Goal: Task Accomplishment & Management: Complete application form

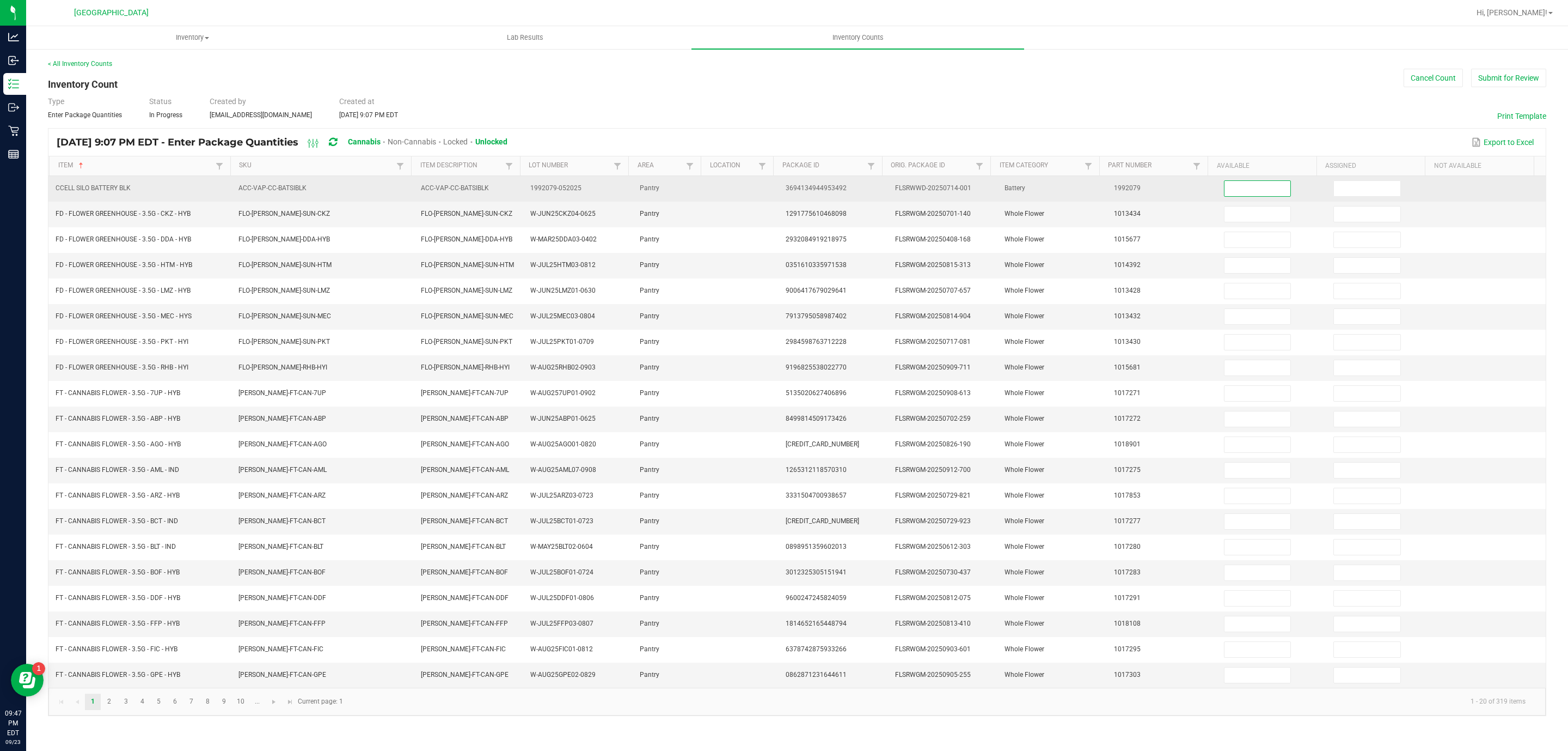
click at [1259, 193] on input at bounding box center [1258, 188] width 66 height 15
type input "2"
type input "0"
type input "7"
type input "0"
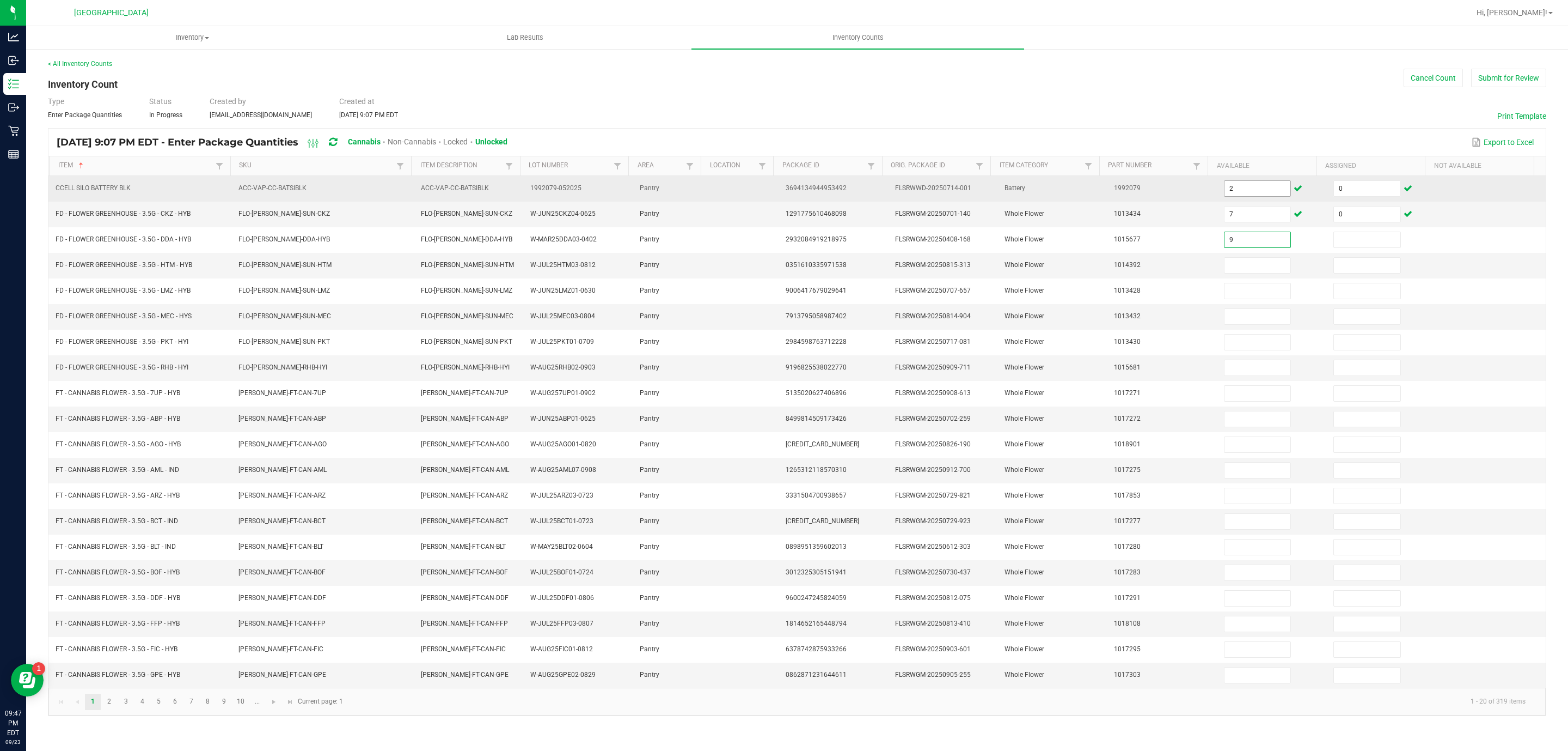
type input "9"
type input "0"
type input "4"
type input "0"
type input "13"
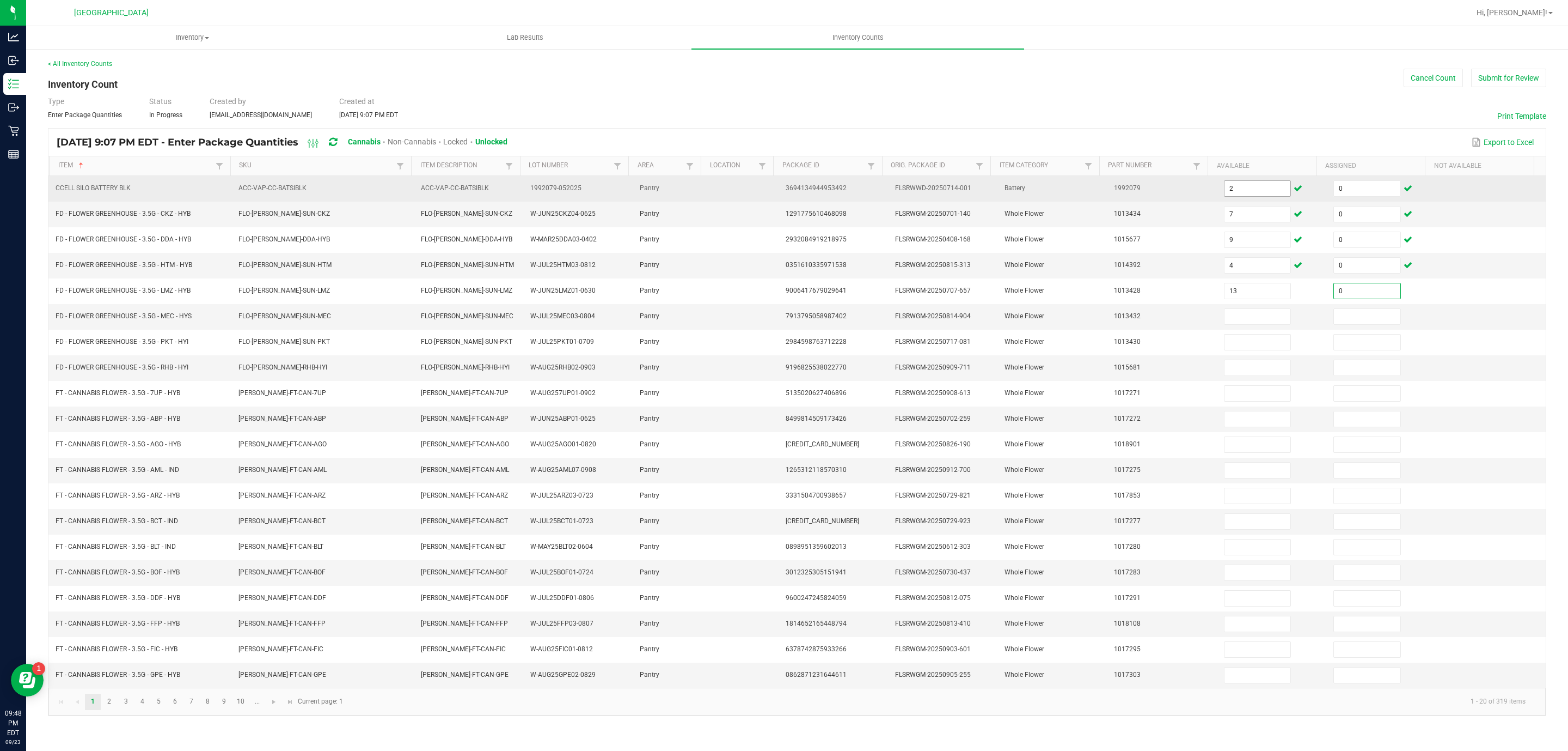
type input "0"
type input "3"
type input "0"
type input "17"
type input "0"
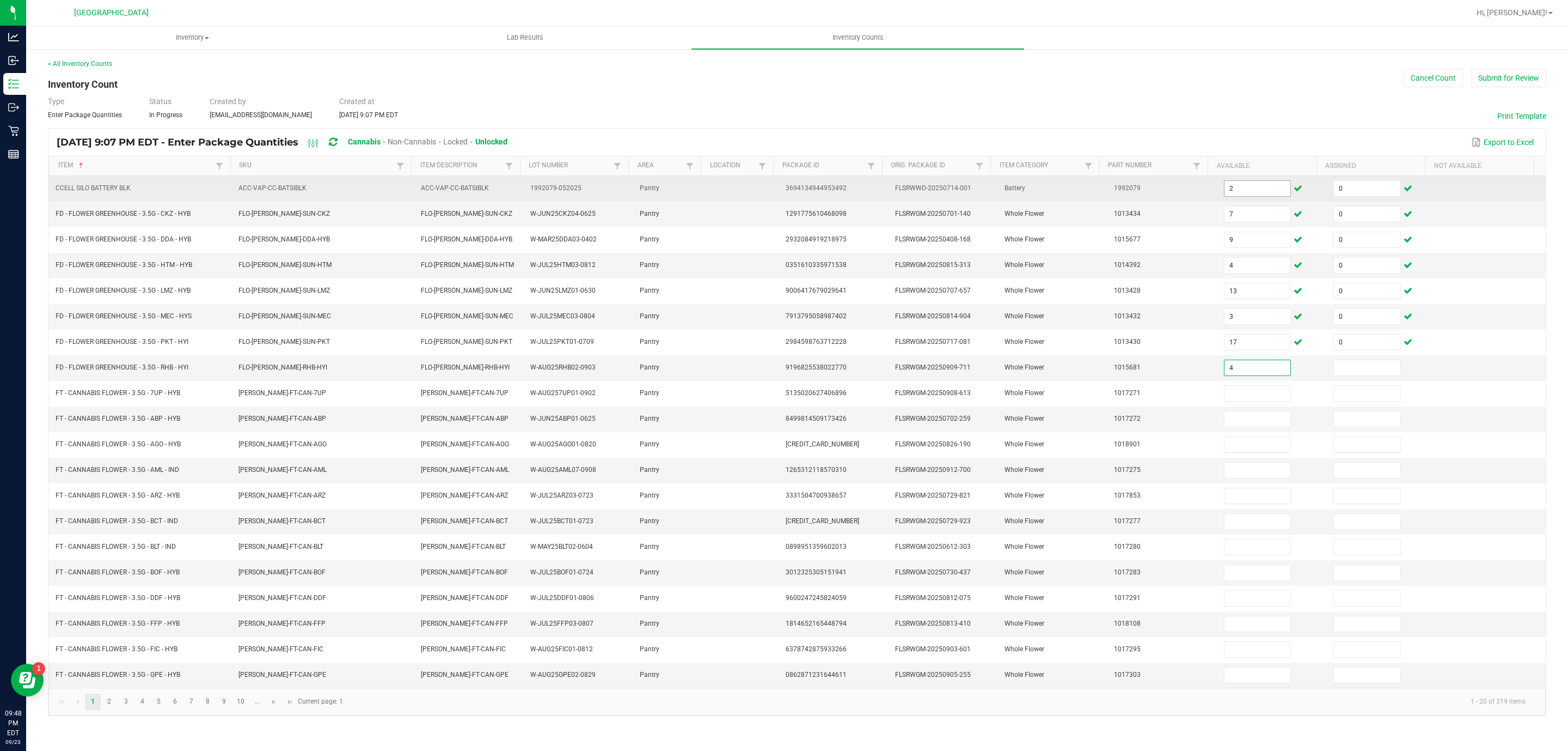
type input "4"
type input "0"
type input "11"
type input "0"
type input "16"
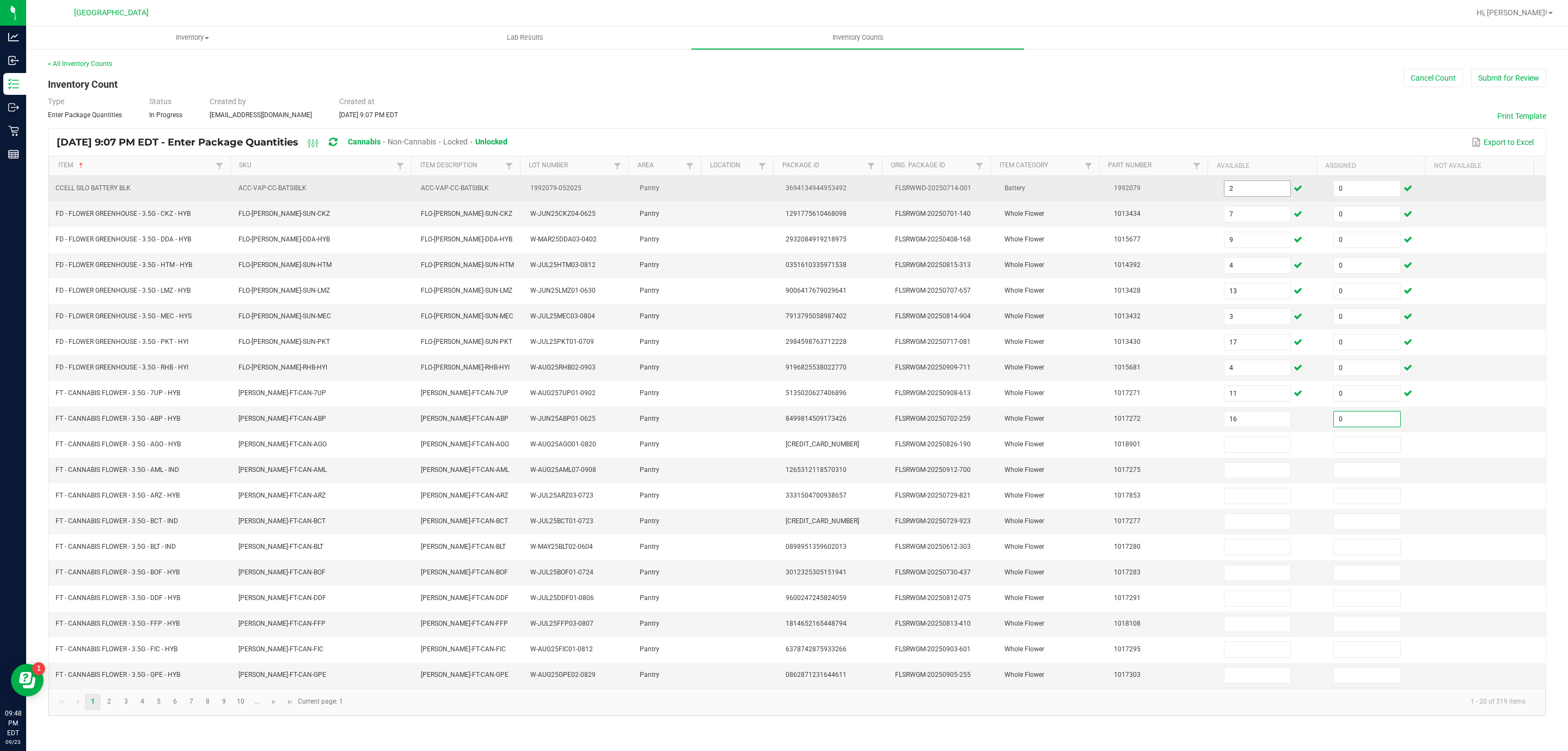
type input "0"
type input "2"
type input "0"
type input "17"
type input "0"
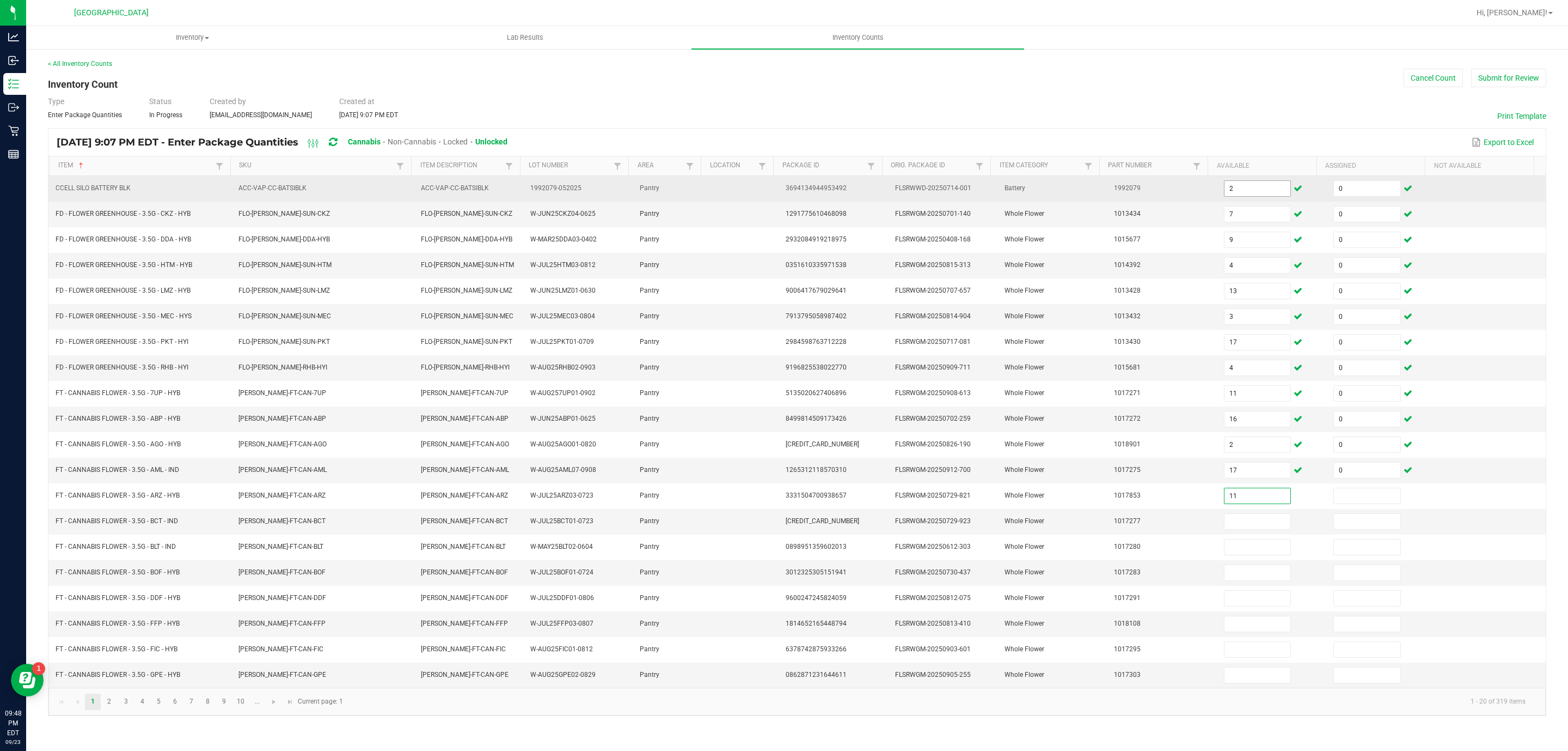
type input "11"
type input "0"
type input "3"
type input "0"
type input "4"
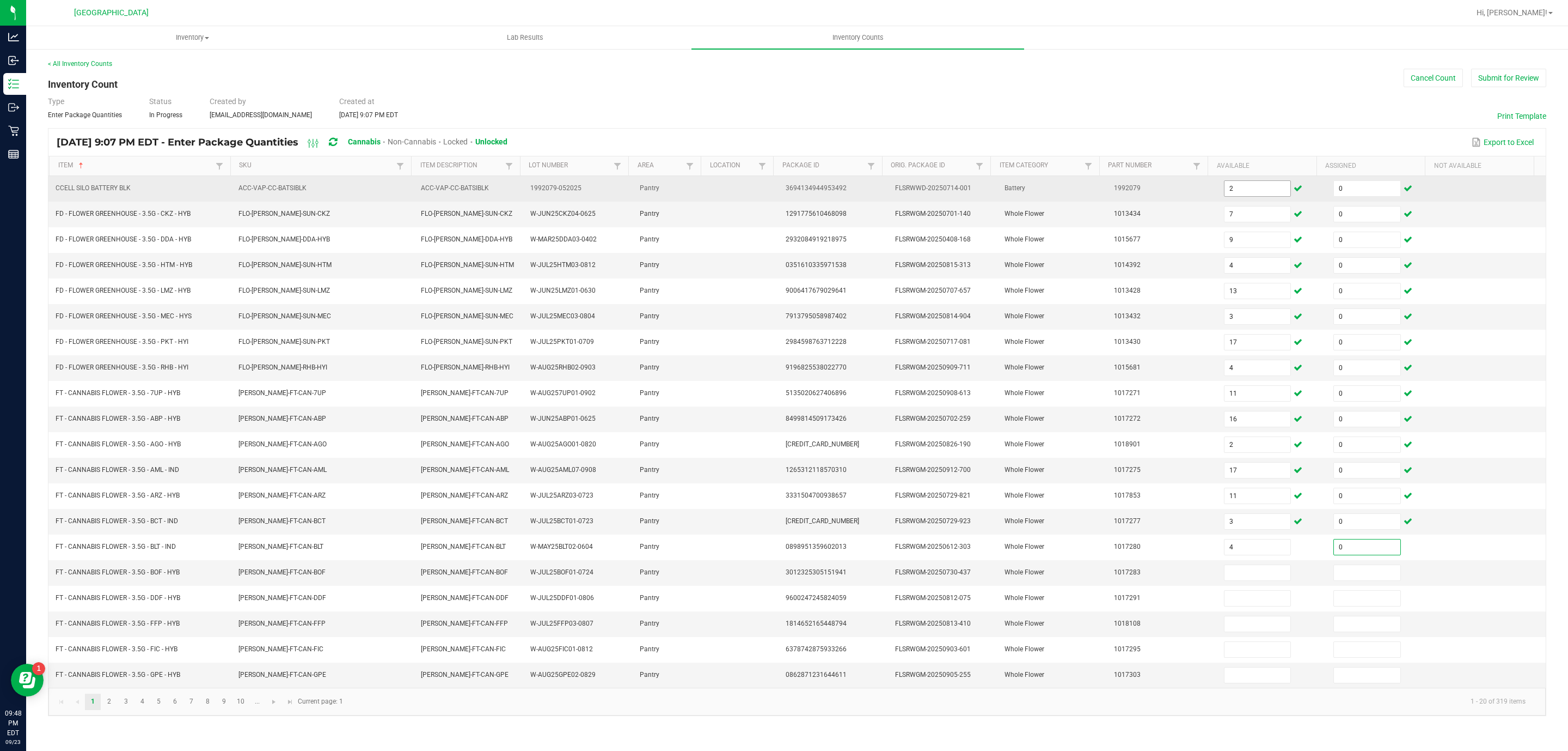
type input "0"
type input "5"
type input "0"
type input "6"
type input "0"
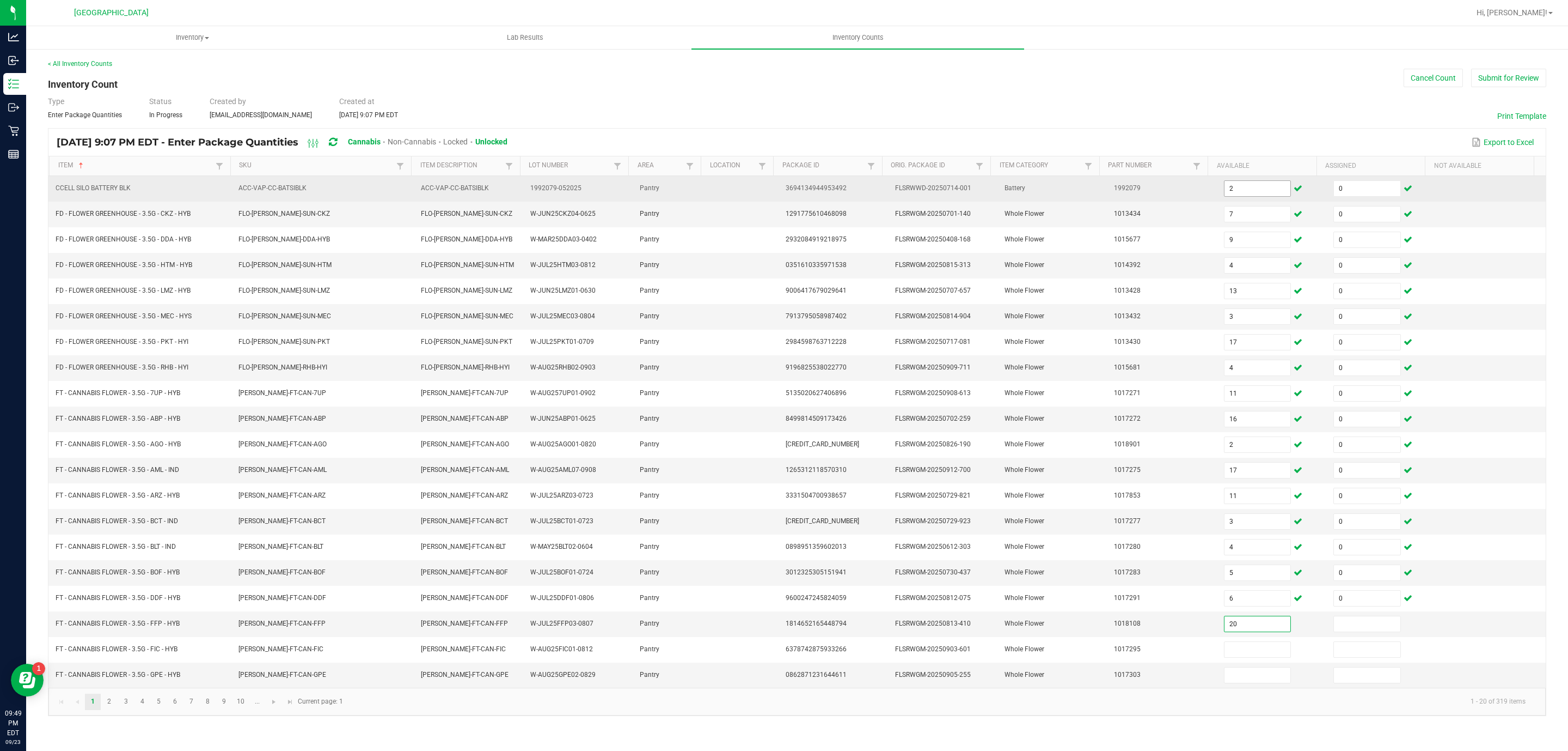
type input "20"
type input "0"
type input "4"
type input "0"
type input "17"
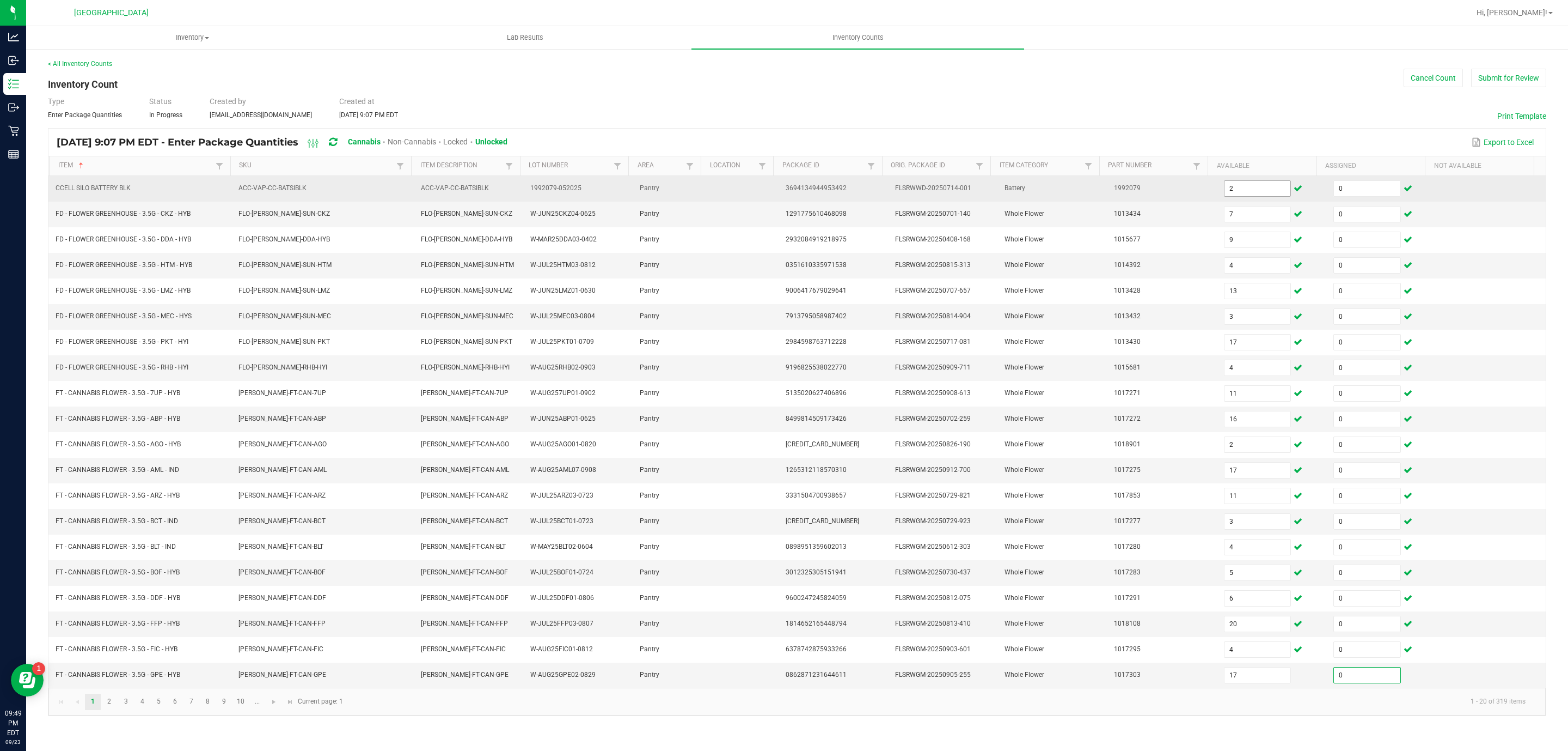
type input "0"
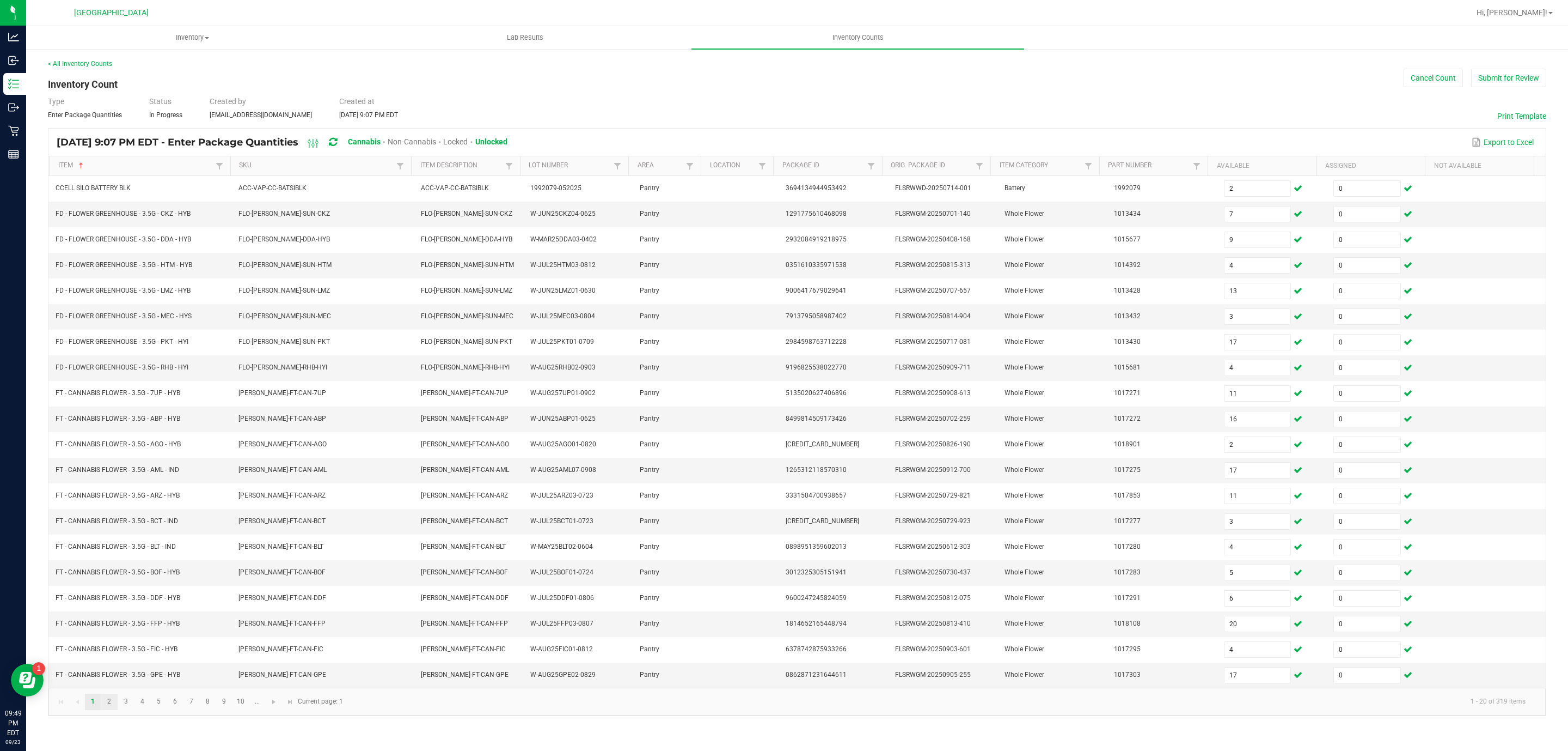
click at [105, 710] on link "2" at bounding box center [109, 702] width 16 height 16
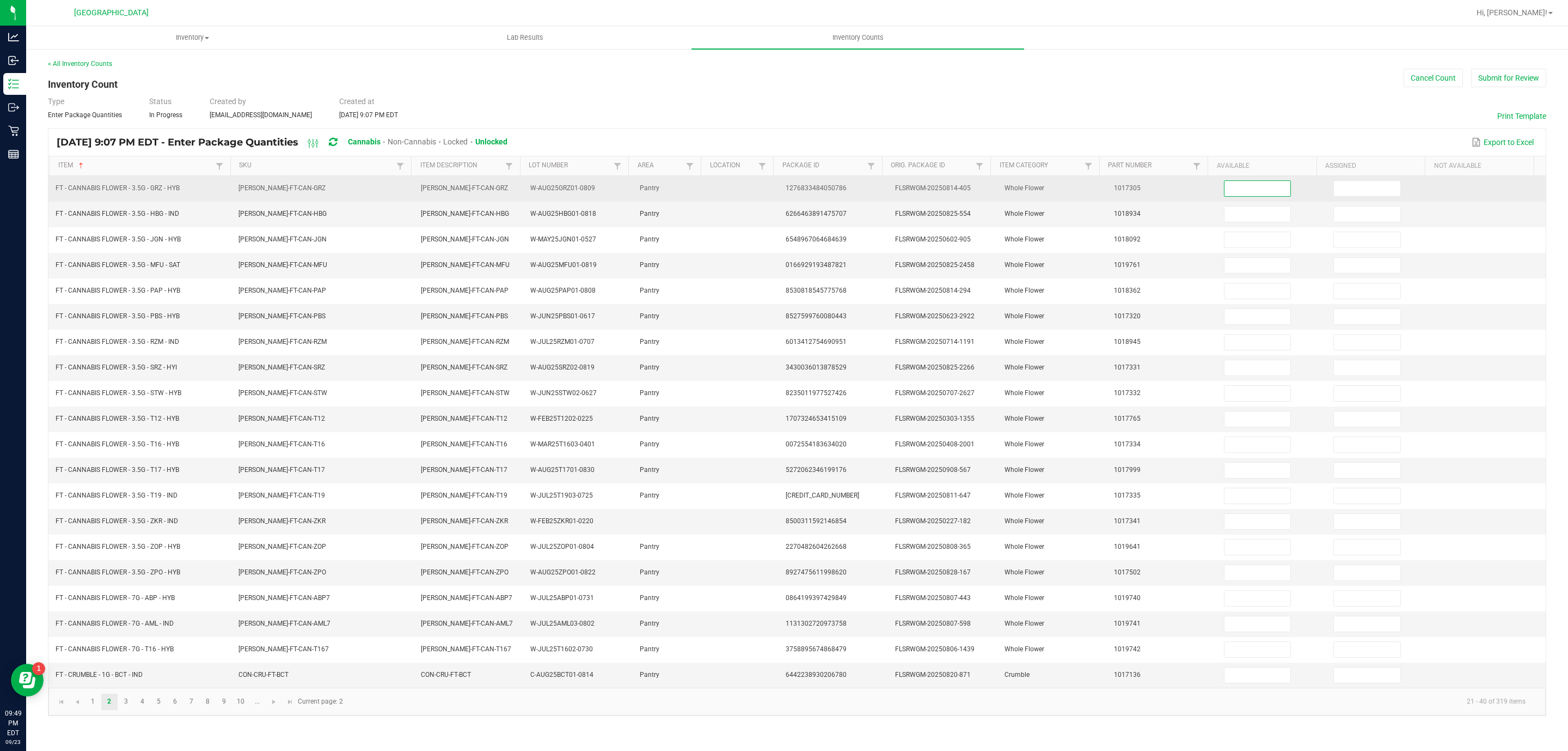
click at [1253, 187] on input at bounding box center [1258, 188] width 66 height 15
type input "6"
type input "0"
type input "1"
type input "0"
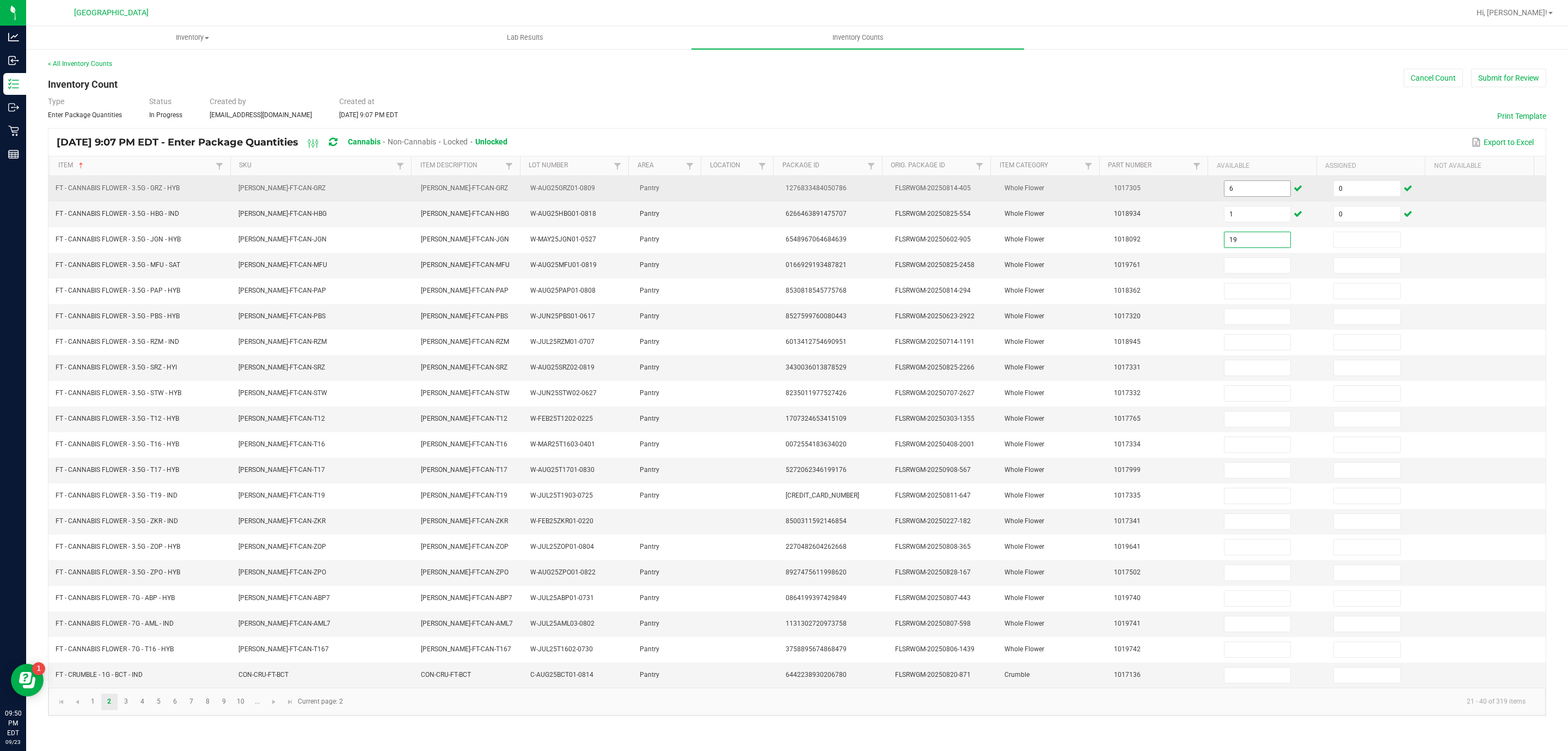
type input "19"
type input "0"
type input "5"
type input "0"
type input "9"
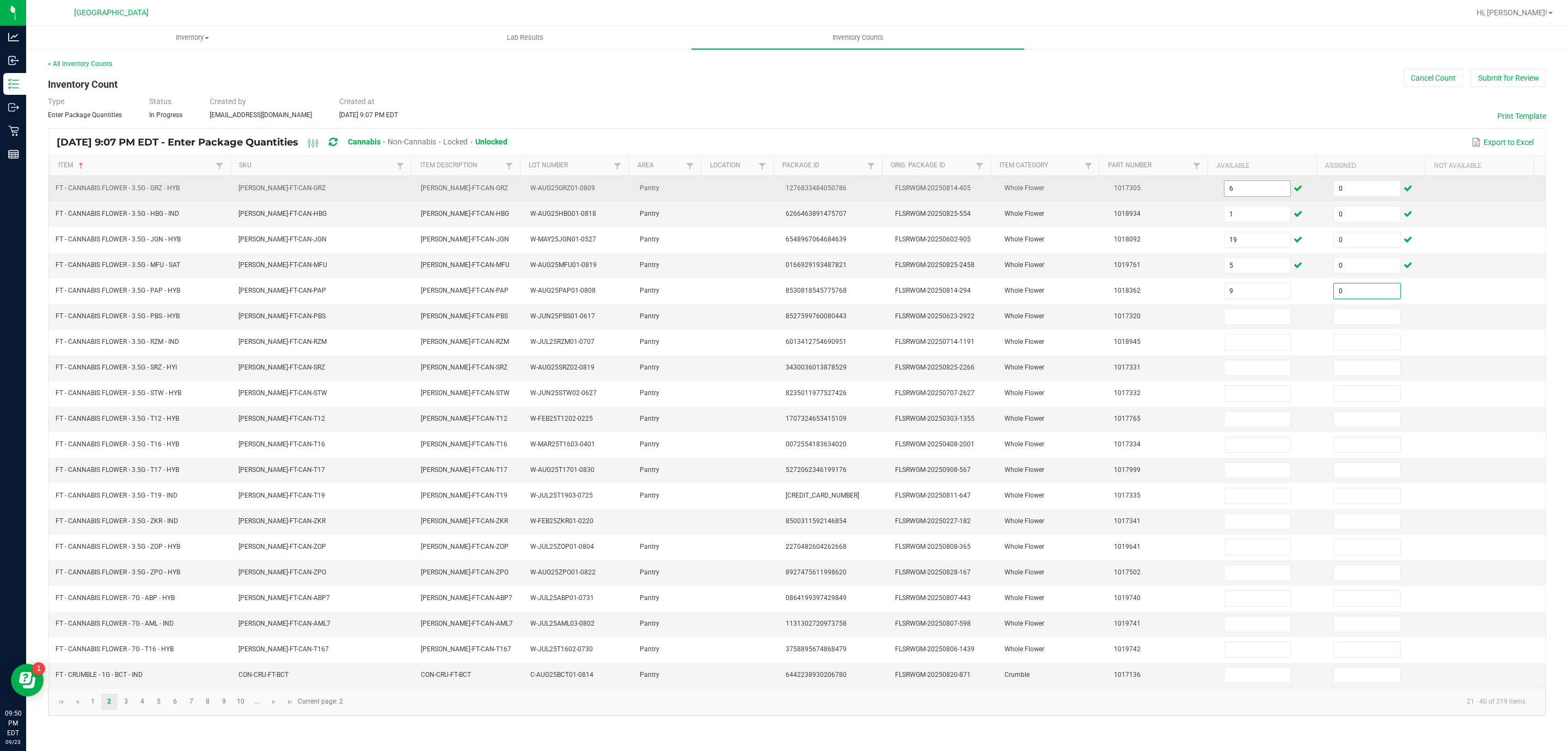
type input "0"
type input "13"
type input "0"
type input "13"
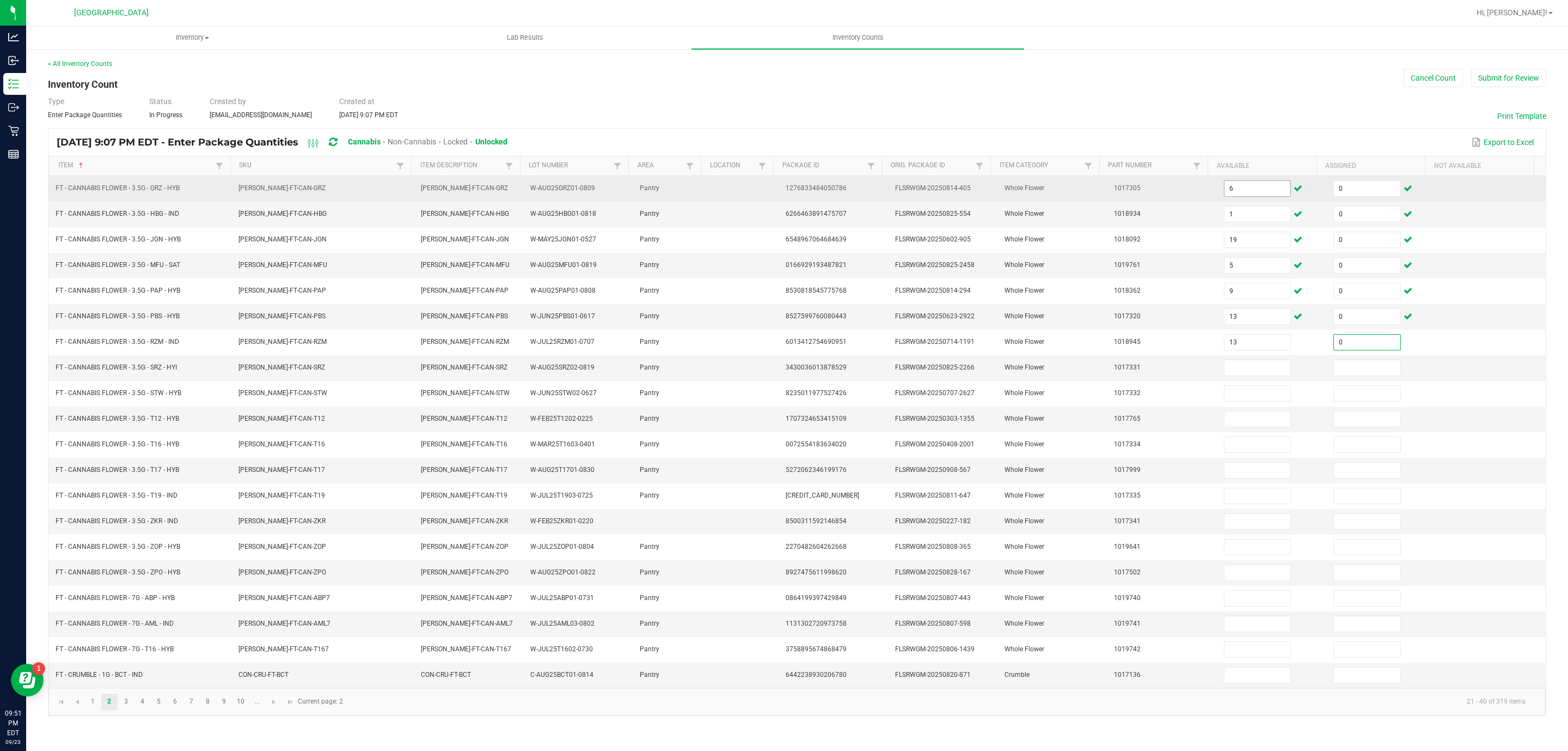
type input "0"
type input "18"
type input "0"
type input "6"
type input "0"
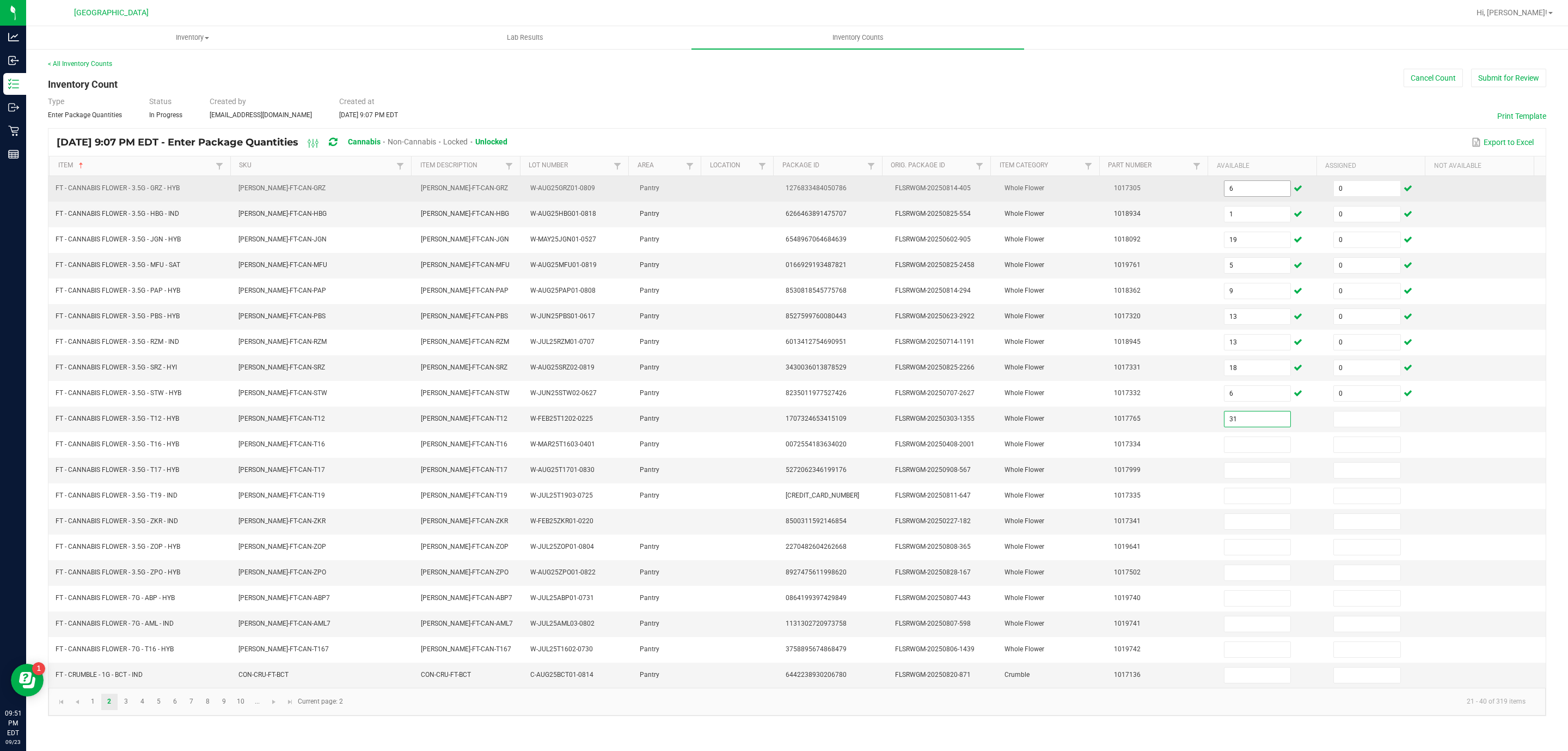
type input "31"
type input "0"
type input "19"
type input "0"
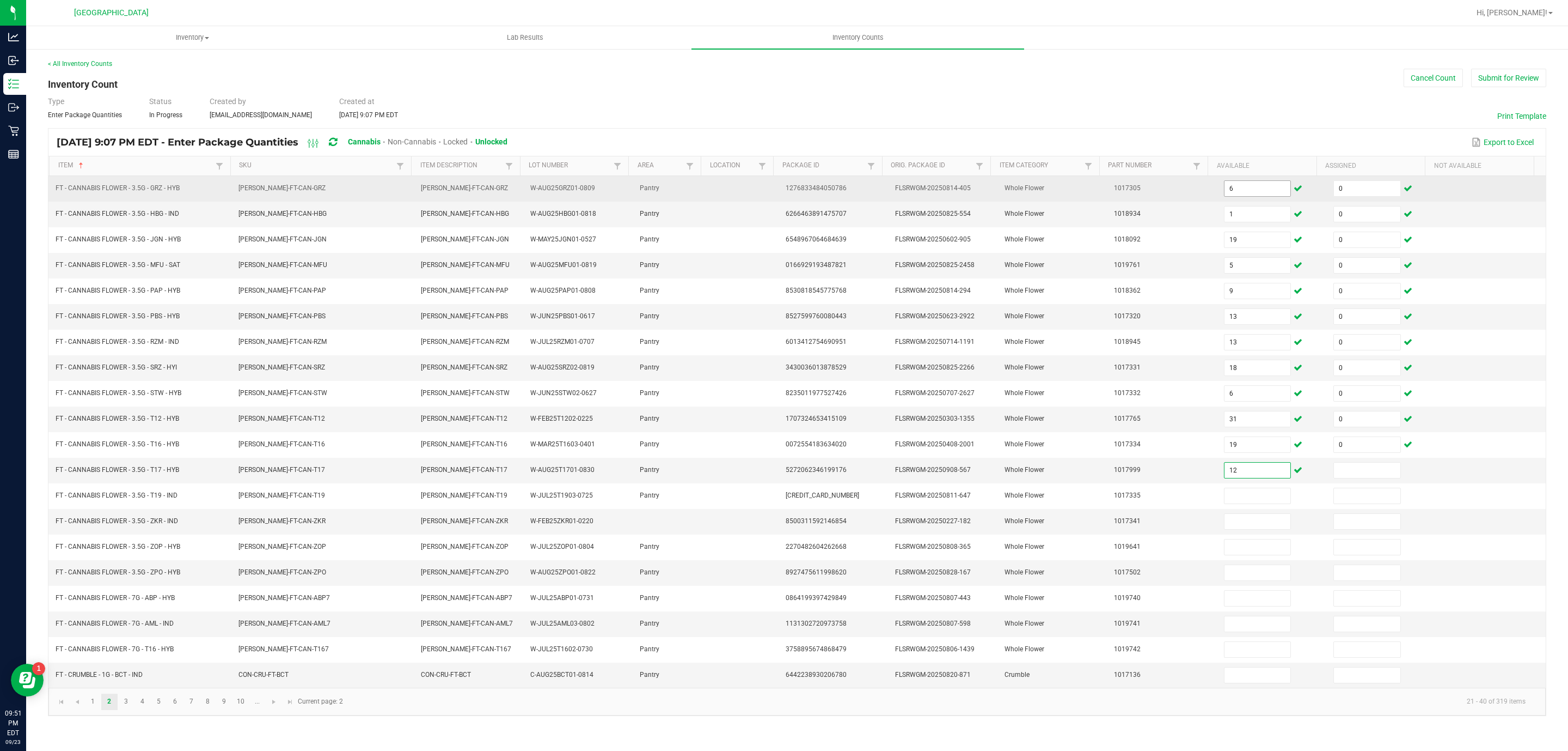
type input "12"
type input "0"
type input "13"
type input "0"
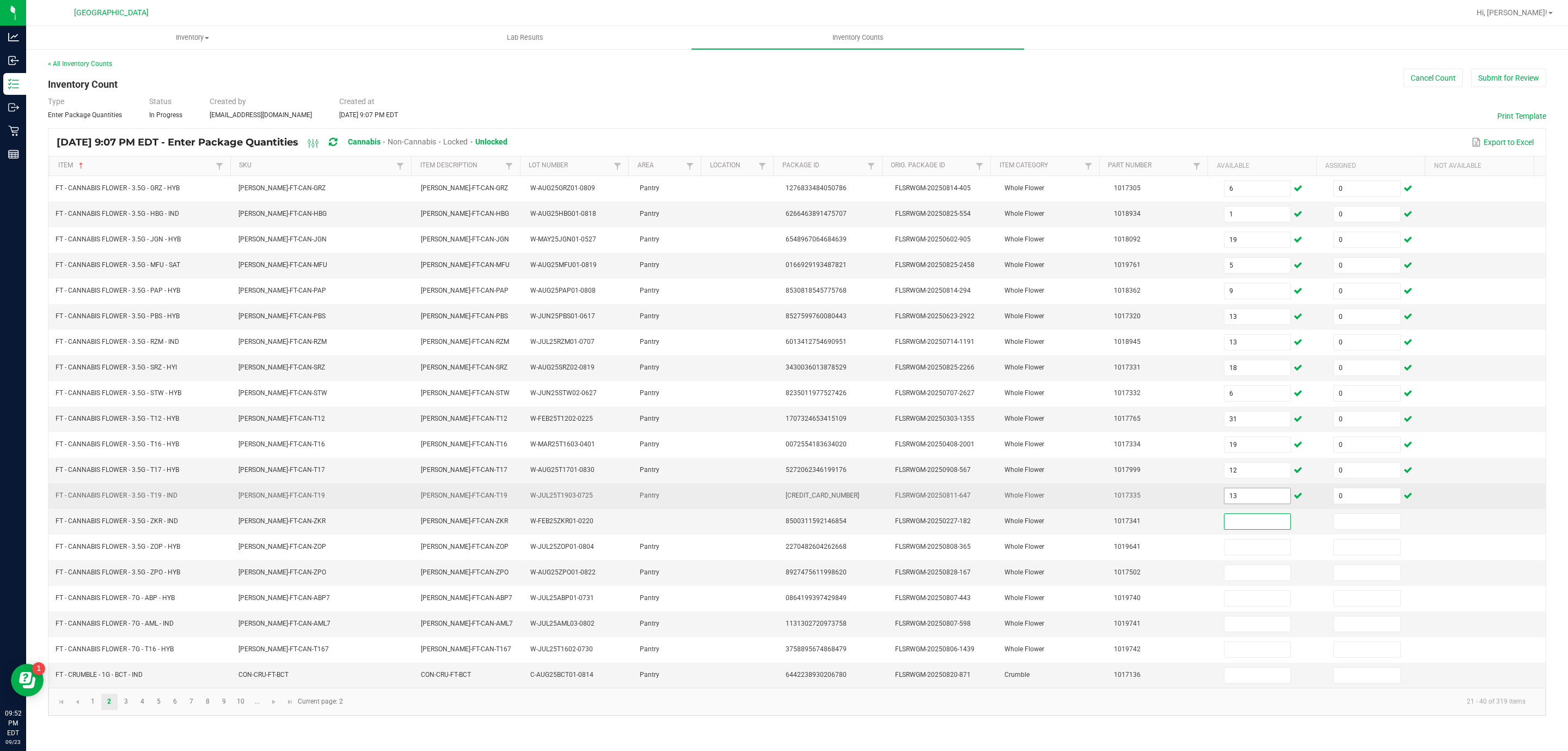
click at [1233, 503] on input "13" at bounding box center [1258, 495] width 66 height 15
type input "19"
type input "12"
type input "0"
type input "13"
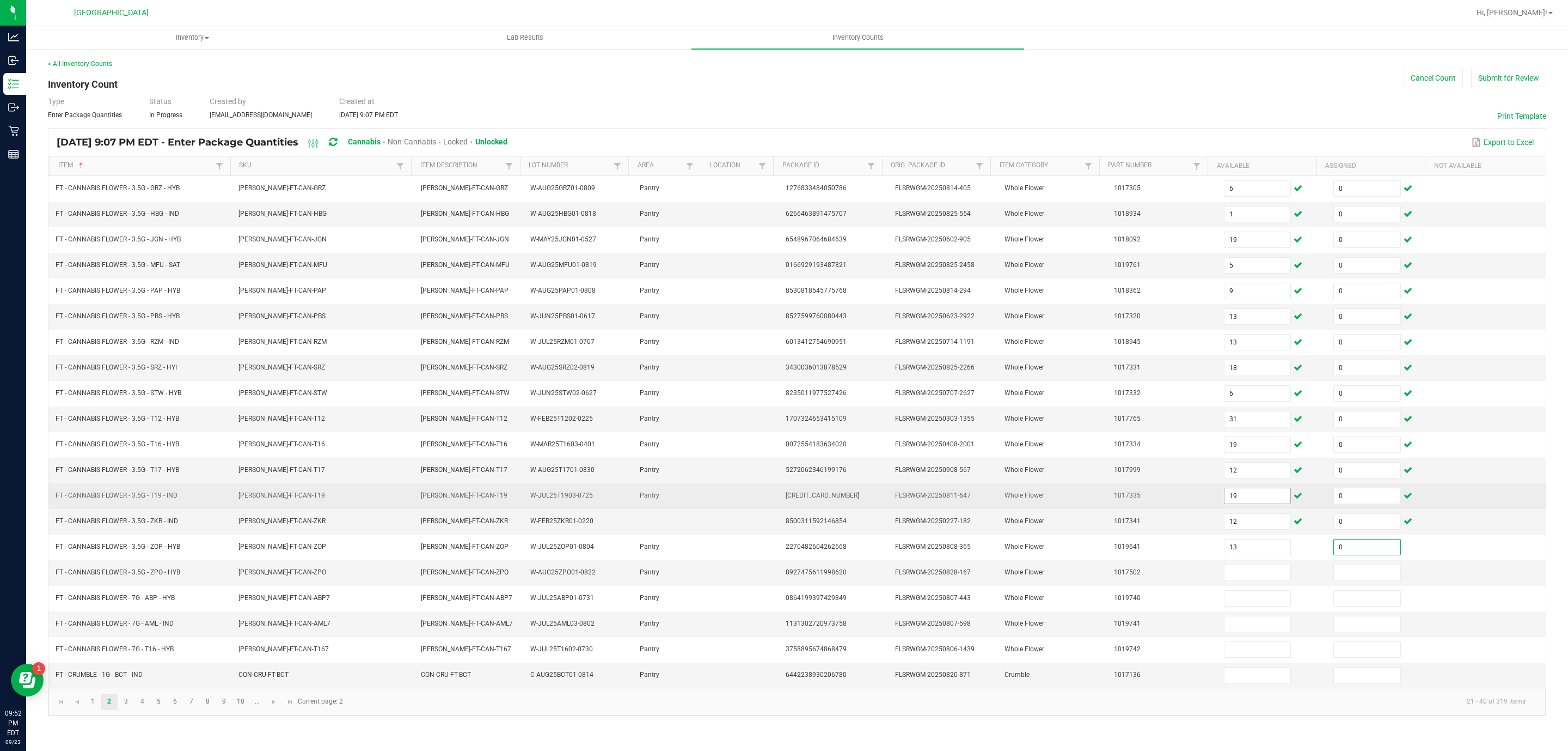
type input "0"
type input "14"
type input "0"
type input "17"
type input "0"
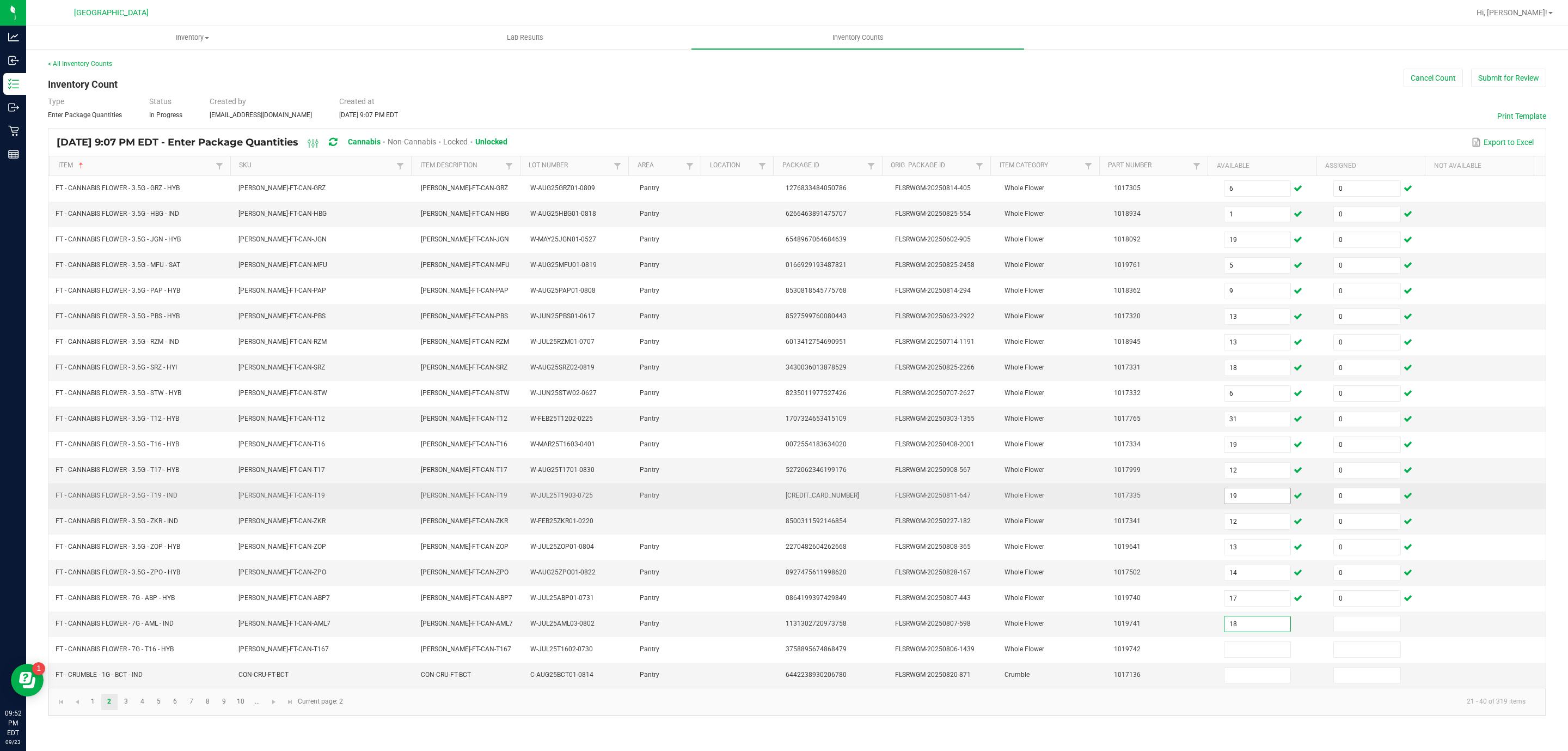
type input "18"
type input "0"
type input "19"
type input "0"
type input "3"
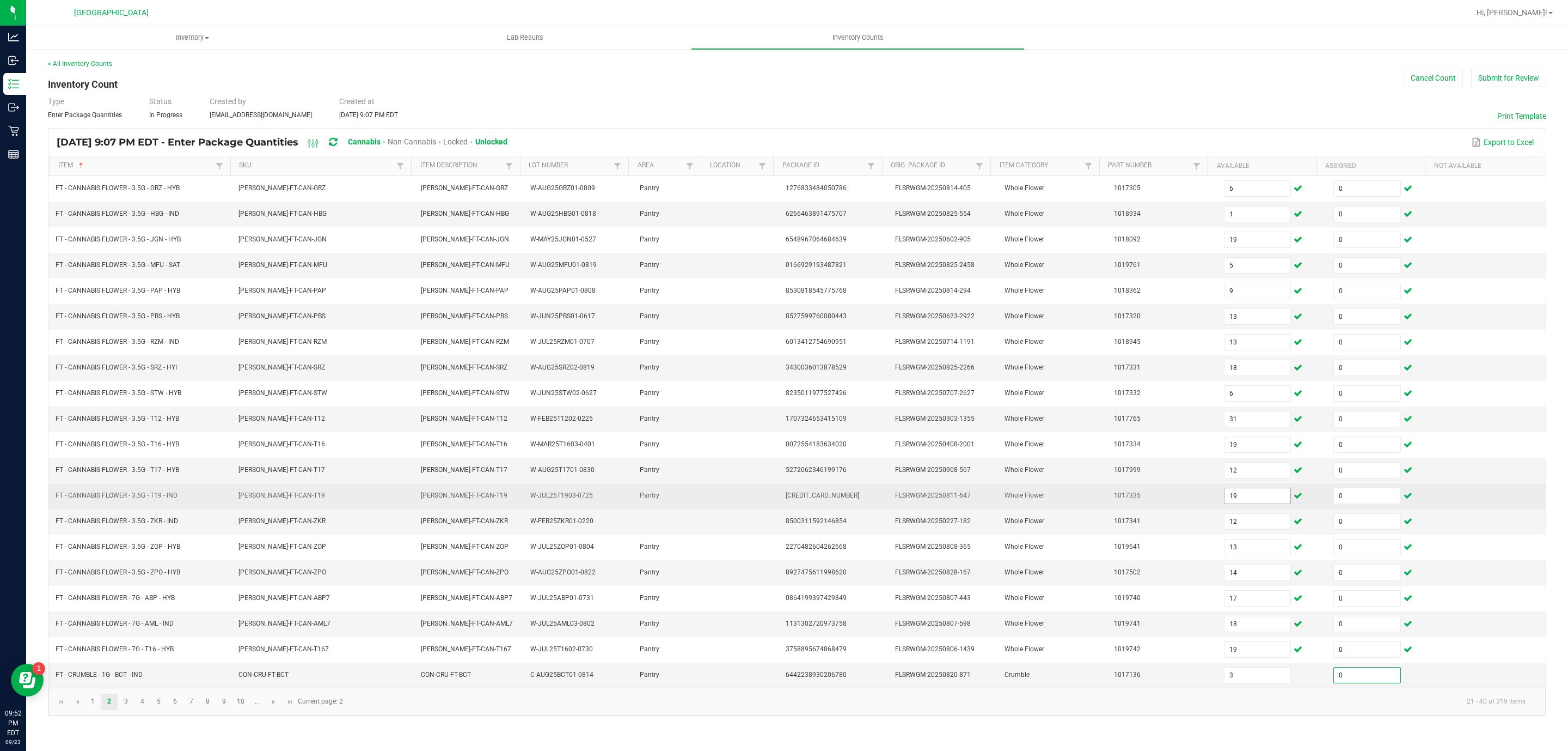
type input "0"
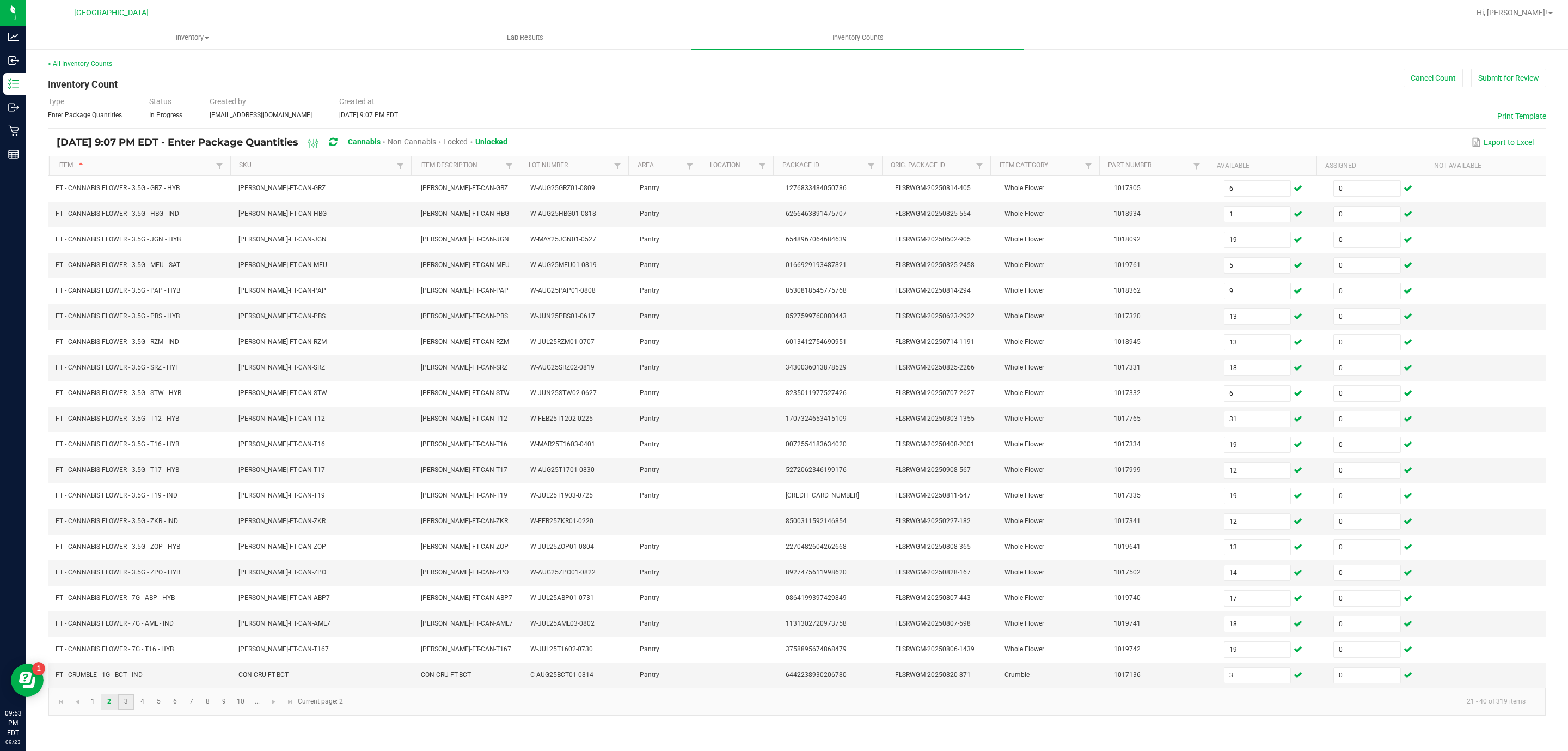
click at [124, 710] on link "3" at bounding box center [126, 702] width 16 height 16
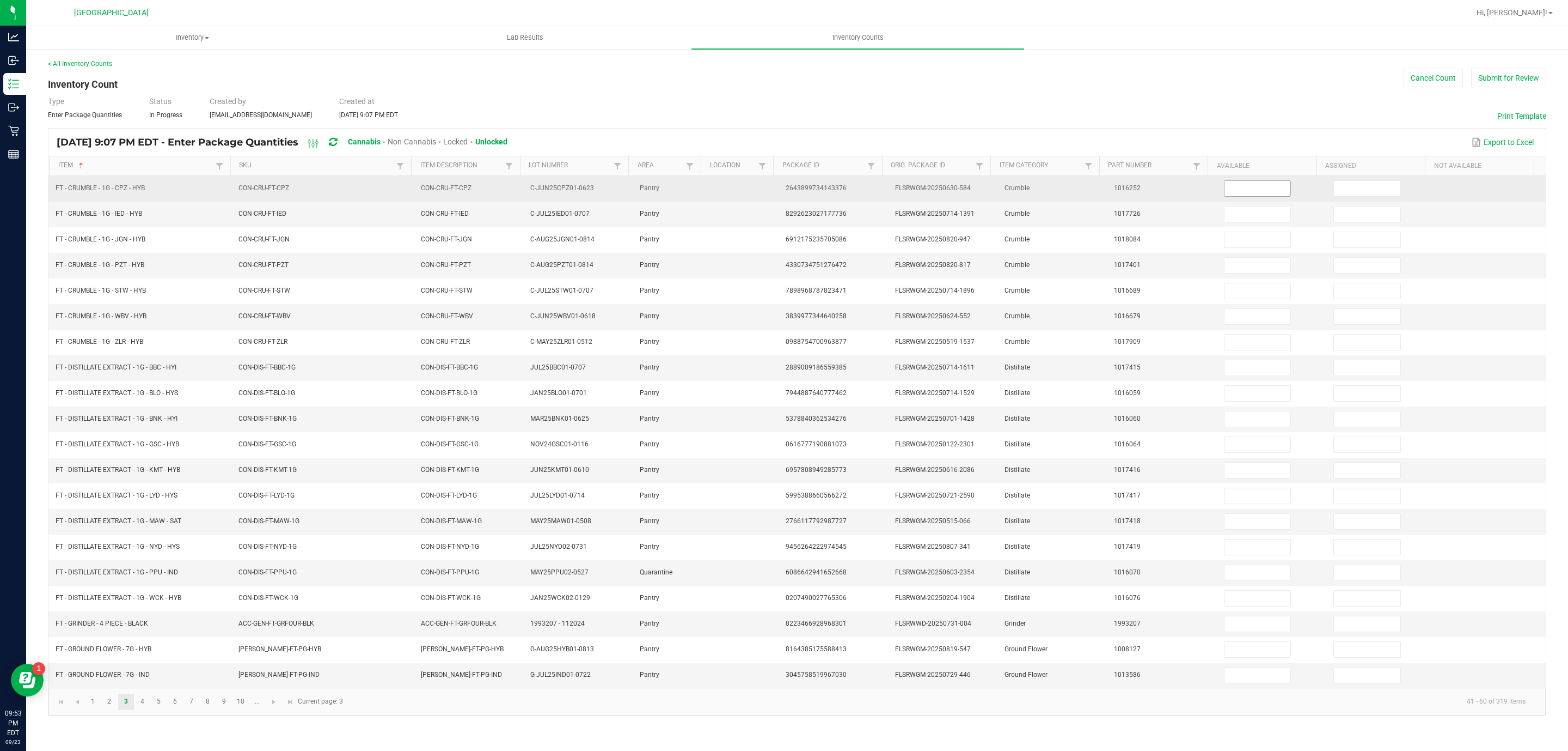
click at [1261, 185] on input at bounding box center [1258, 188] width 66 height 15
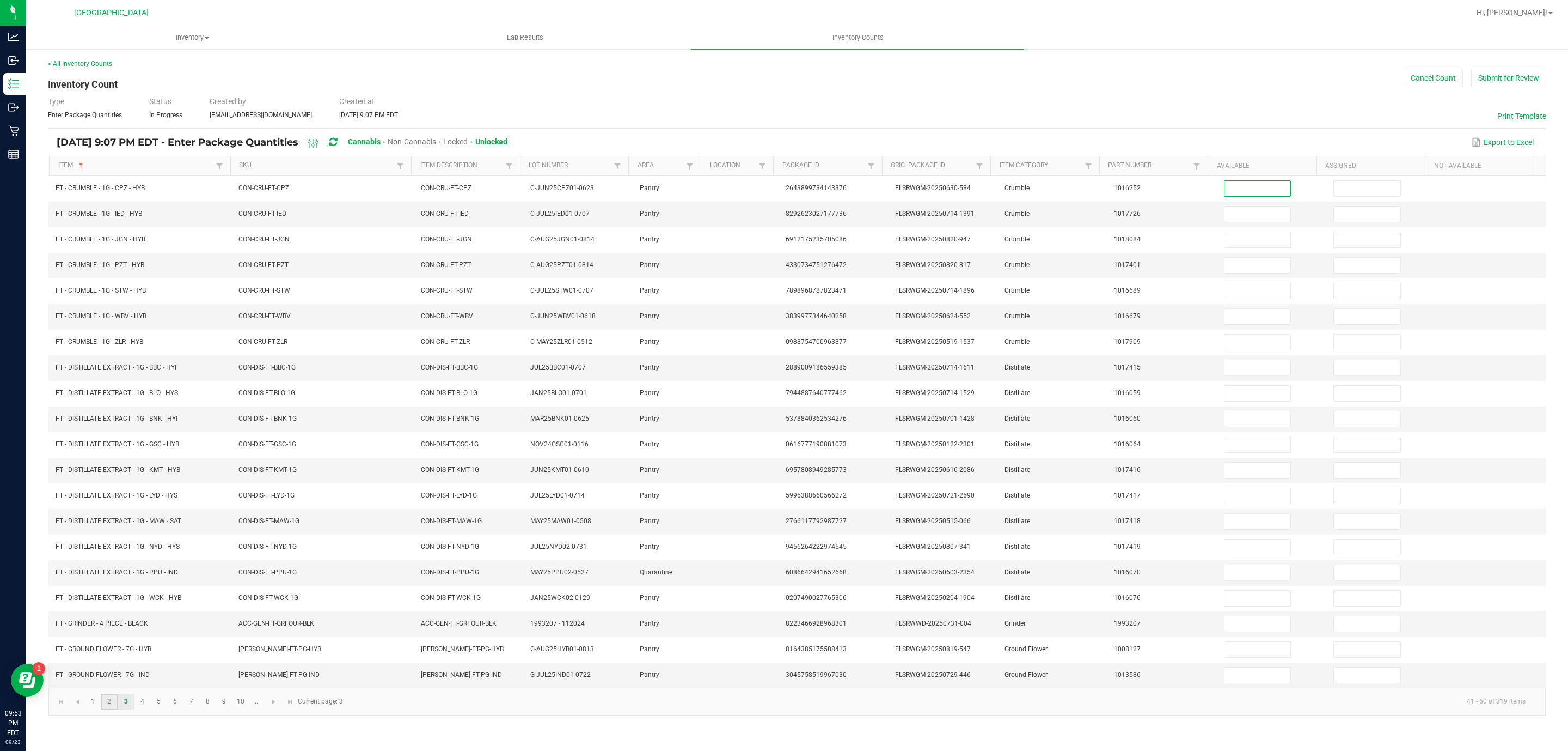
click at [111, 710] on link "2" at bounding box center [109, 702] width 16 height 16
type input "6"
type input "0"
type input "1"
type input "0"
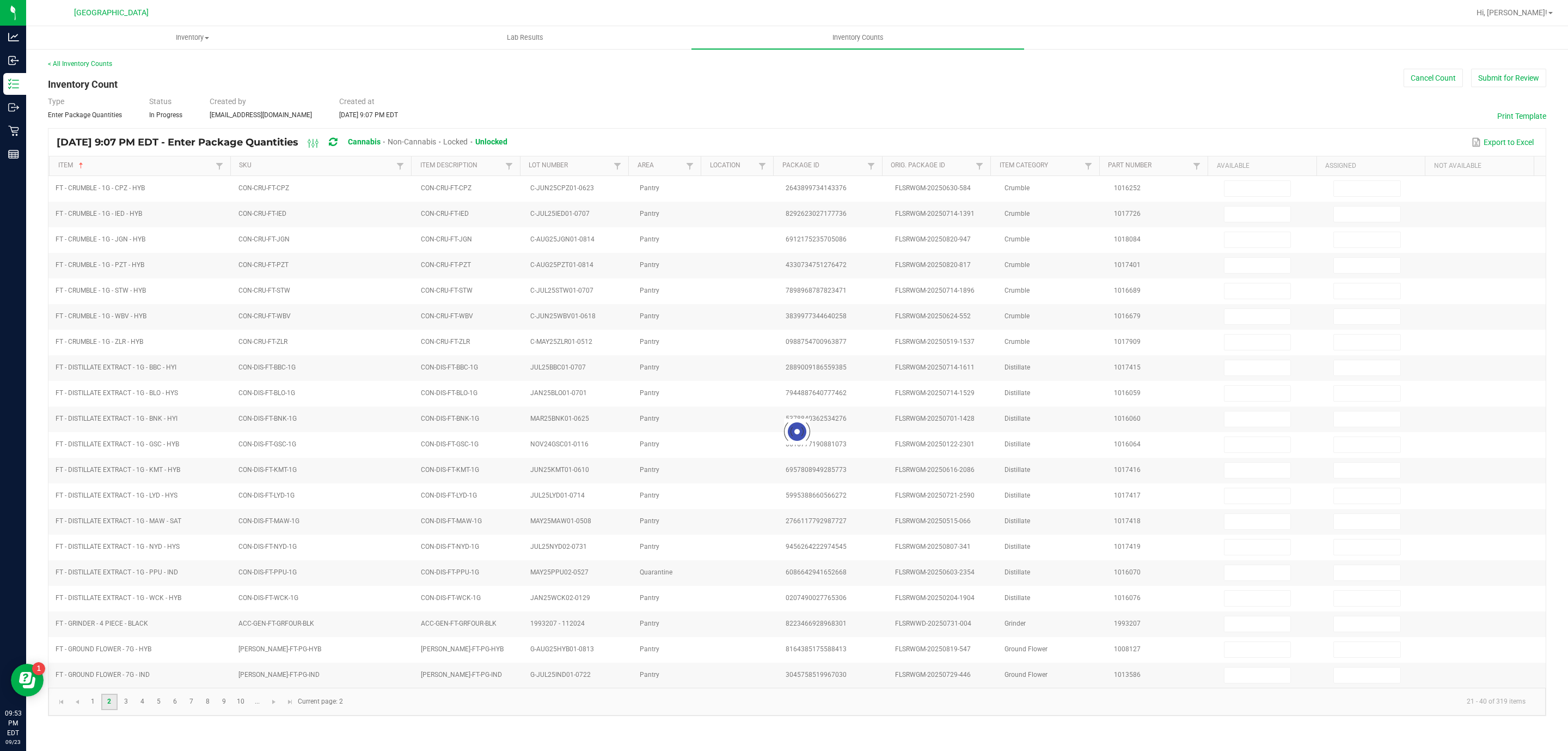
type input "19"
type input "0"
type input "5"
type input "0"
type input "9"
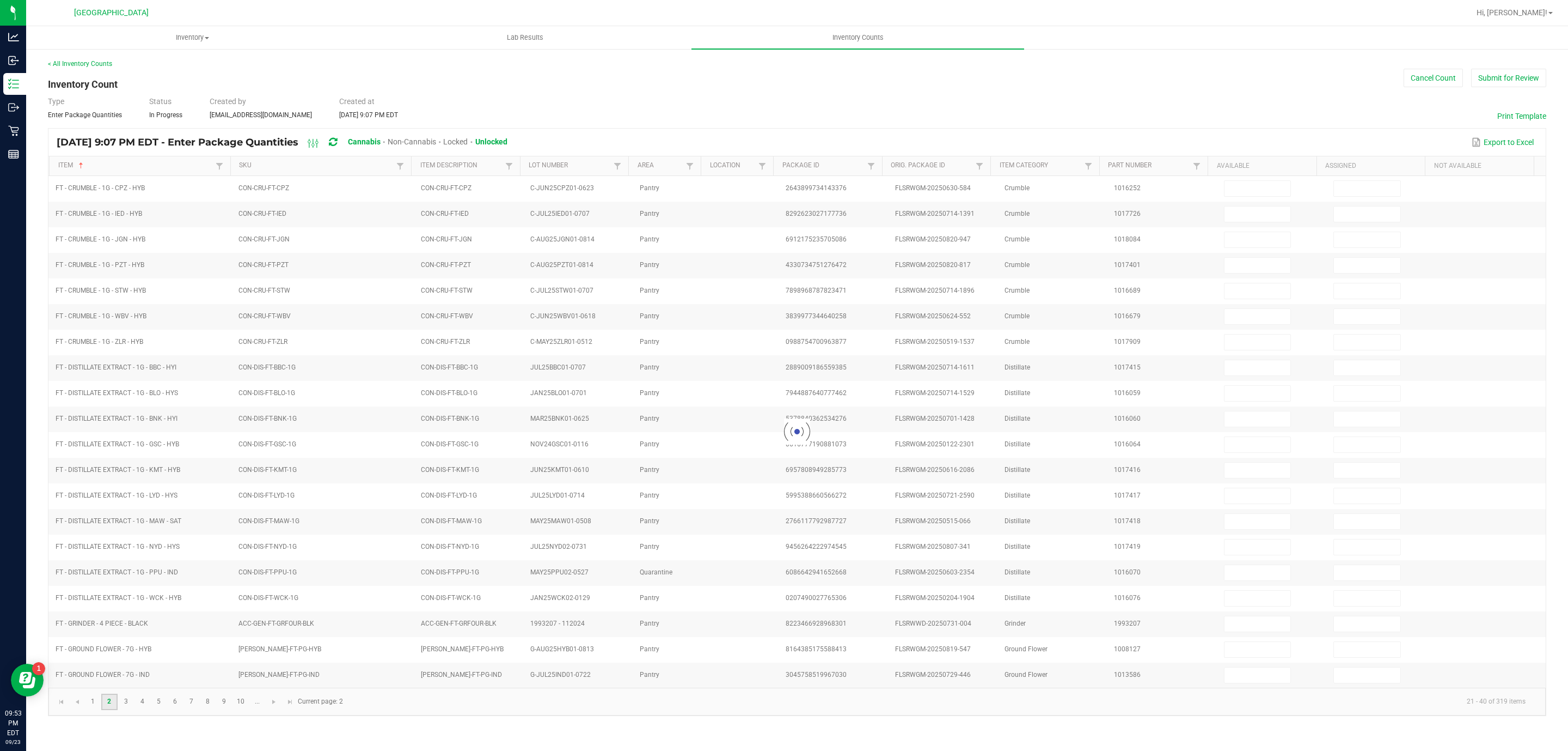
type input "0"
type input "13"
type input "0"
type input "13"
type input "0"
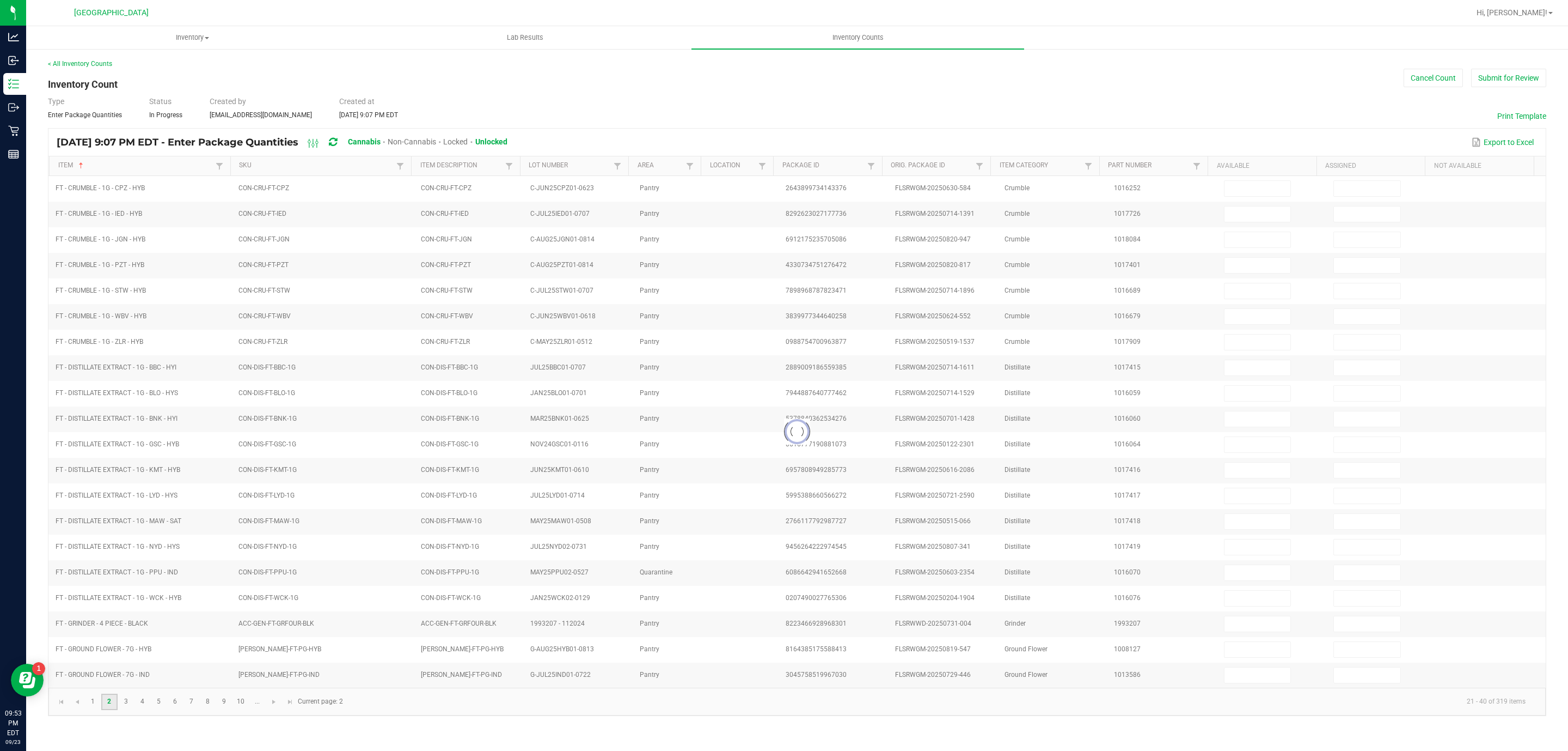
type input "18"
type input "0"
type input "6"
type input "0"
type input "31"
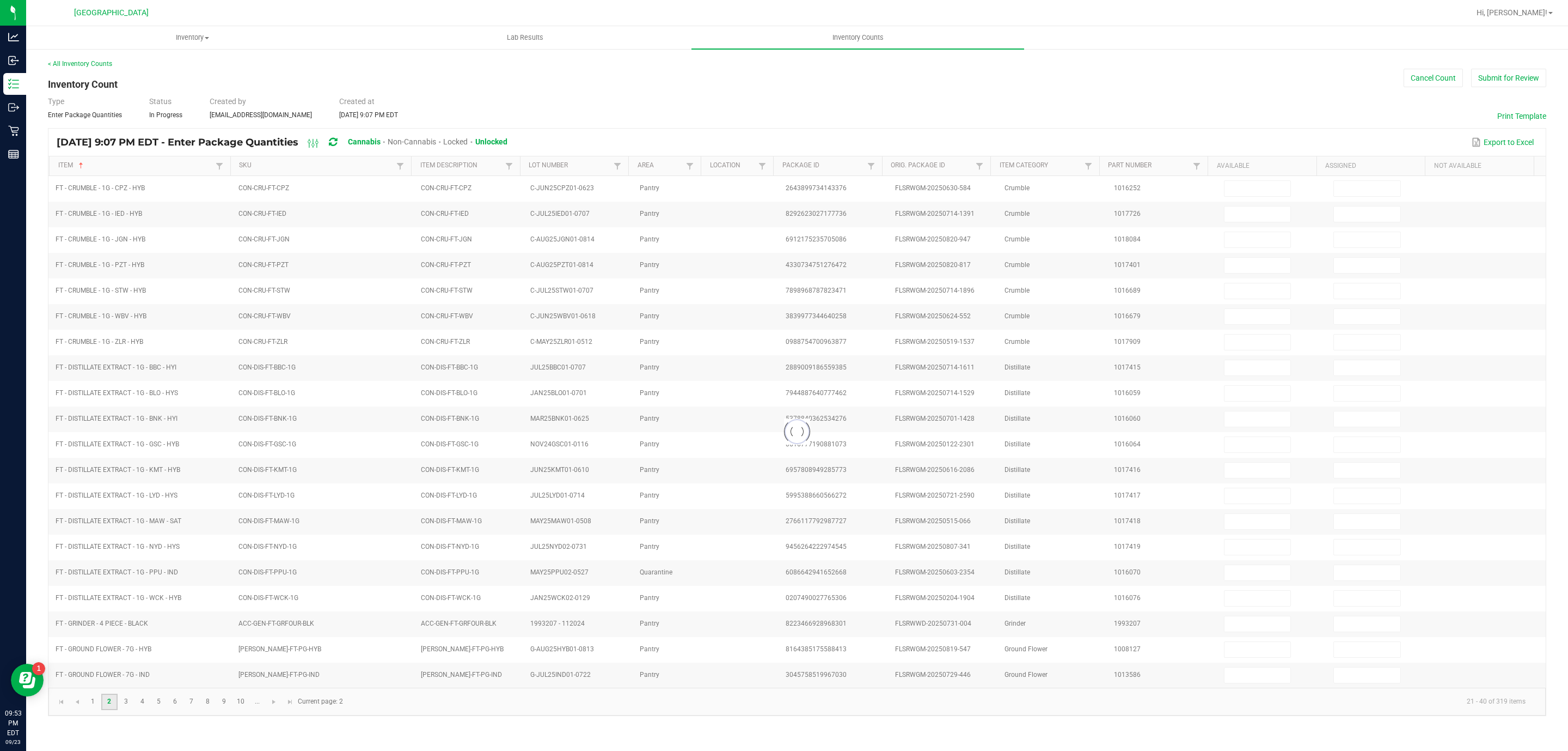
type input "0"
type input "19"
type input "0"
type input "12"
type input "0"
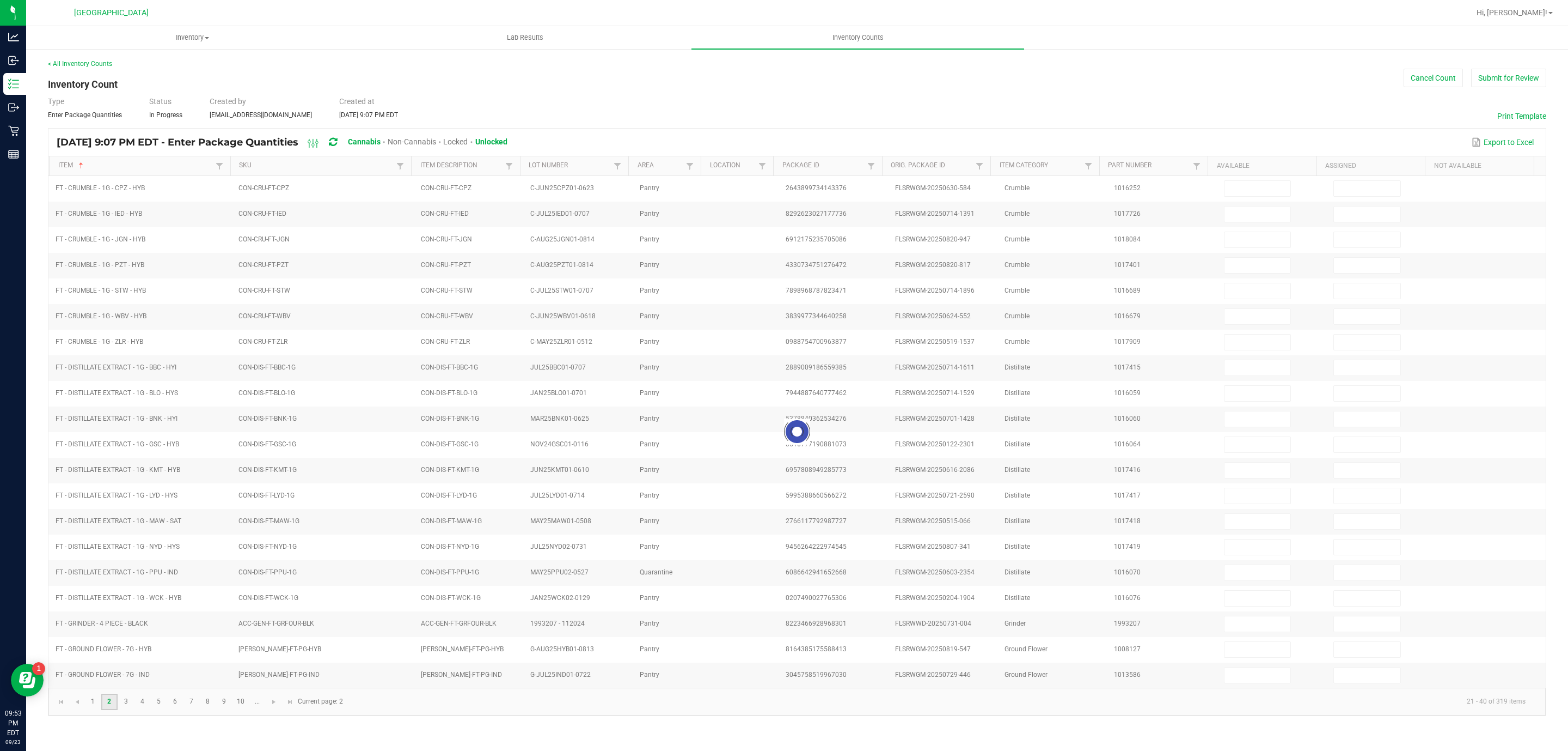
type input "19"
type input "0"
type input "12"
type input "0"
type input "13"
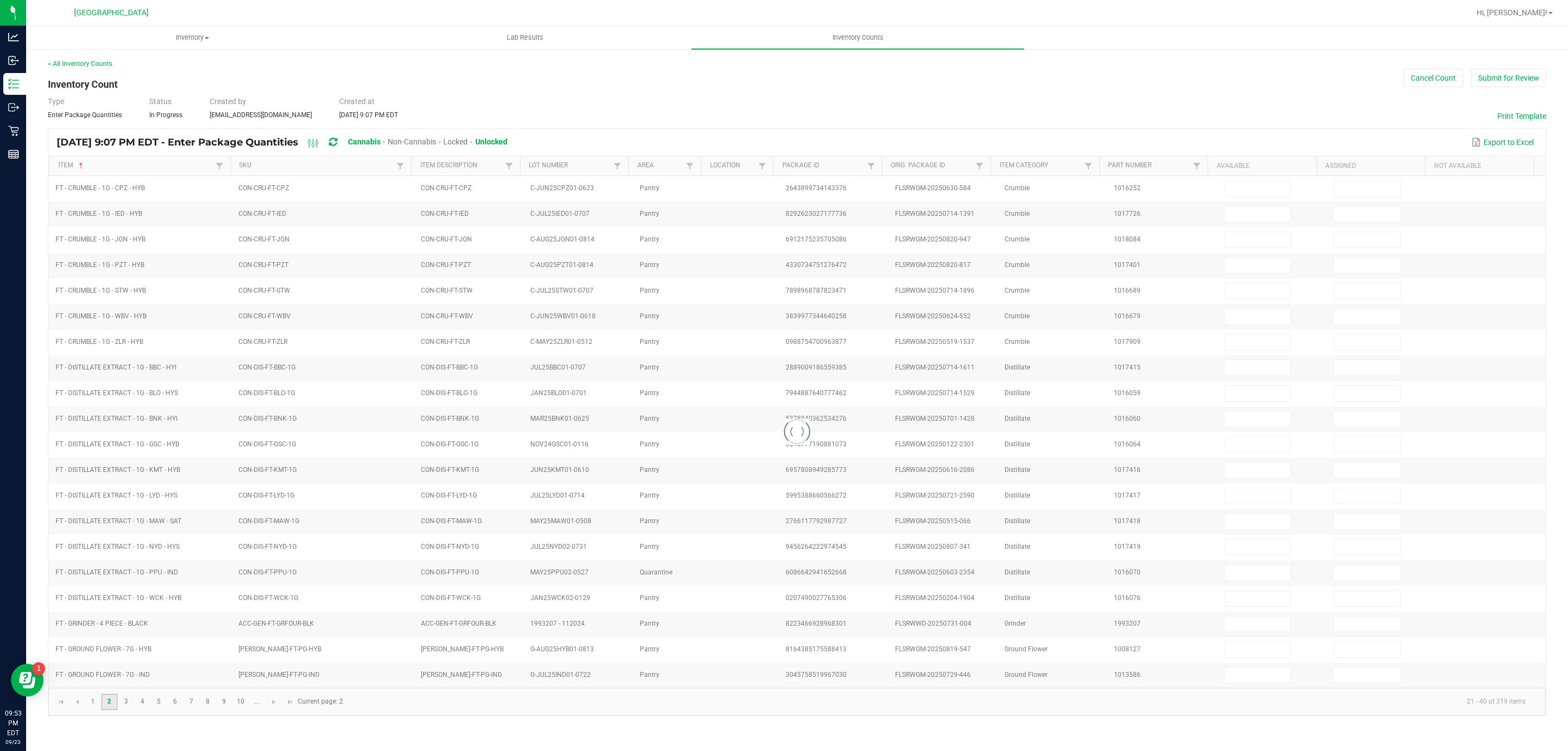
type input "0"
type input "14"
type input "0"
type input "17"
type input "0"
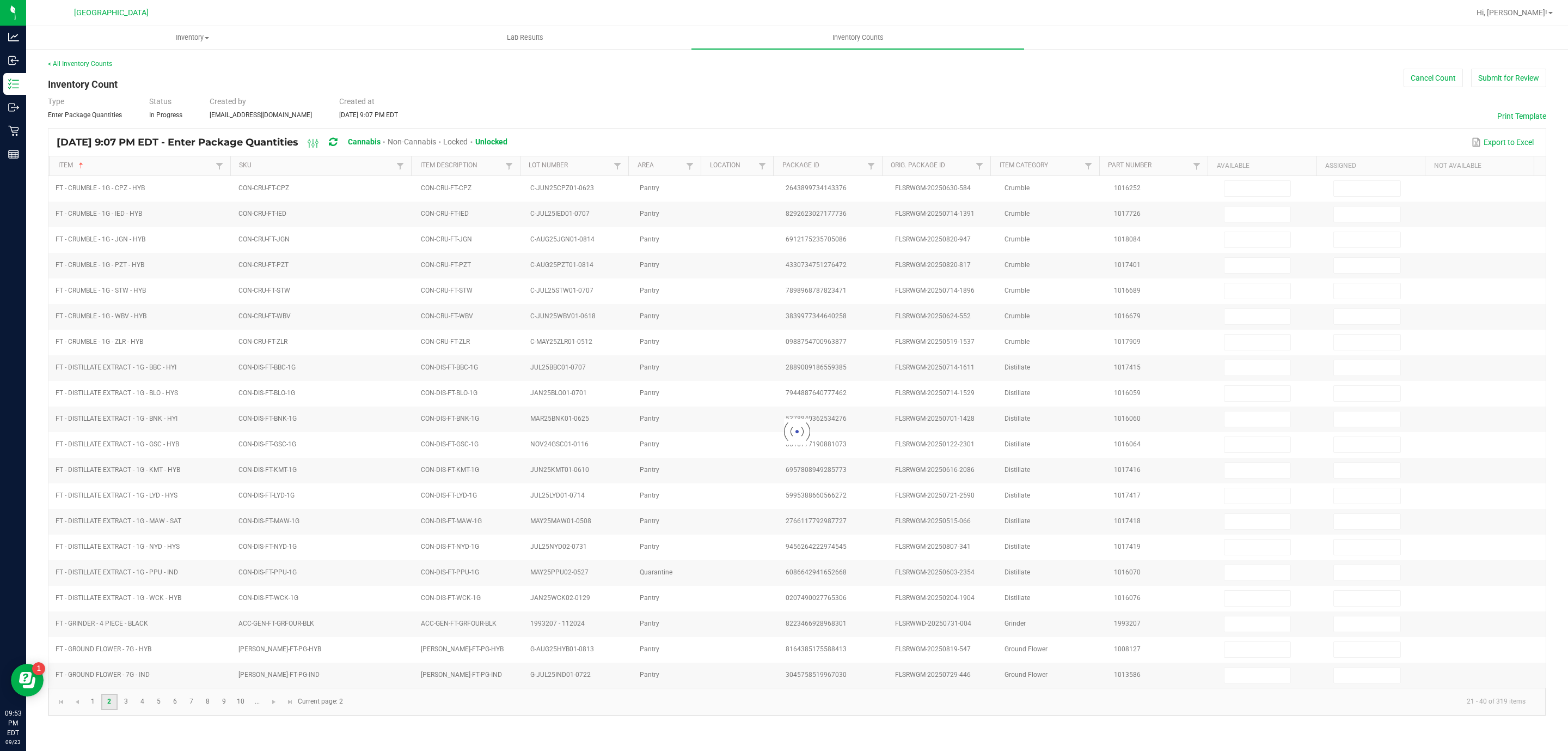
type input "18"
type input "0"
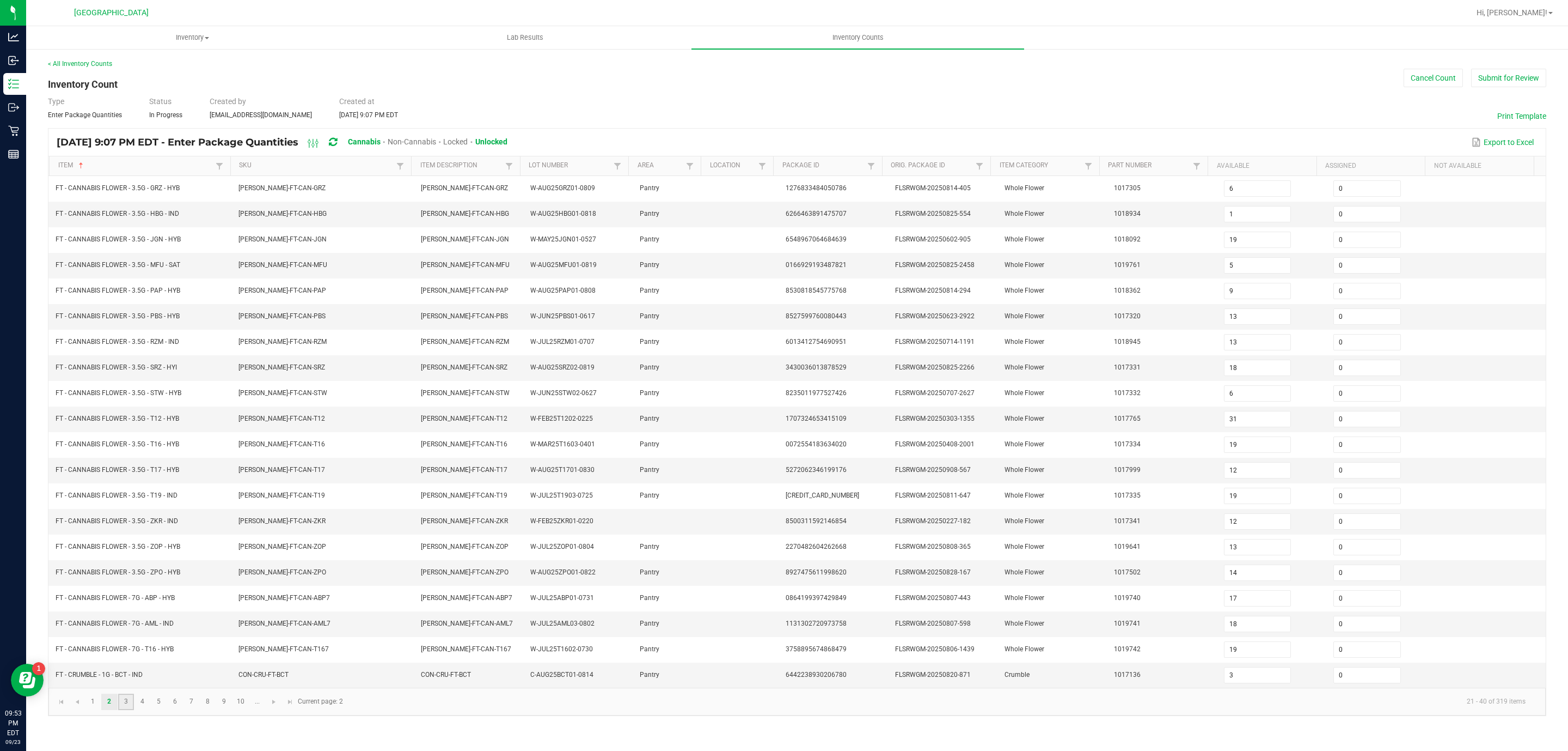
click at [127, 710] on link "3" at bounding box center [126, 702] width 16 height 16
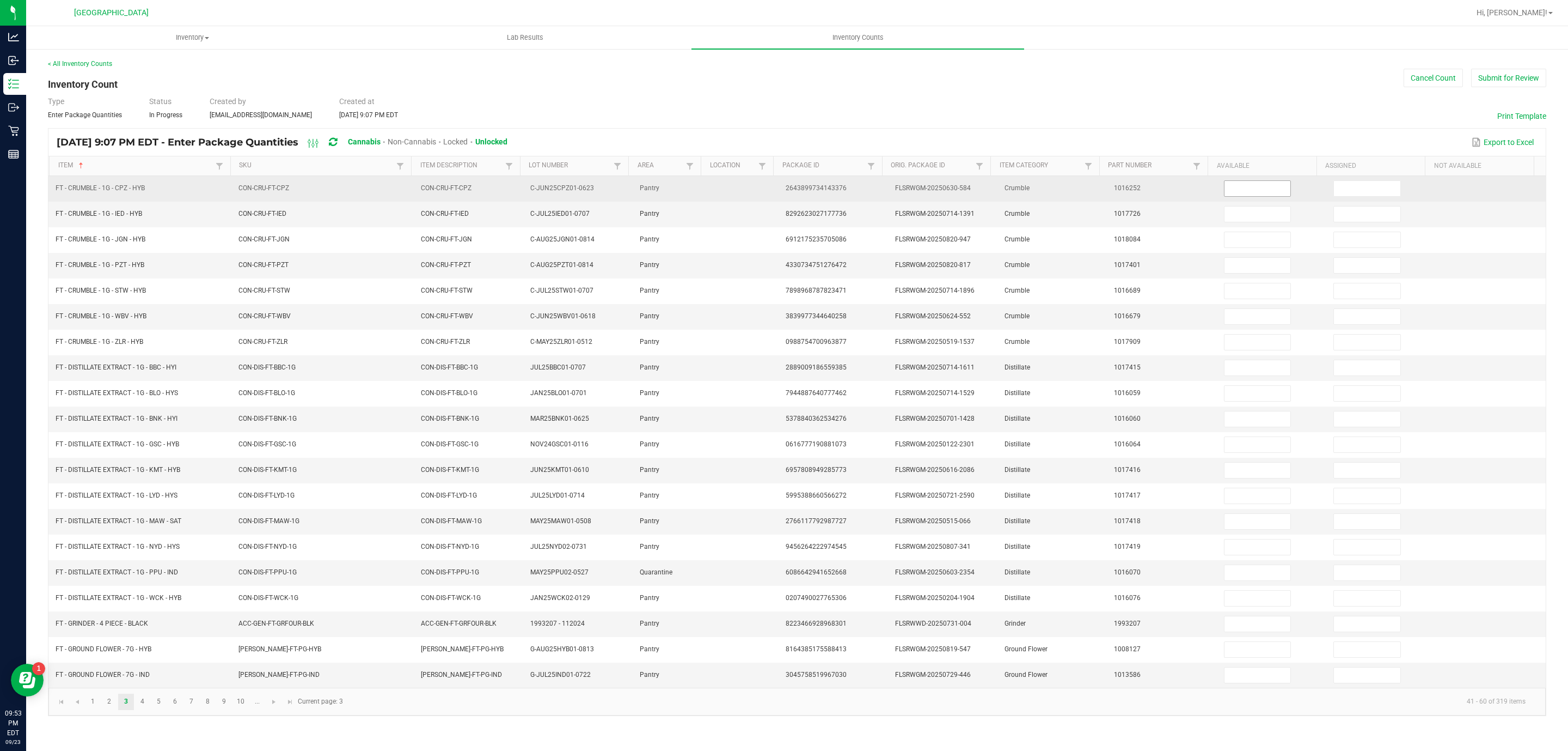
click at [1261, 186] on input at bounding box center [1258, 188] width 66 height 15
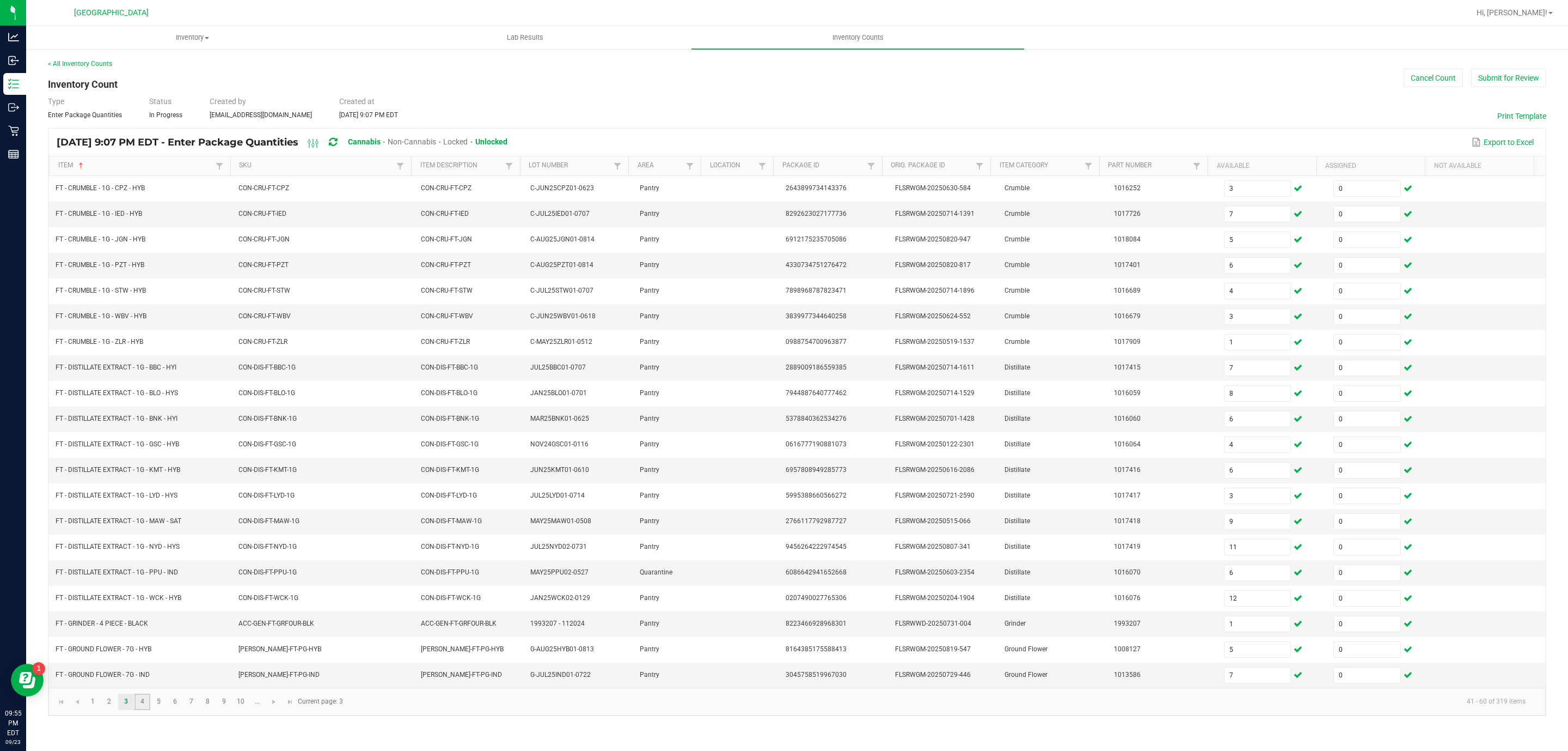
click at [139, 710] on link "4" at bounding box center [142, 702] width 16 height 16
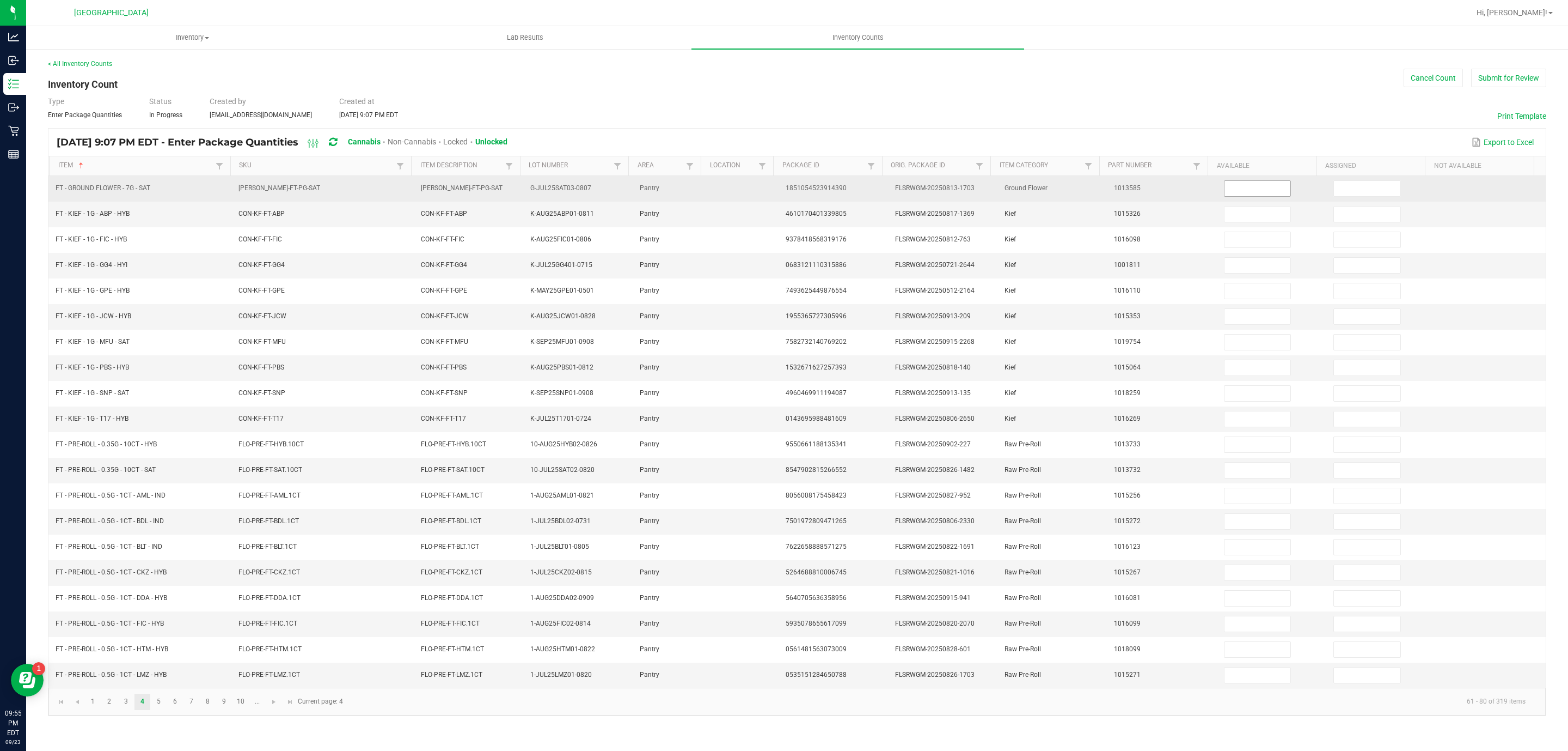
click at [1246, 191] on input at bounding box center [1258, 188] width 66 height 15
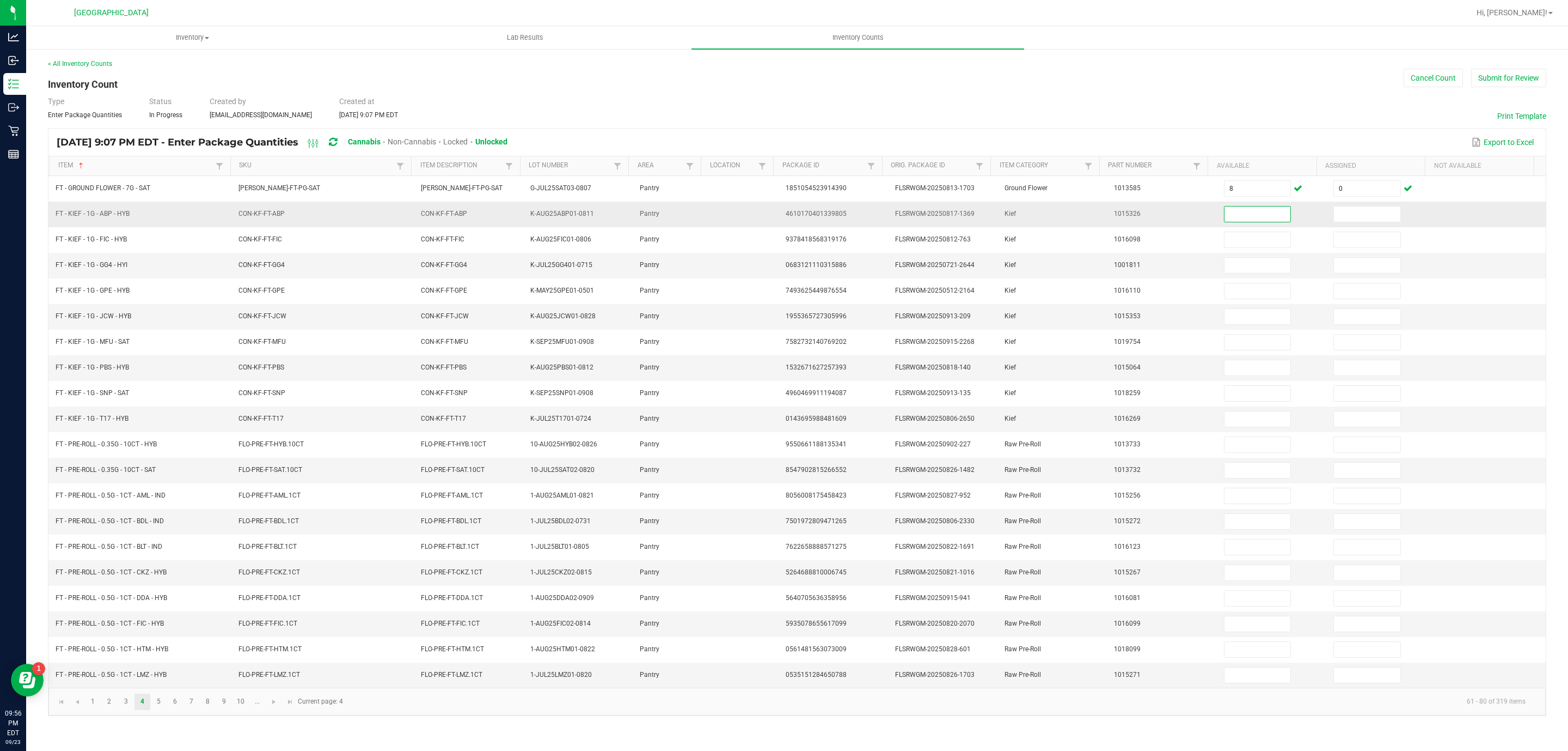
click at [1253, 220] on input at bounding box center [1258, 214] width 66 height 15
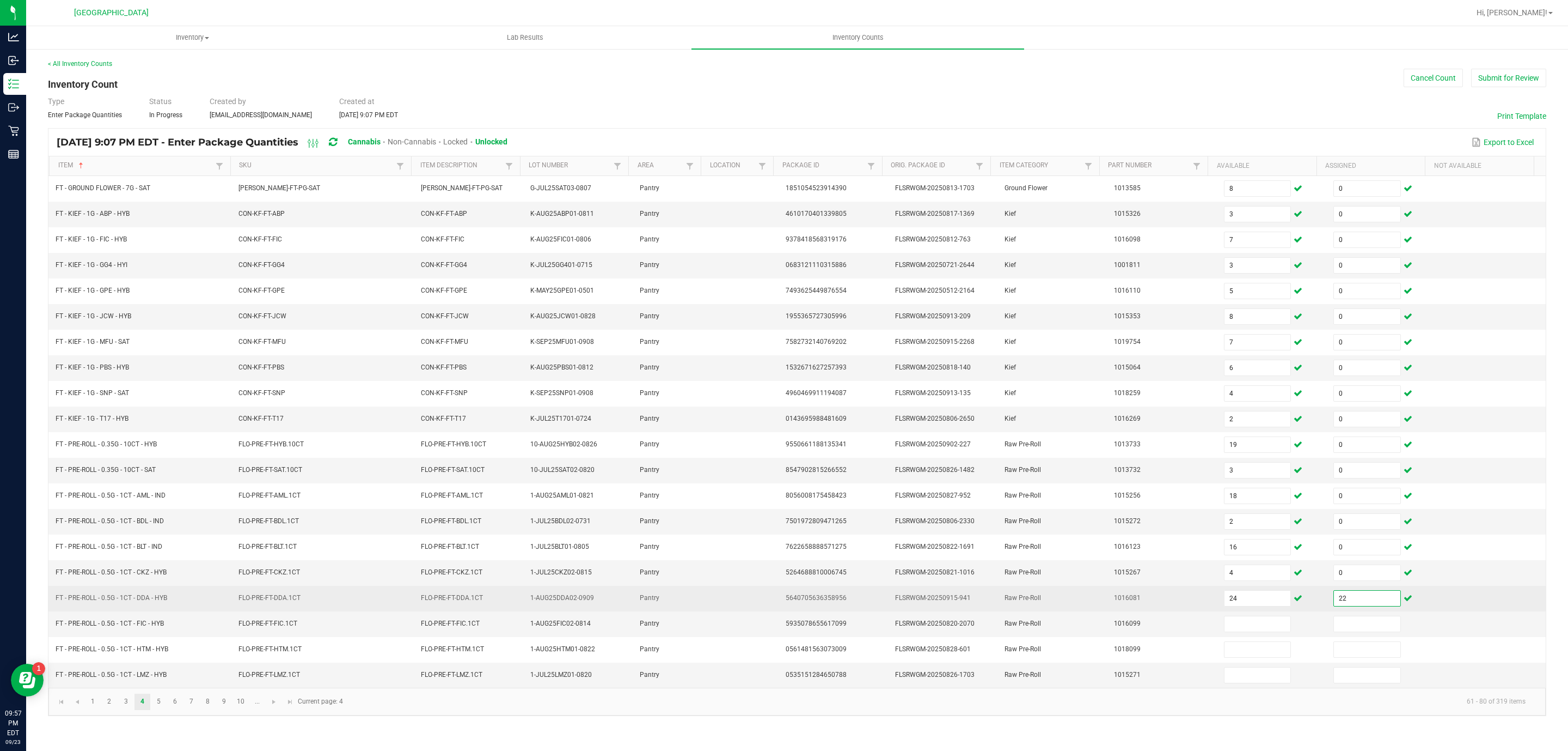
click at [1356, 606] on input "22" at bounding box center [1367, 598] width 66 height 15
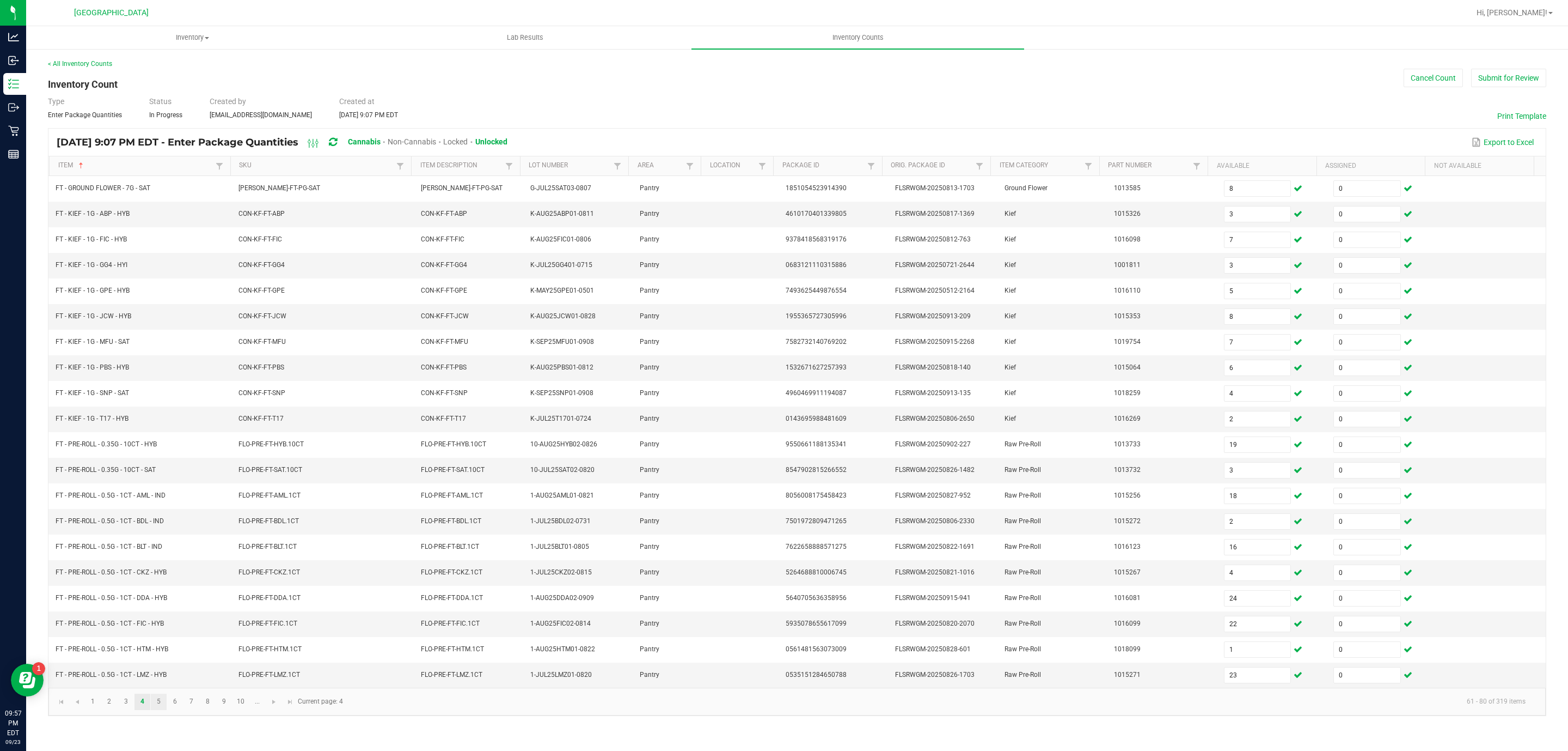
click at [159, 710] on link "5" at bounding box center [159, 702] width 16 height 16
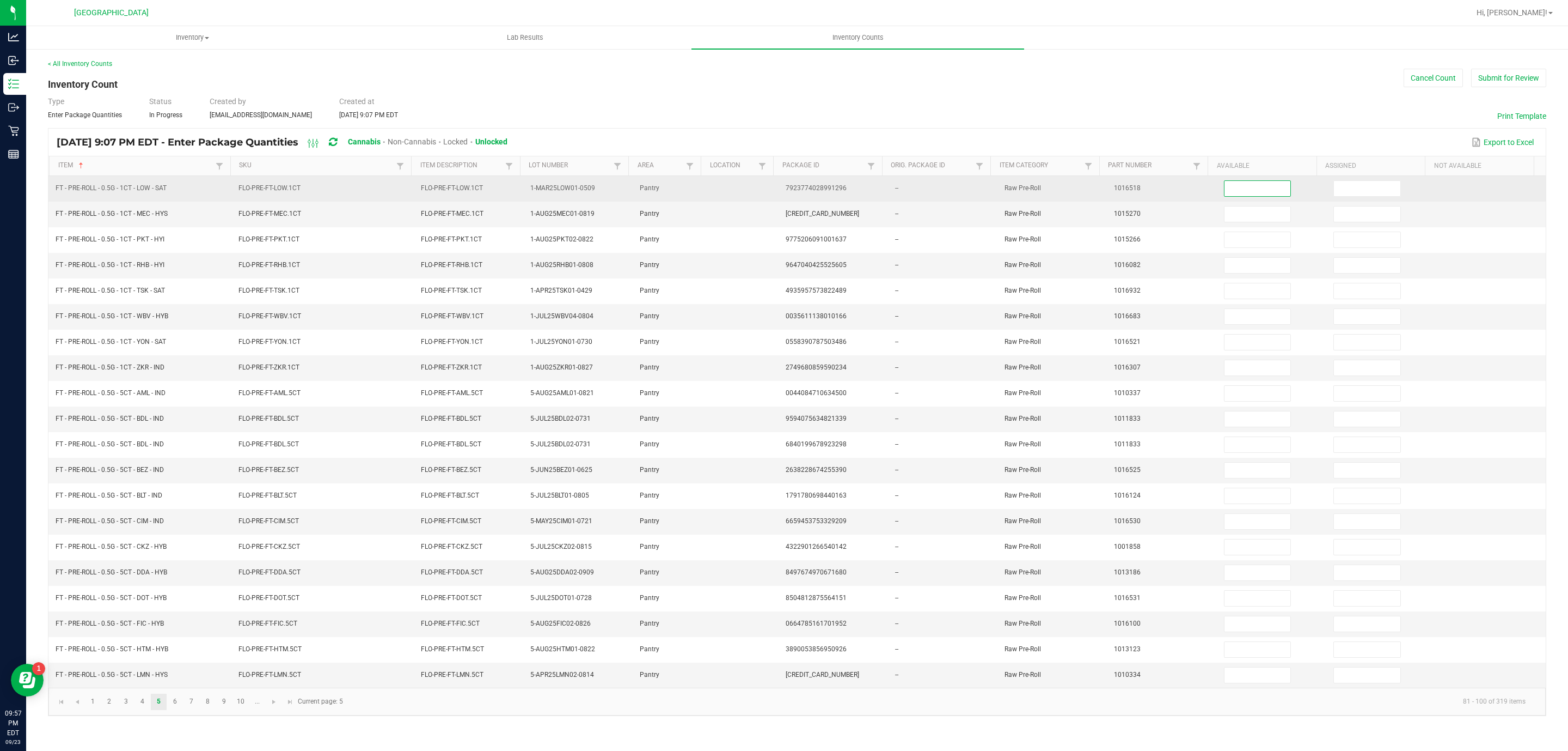
click at [1248, 190] on input at bounding box center [1258, 188] width 66 height 15
click at [1258, 186] on input at bounding box center [1258, 188] width 66 height 15
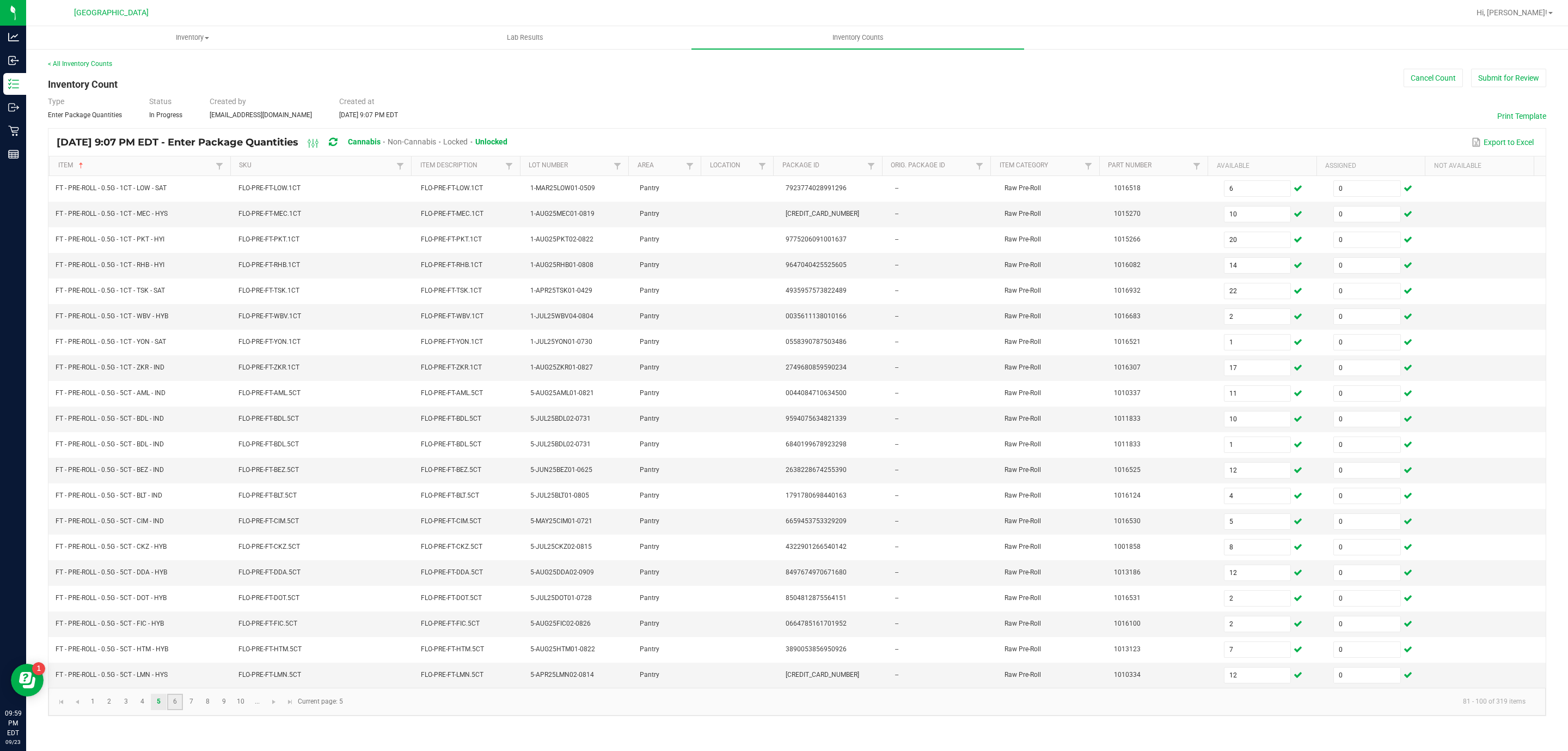
click at [173, 710] on link "6" at bounding box center [175, 702] width 16 height 16
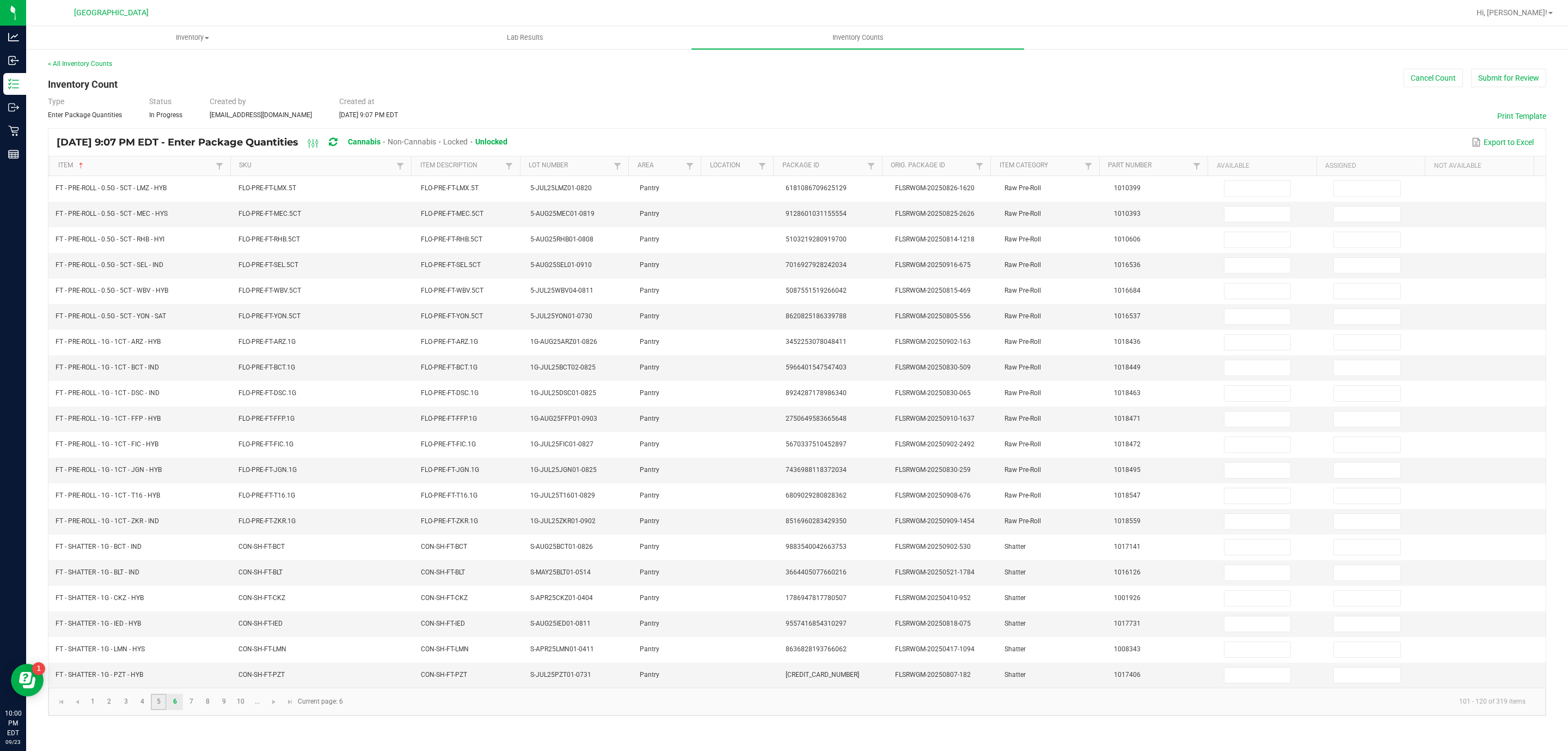
click at [158, 710] on link "5" at bounding box center [159, 702] width 16 height 16
click at [178, 710] on link "6" at bounding box center [175, 702] width 16 height 16
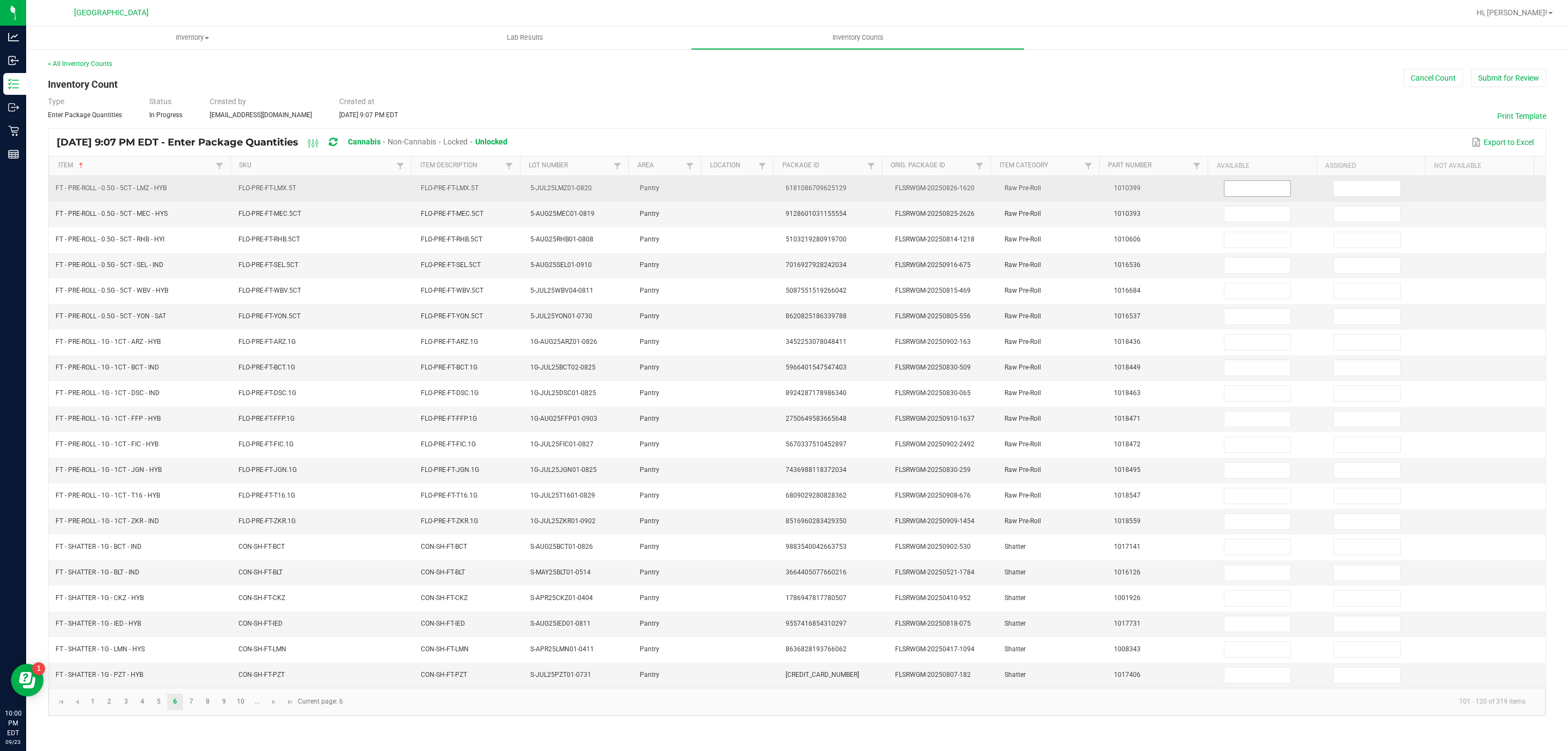
drag, startPoint x: 1234, startPoint y: 195, endPoint x: 1239, endPoint y: 201, distance: 7.8
click at [1235, 196] on input at bounding box center [1258, 188] width 66 height 15
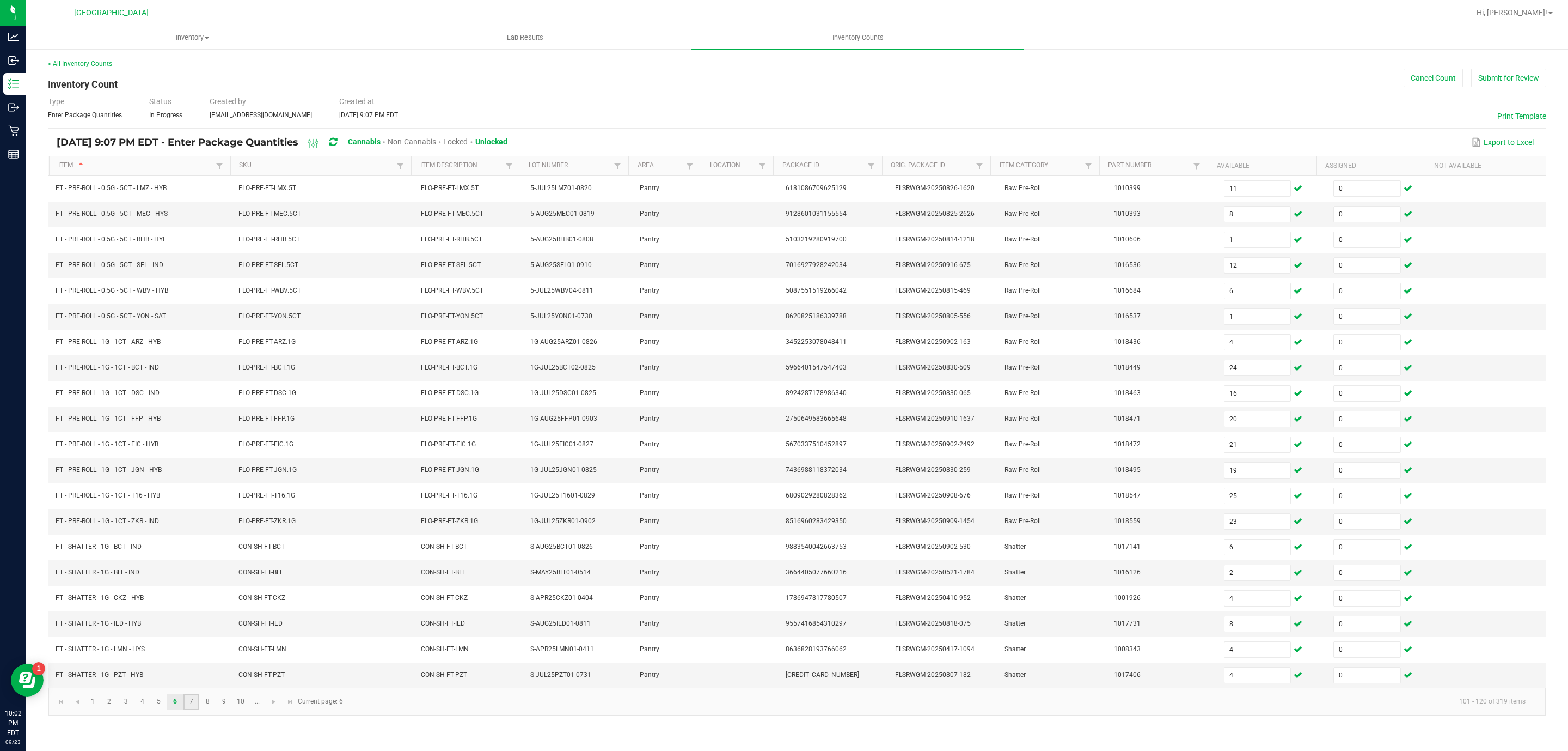
click at [188, 710] on link "7" at bounding box center [191, 702] width 16 height 16
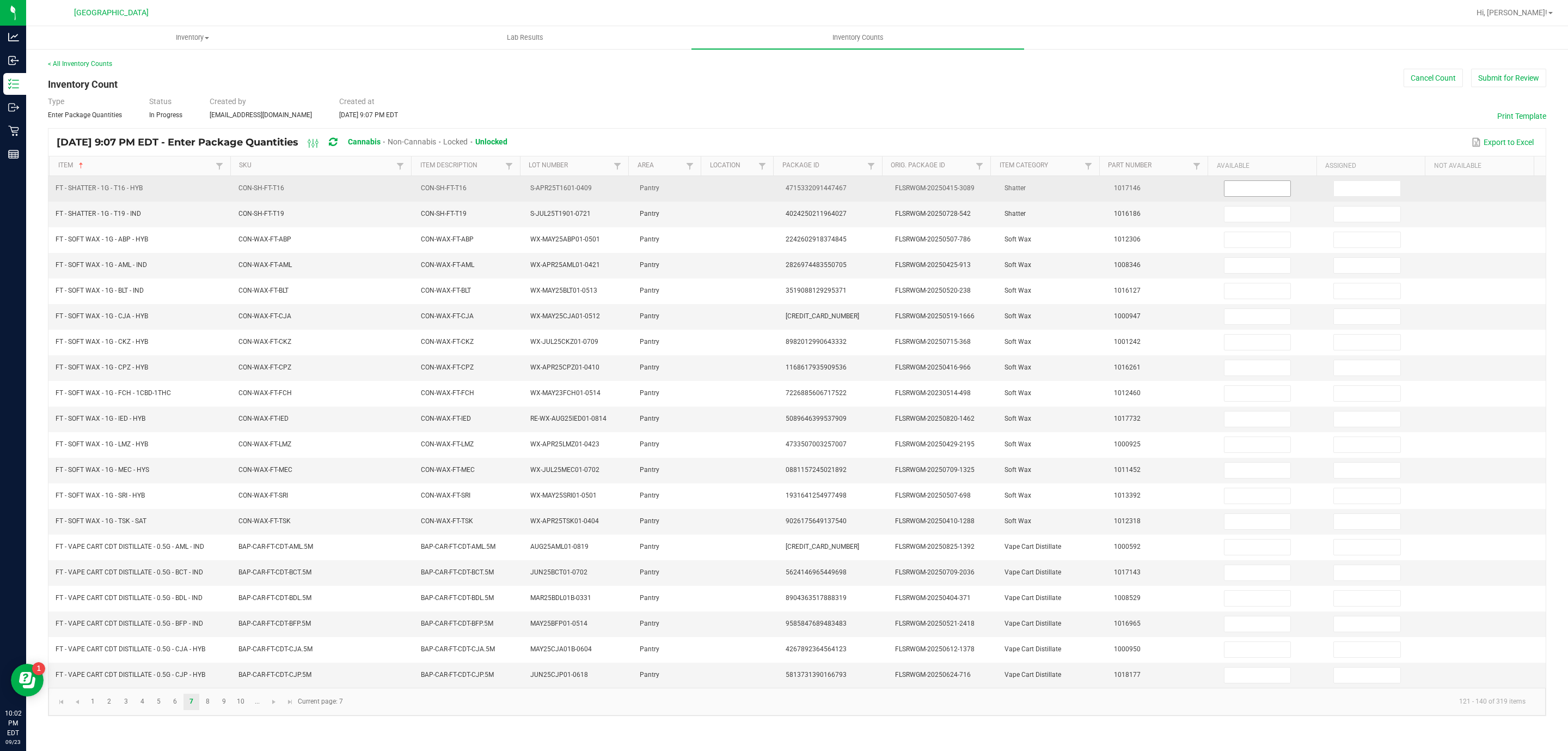
click at [1275, 192] on input at bounding box center [1258, 188] width 66 height 15
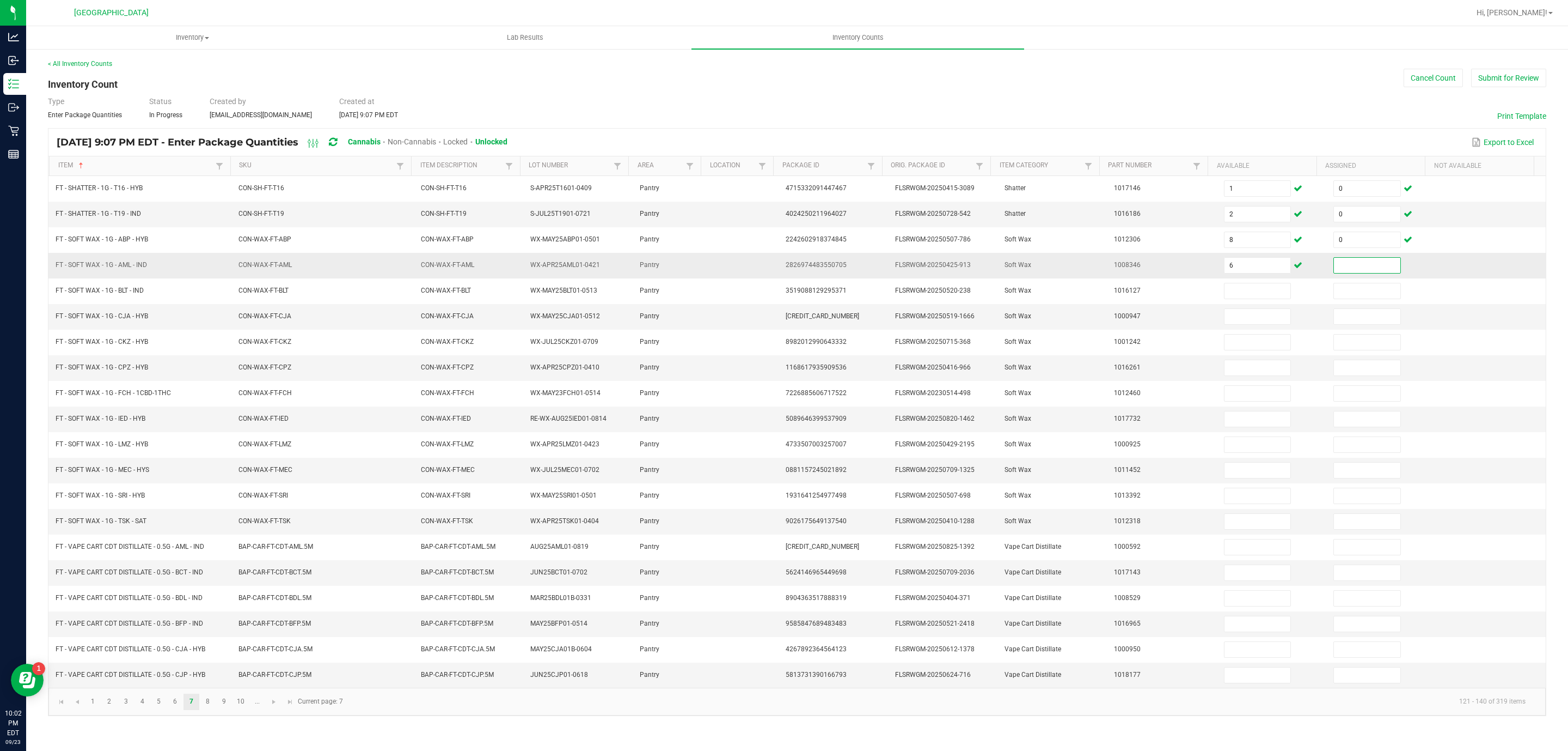
click at [1343, 273] on input at bounding box center [1367, 265] width 66 height 15
click at [205, 710] on link "8" at bounding box center [208, 702] width 16 height 16
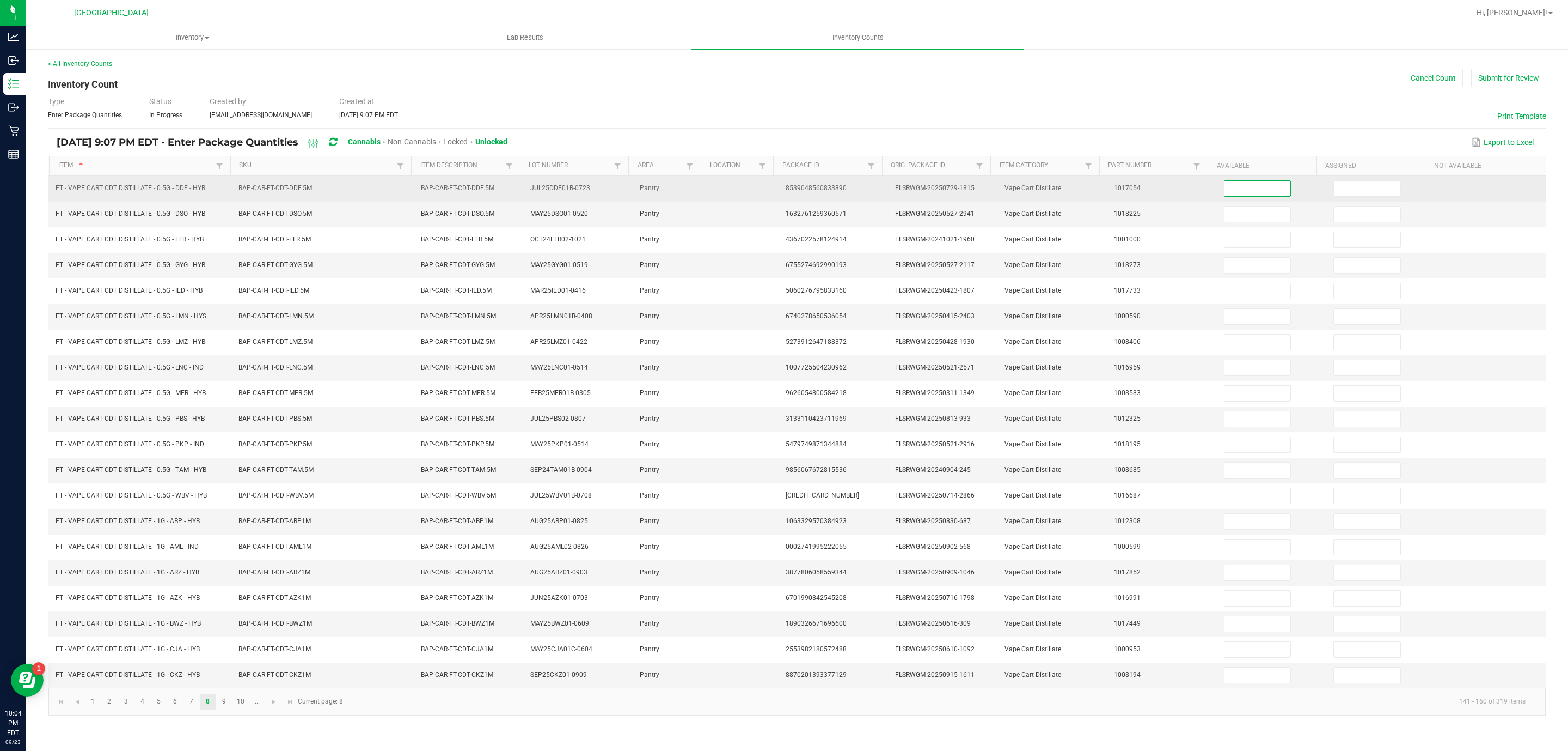
click at [1246, 195] on input at bounding box center [1258, 188] width 66 height 15
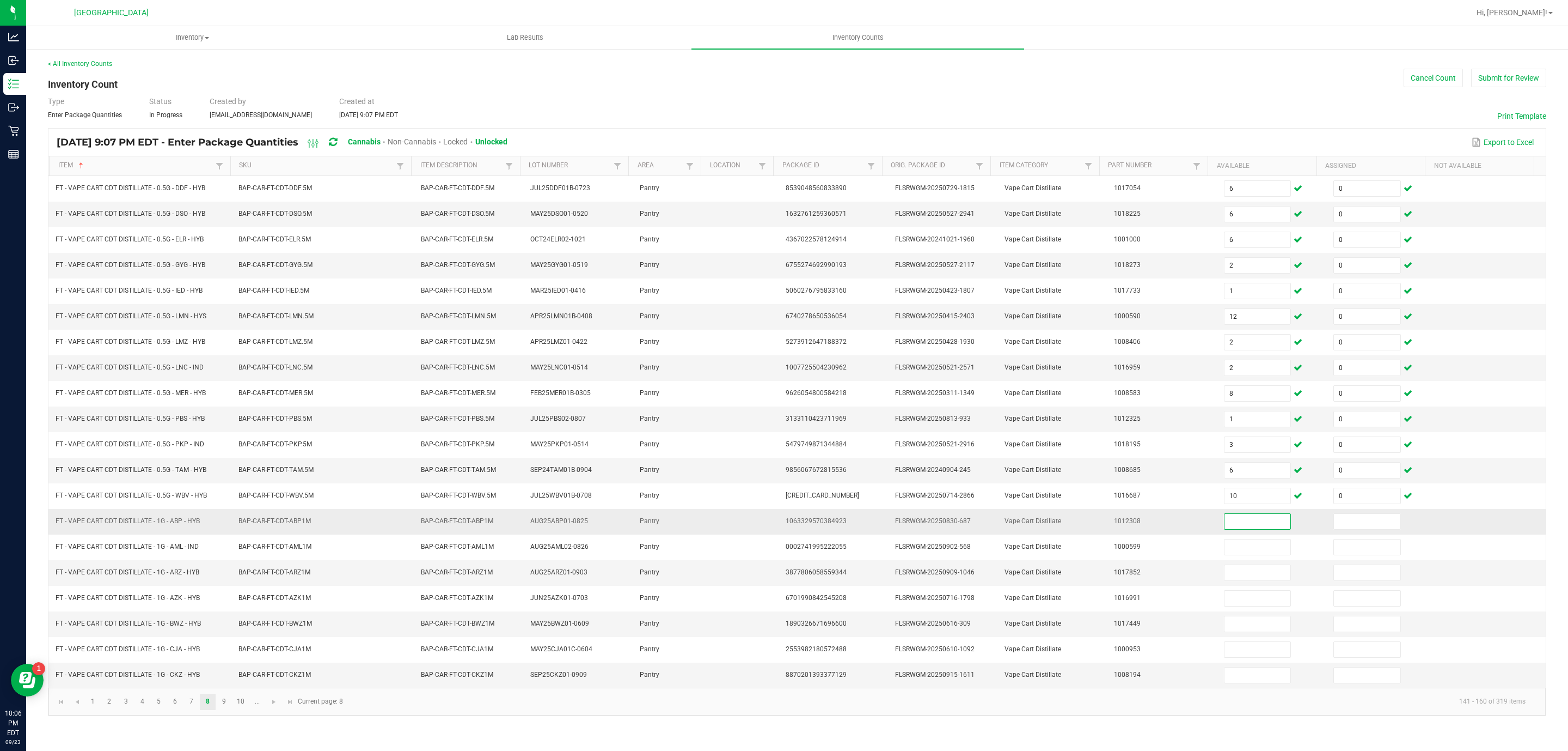
drag, startPoint x: 1245, startPoint y: 525, endPoint x: 1248, endPoint y: 529, distance: 5.0
click at [1245, 526] on input at bounding box center [1258, 521] width 66 height 15
click at [225, 710] on link "9" at bounding box center [224, 702] width 16 height 16
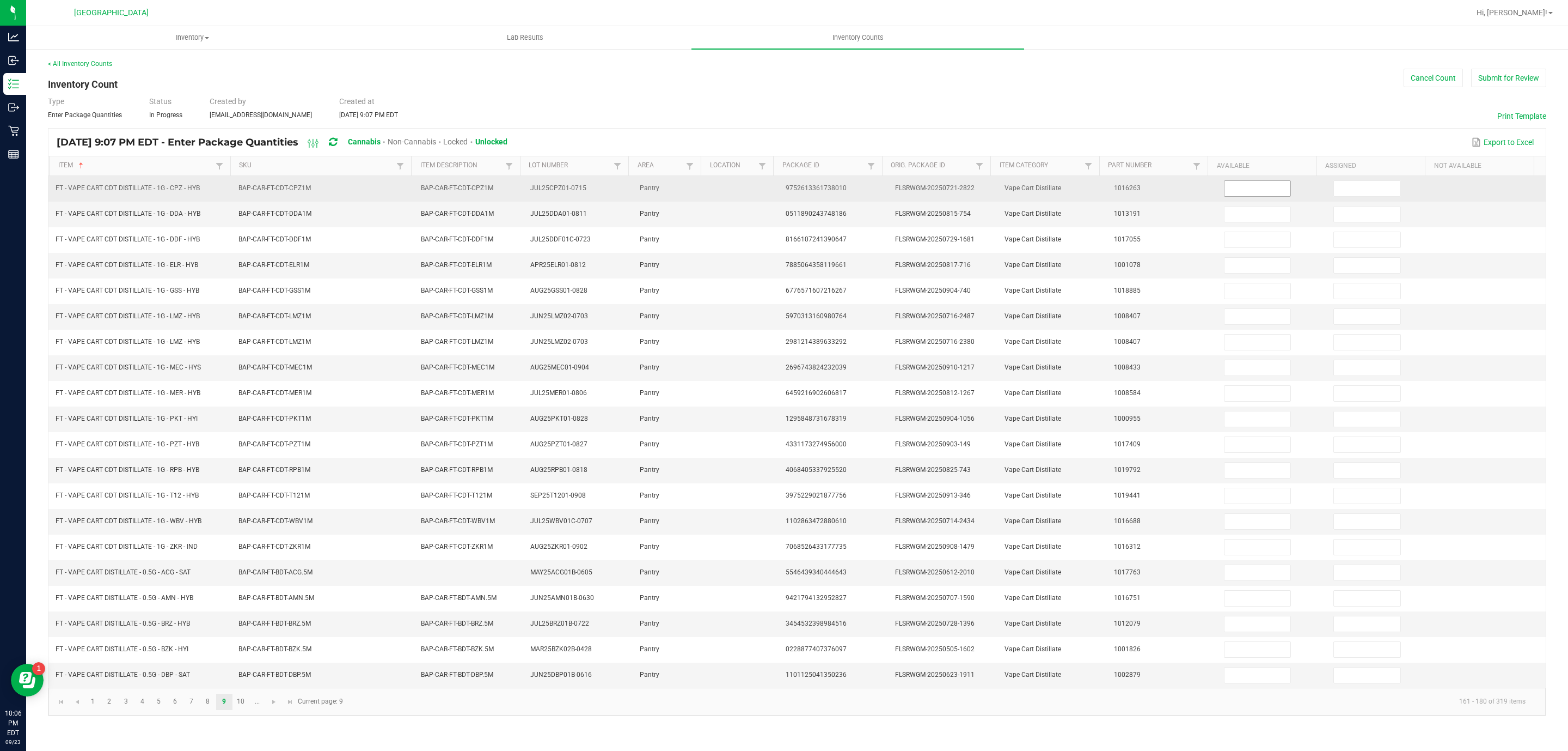
click at [1253, 191] on input at bounding box center [1258, 188] width 66 height 15
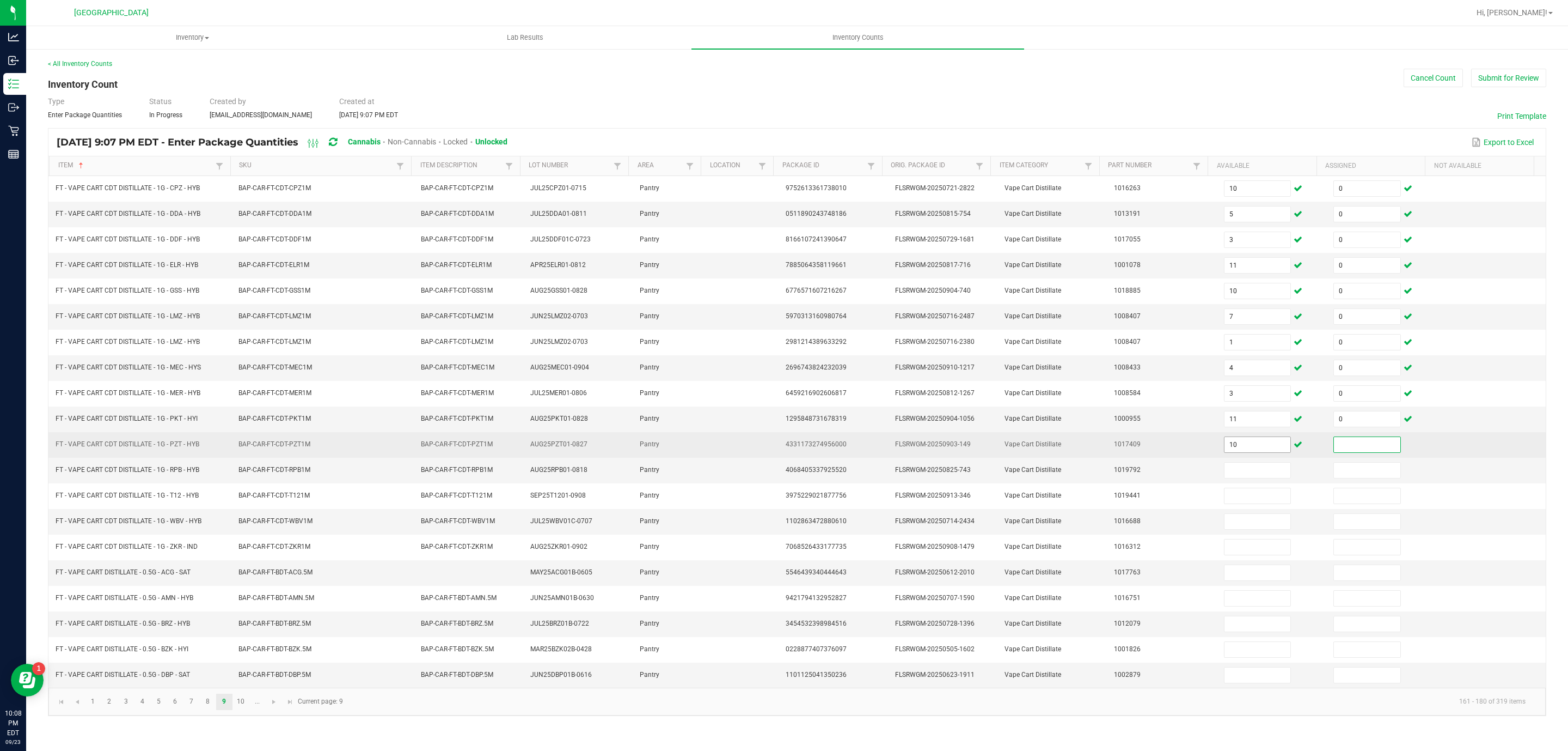
click at [1264, 452] on input "10" at bounding box center [1258, 444] width 66 height 15
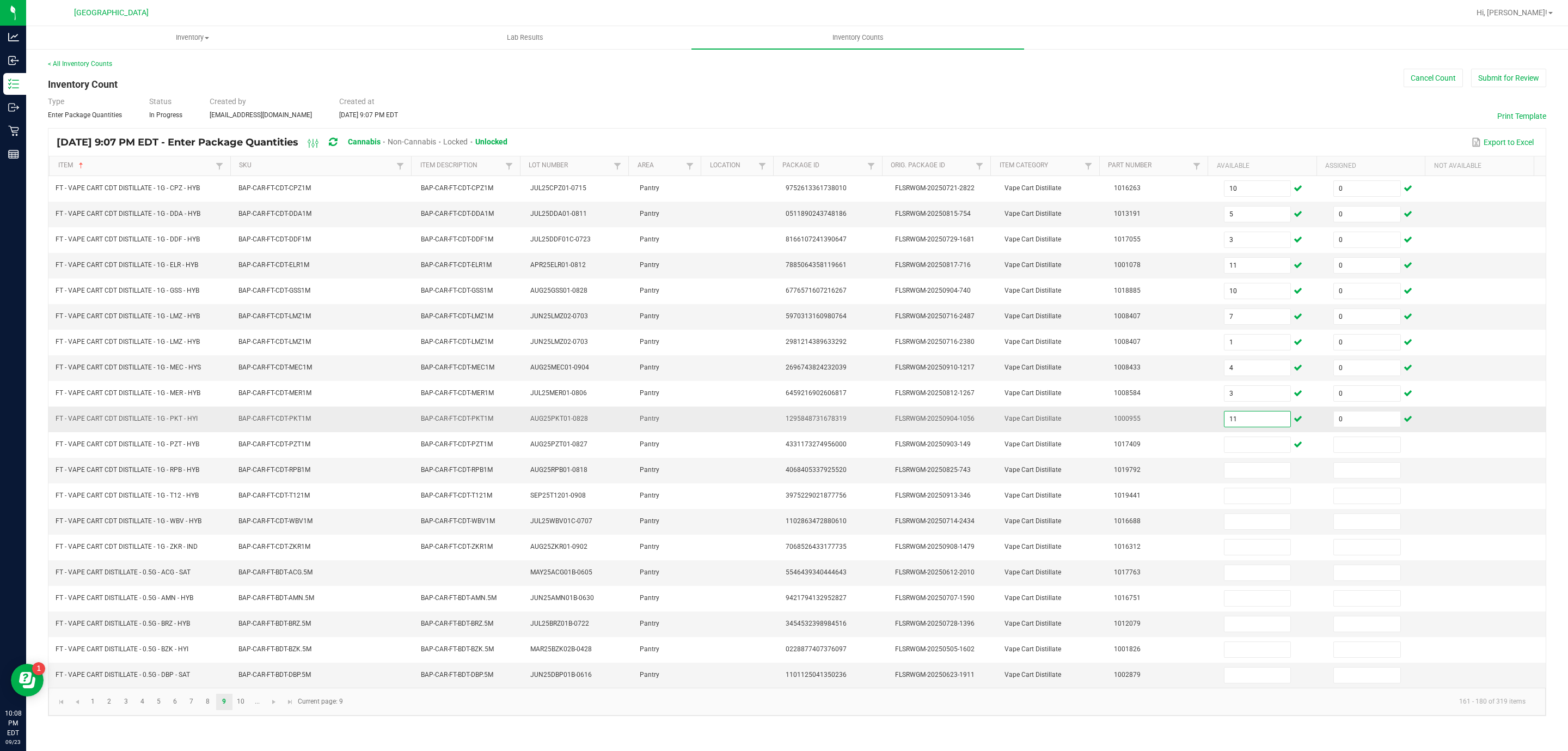
click at [1258, 426] on input "11" at bounding box center [1258, 418] width 66 height 15
click at [1233, 683] on input "12" at bounding box center [1258, 675] width 66 height 15
click at [237, 710] on link "10" at bounding box center [241, 702] width 16 height 16
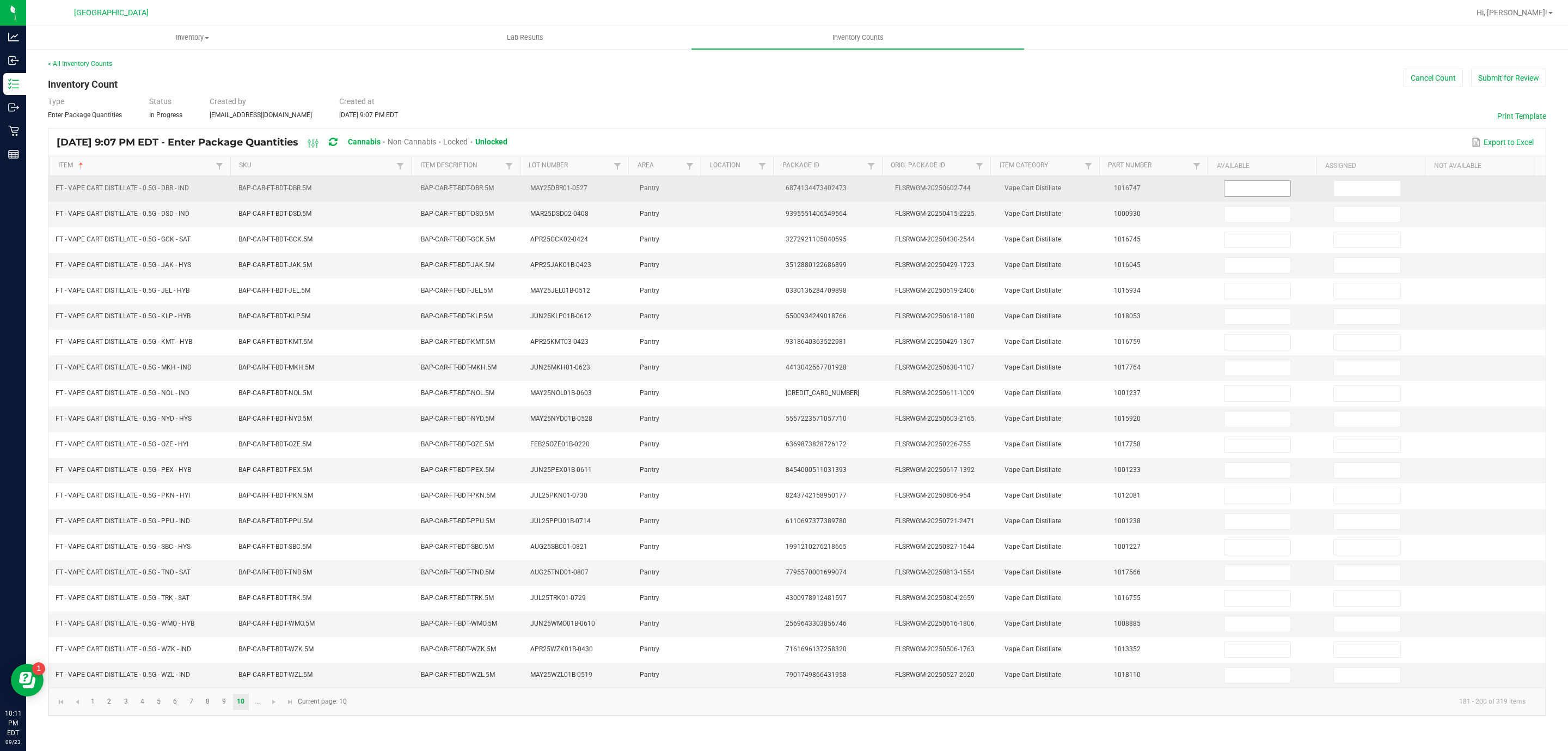
click at [1238, 196] on input at bounding box center [1258, 188] width 66 height 15
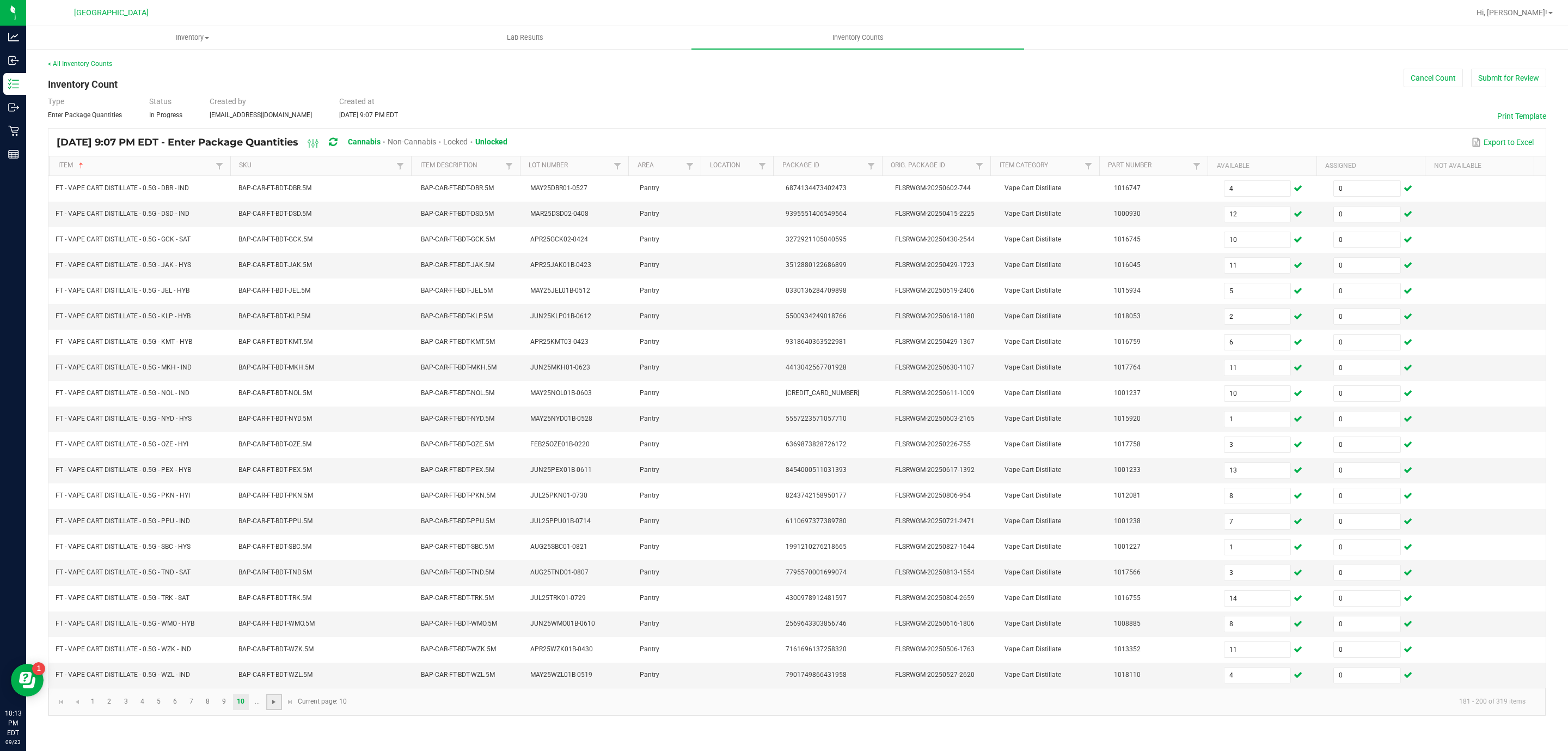
click at [273, 706] on span "Go to the next page" at bounding box center [274, 702] width 9 height 9
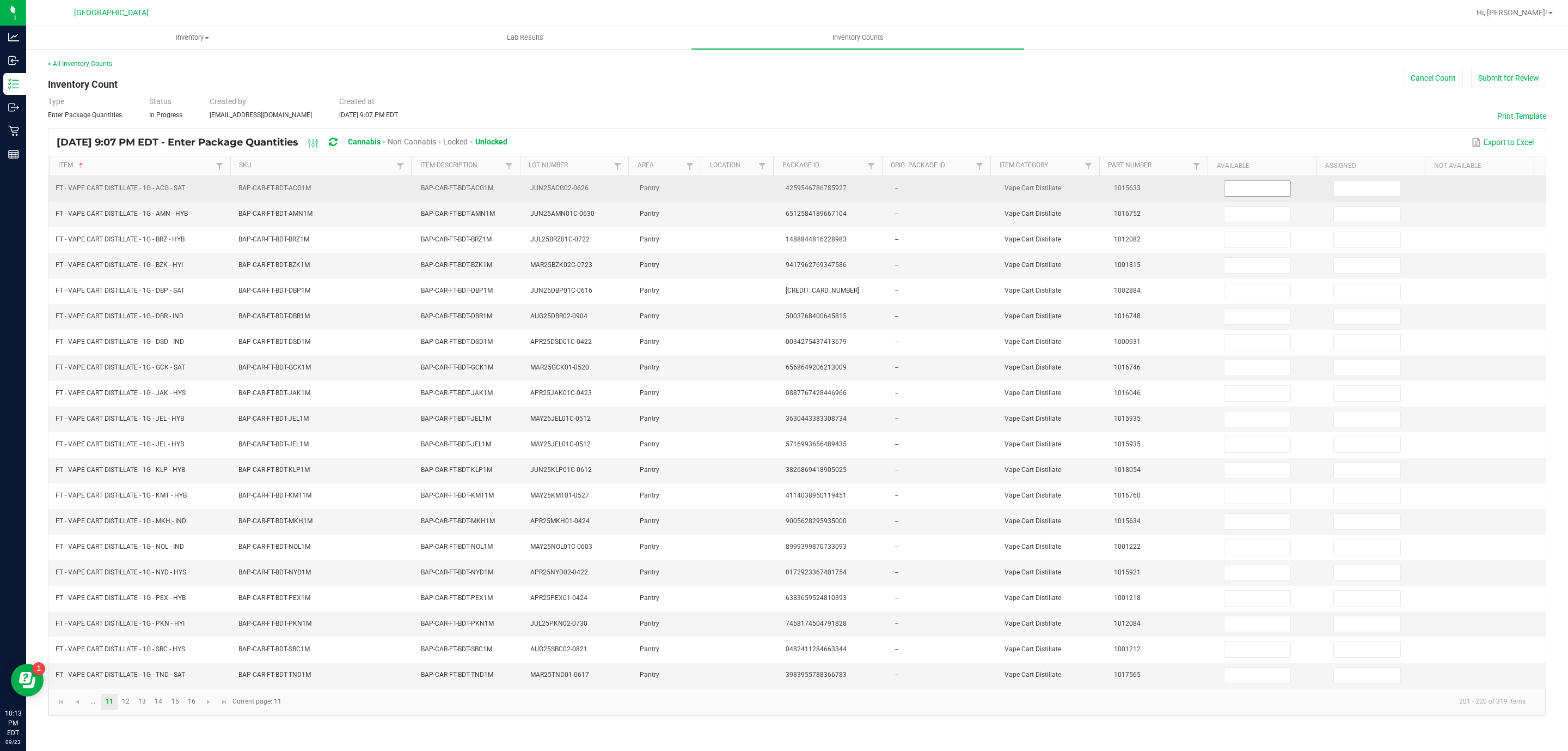
click at [1261, 190] on input at bounding box center [1258, 188] width 66 height 15
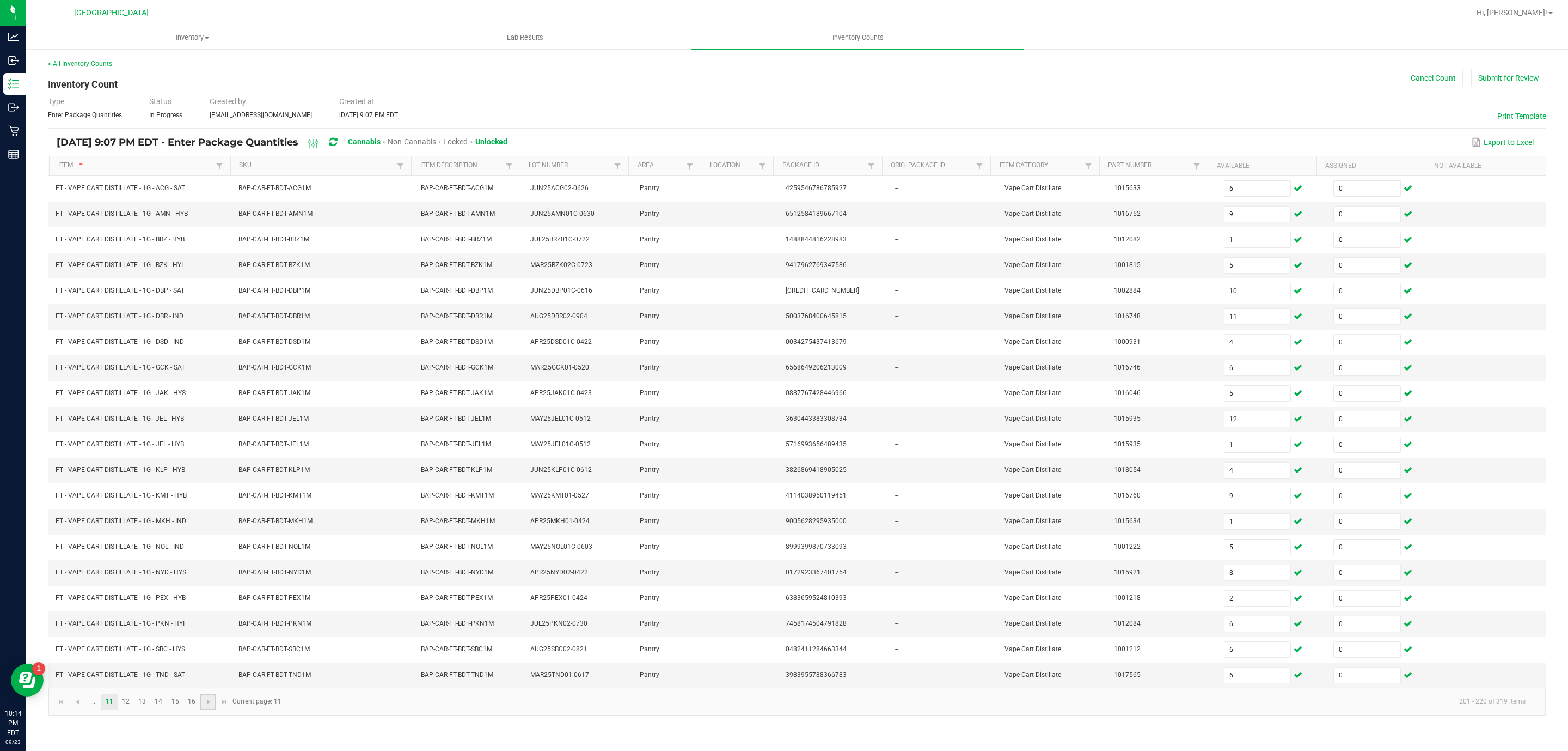
click at [203, 710] on link at bounding box center [208, 702] width 16 height 16
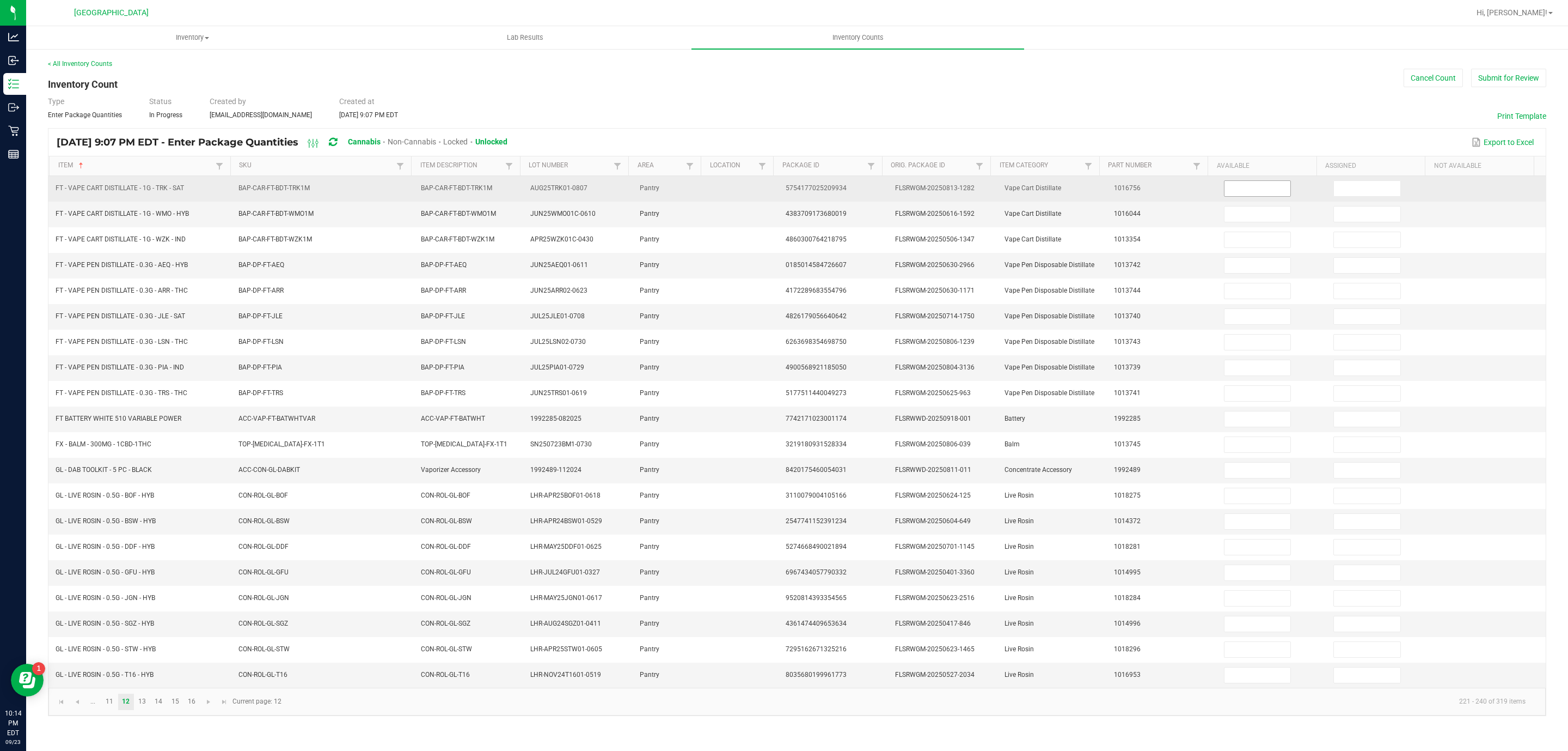
click at [1250, 180] on span at bounding box center [1258, 188] width 68 height 16
click at [1250, 187] on input at bounding box center [1258, 188] width 66 height 15
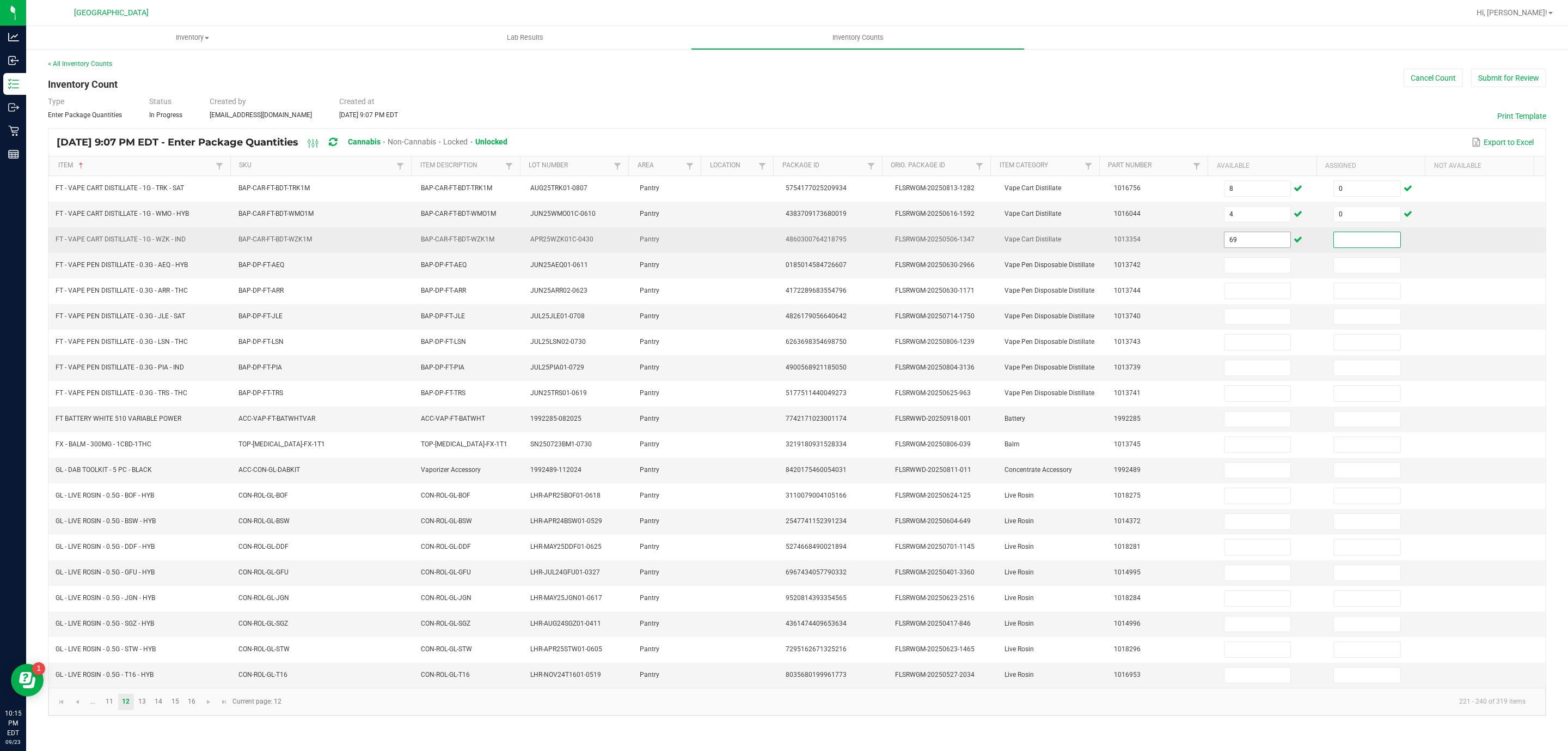
click at [1241, 234] on input "69" at bounding box center [1258, 239] width 66 height 15
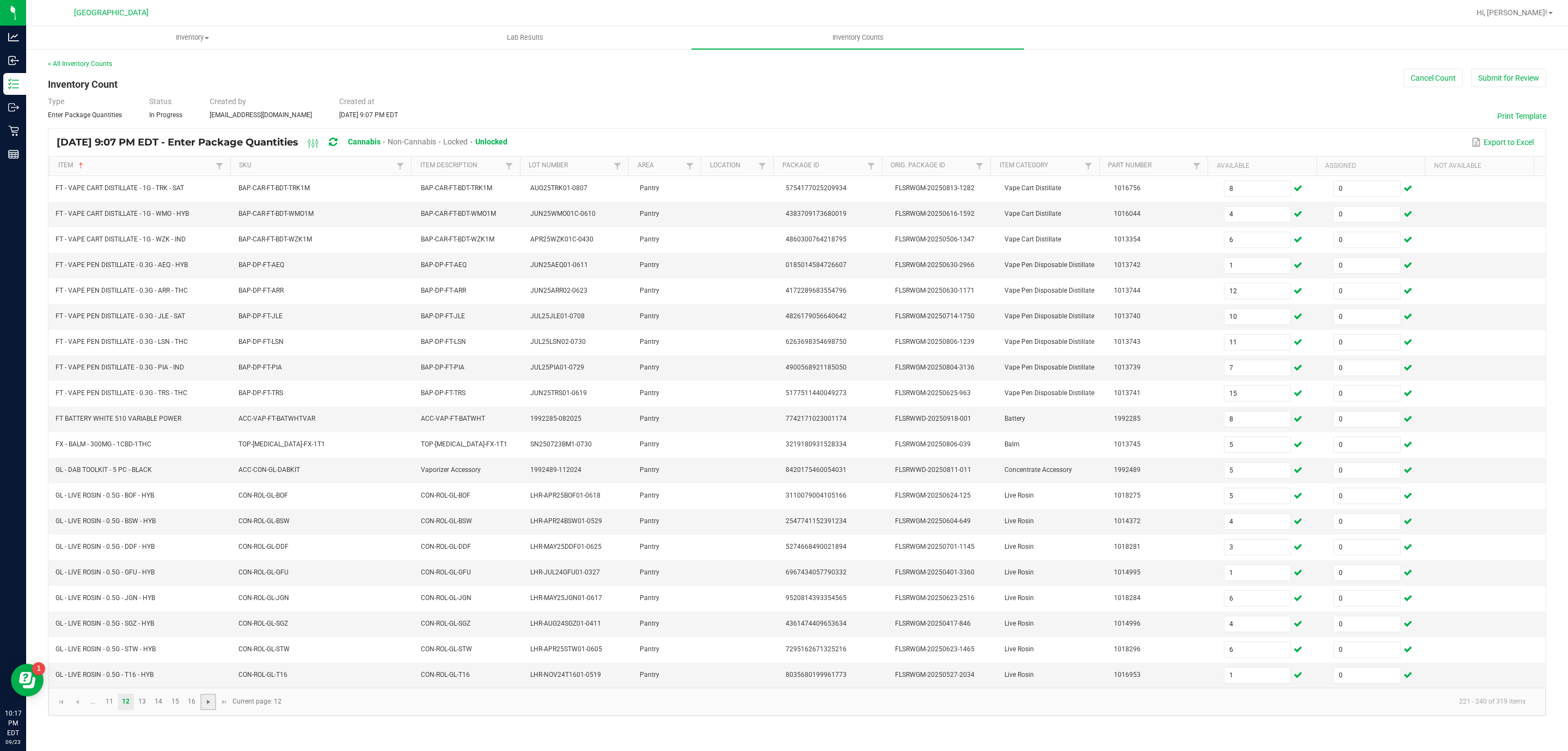
click at [205, 706] on span "Go to the next page" at bounding box center [208, 702] width 9 height 9
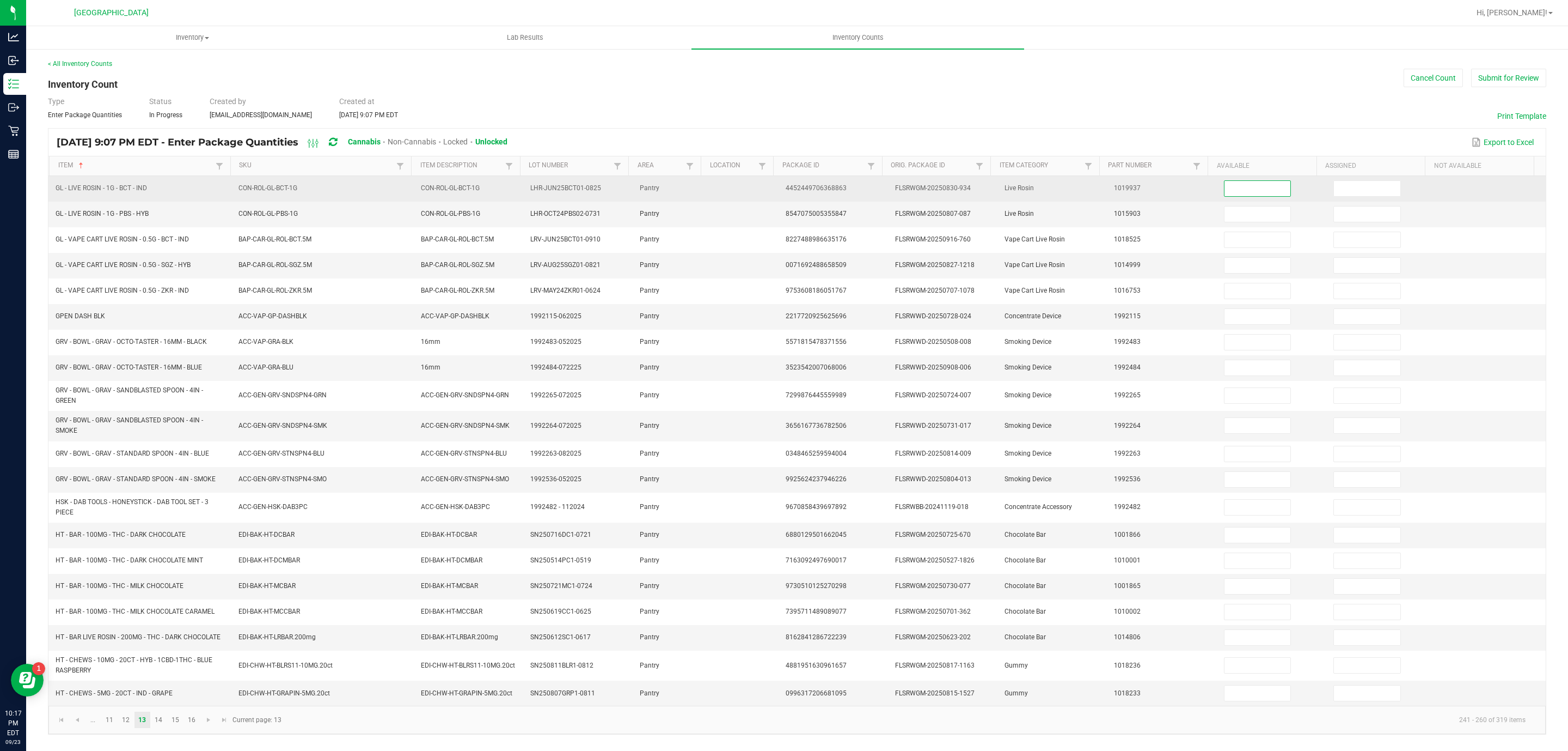
click at [1225, 194] on input at bounding box center [1258, 188] width 66 height 15
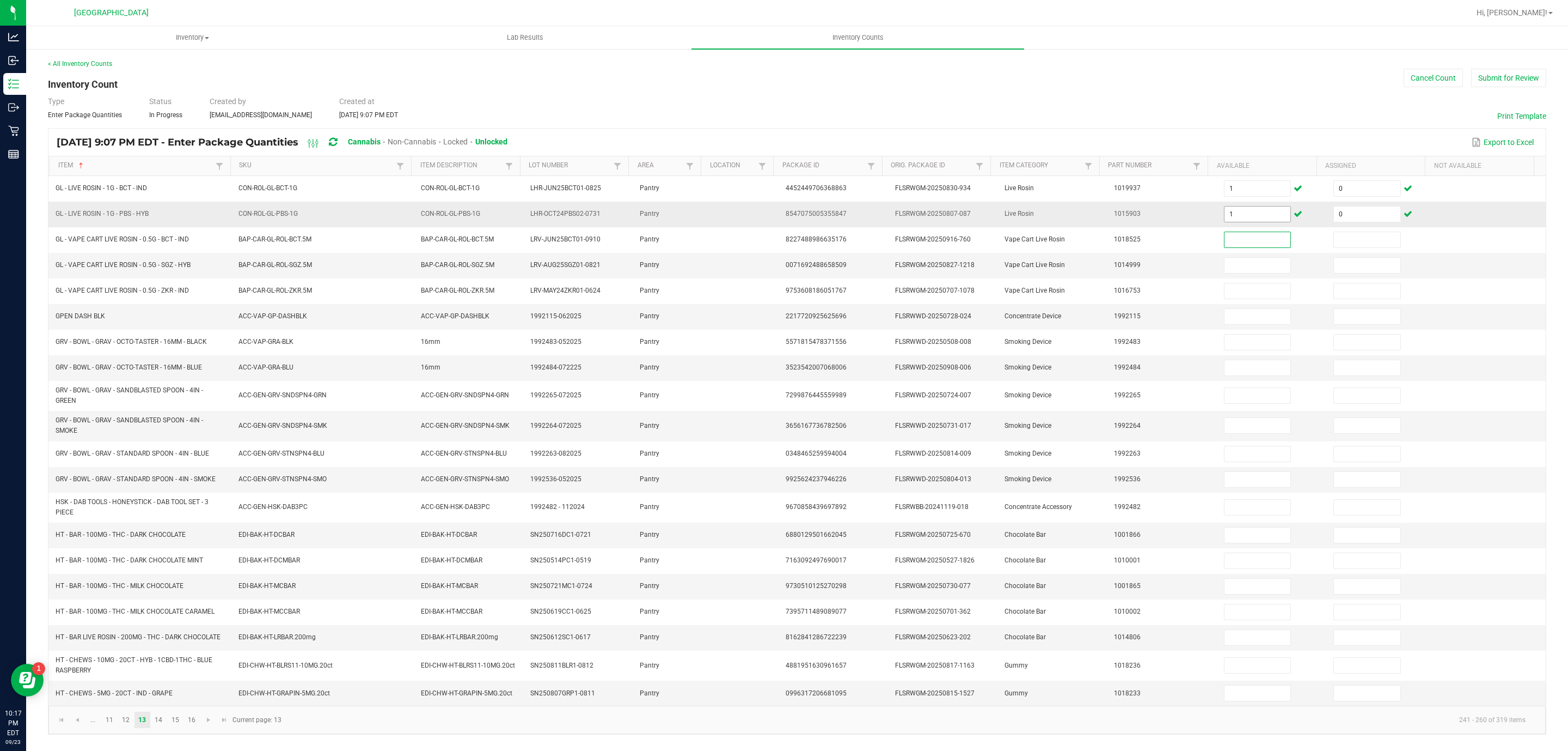
click at [1229, 208] on input "1" at bounding box center [1258, 214] width 66 height 15
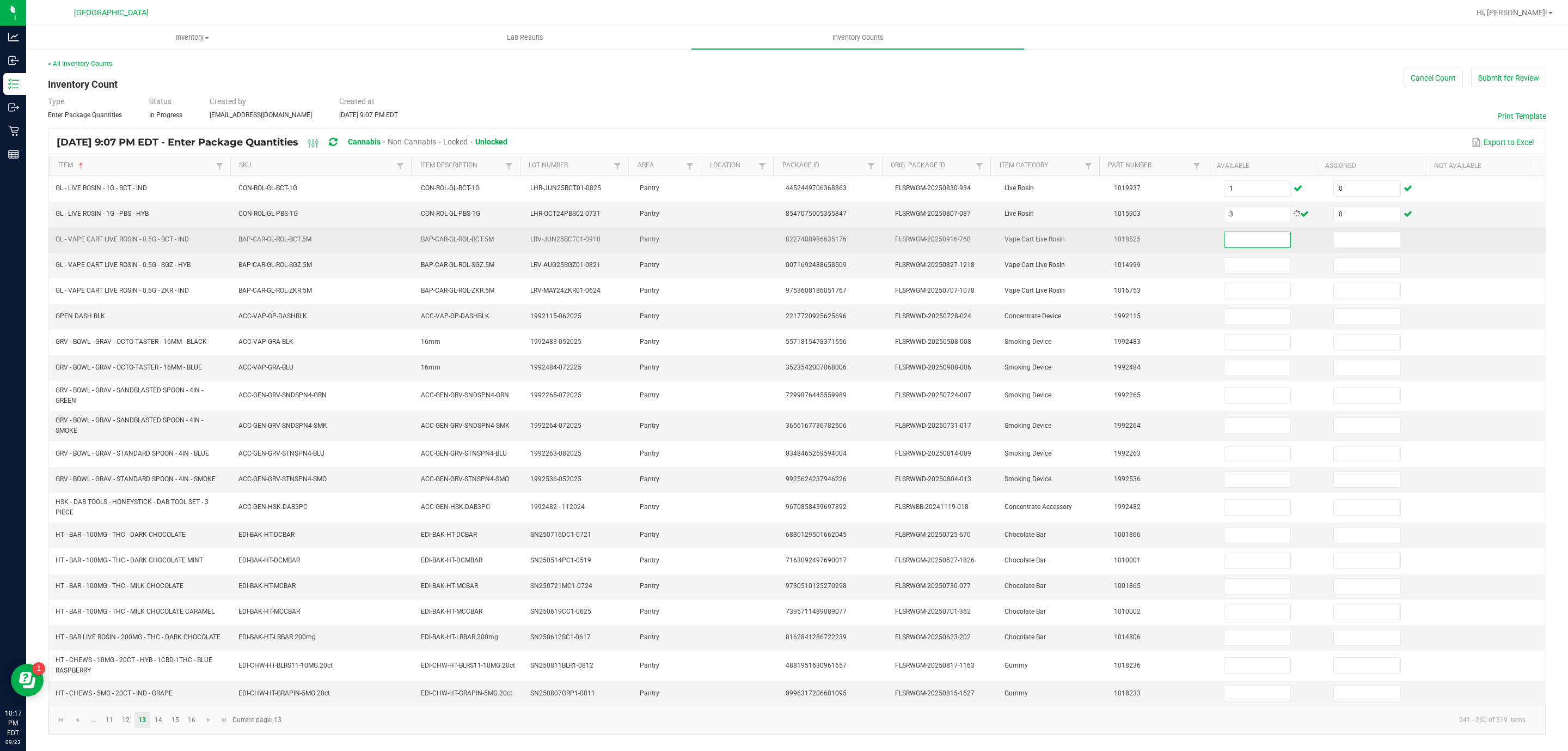
click at [1233, 247] on input at bounding box center [1258, 239] width 66 height 15
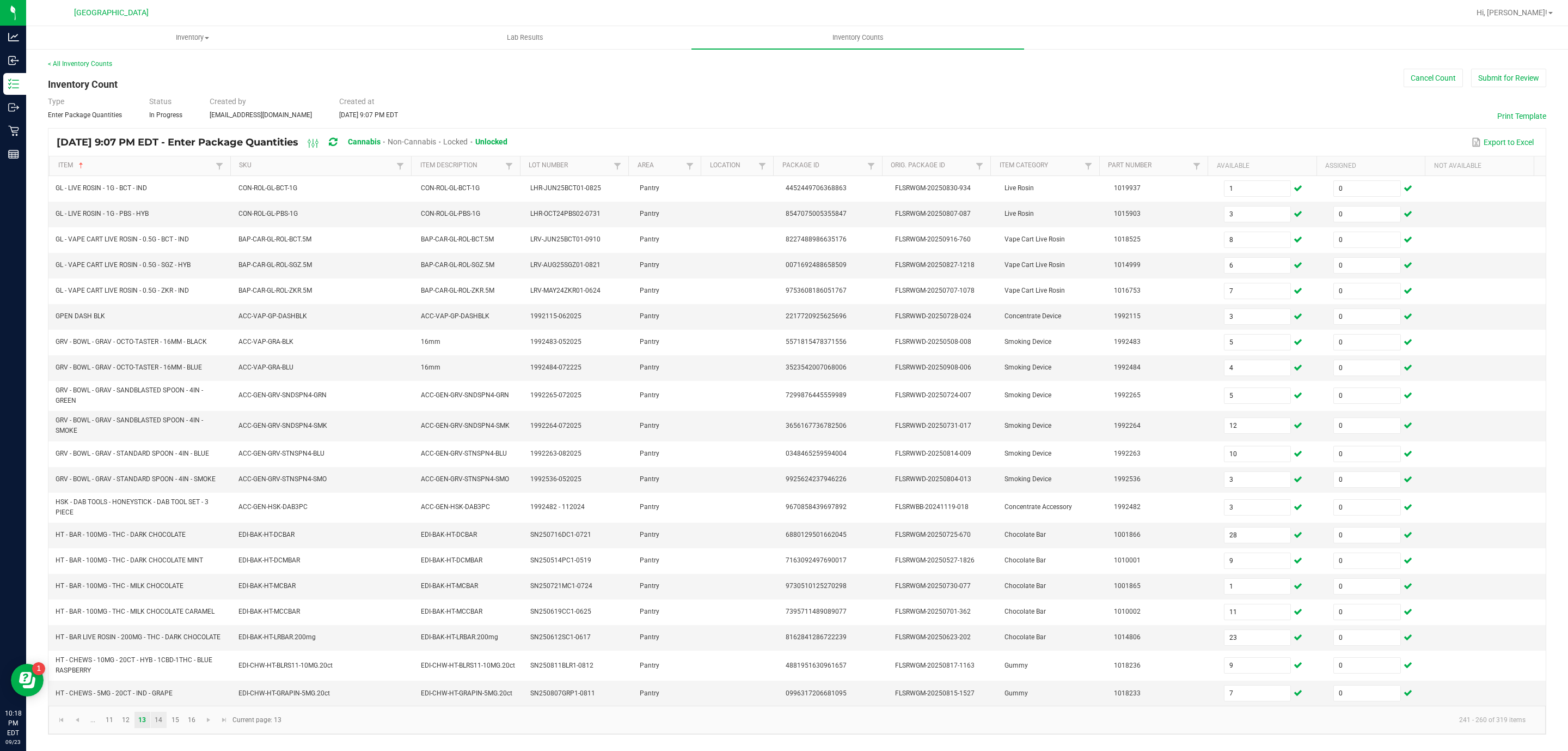
click at [160, 728] on link "14" at bounding box center [159, 719] width 16 height 16
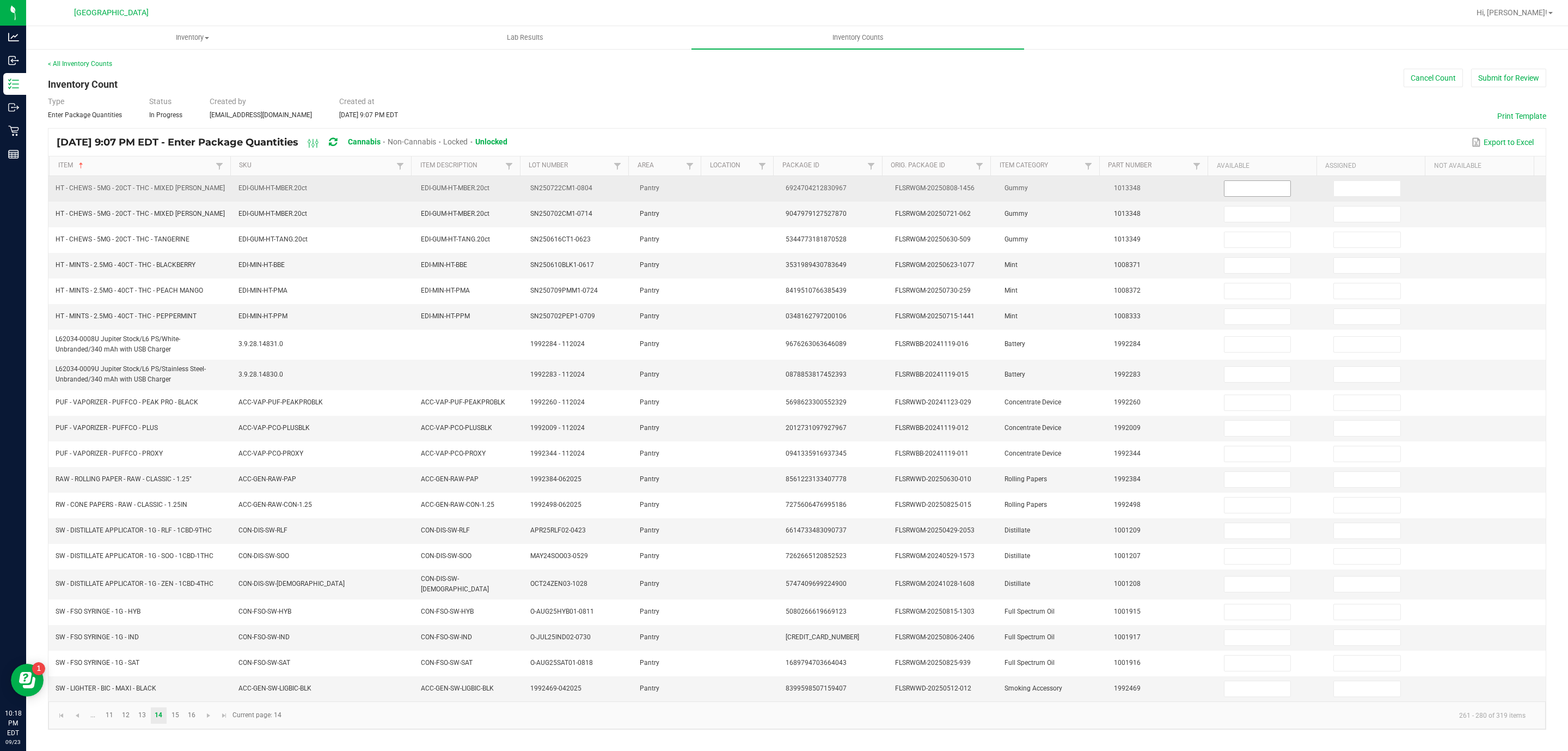
click at [1235, 183] on input at bounding box center [1258, 188] width 66 height 15
click at [1230, 186] on input at bounding box center [1258, 188] width 66 height 15
click at [1225, 190] on input at bounding box center [1258, 188] width 66 height 15
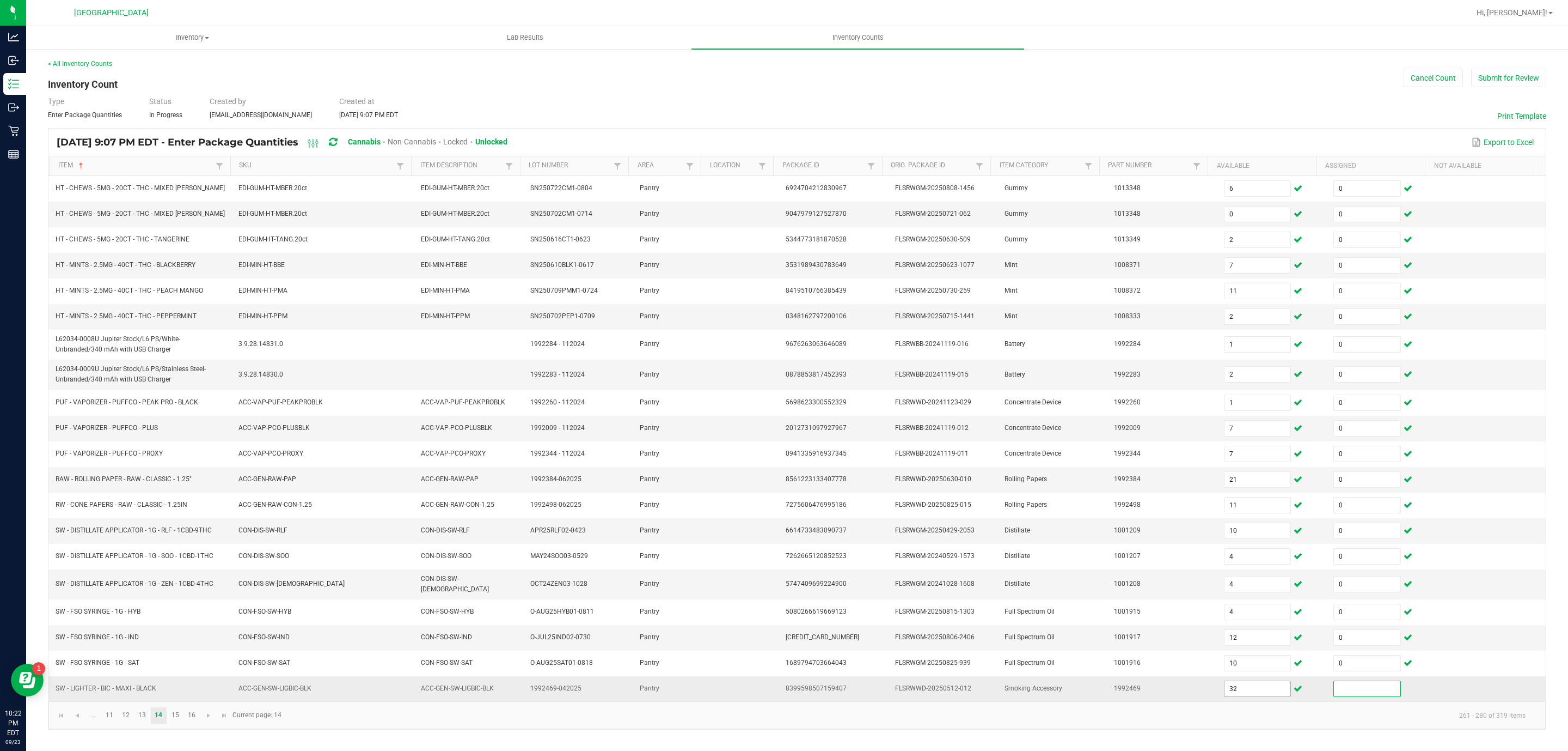
click at [1225, 696] on input "32" at bounding box center [1258, 688] width 66 height 15
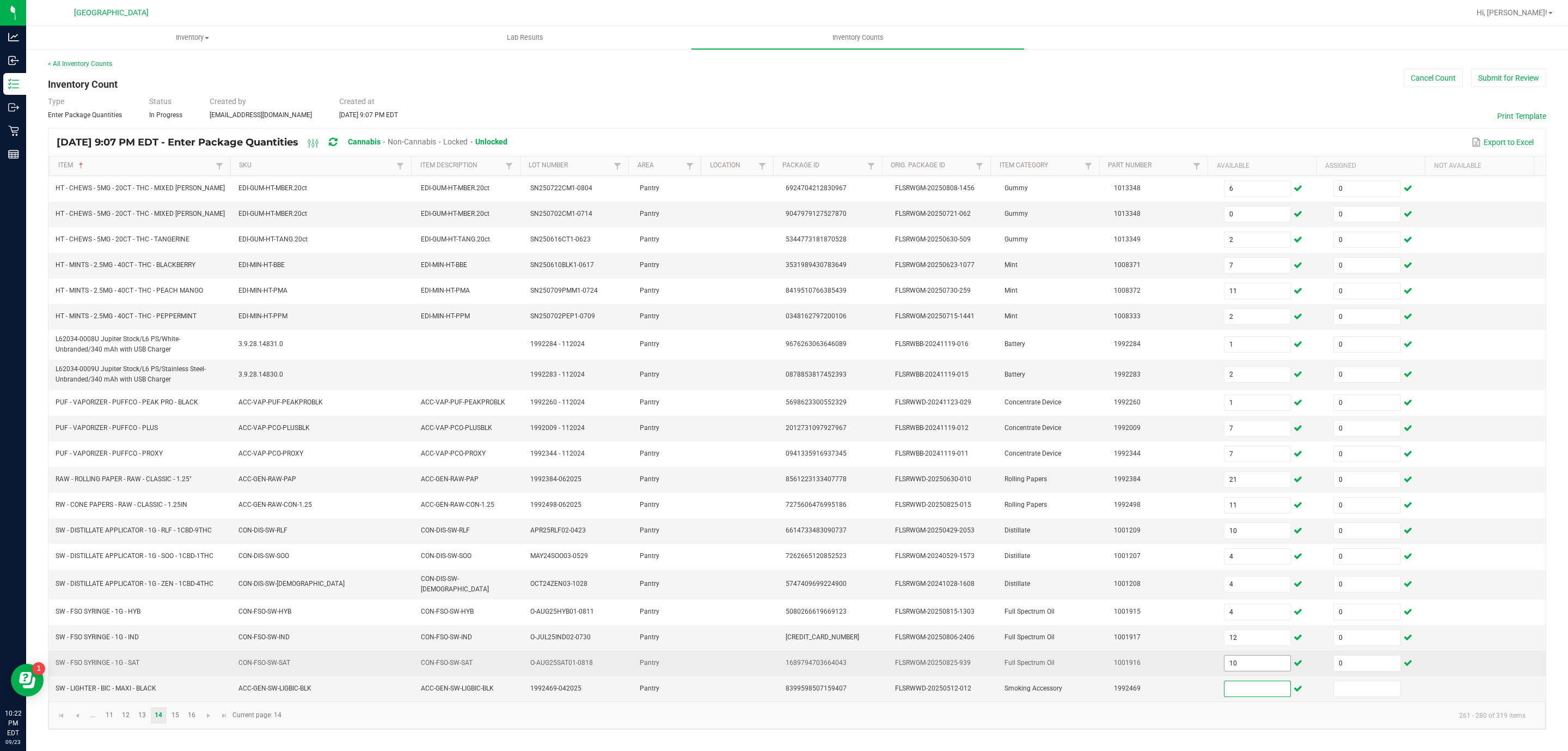
click at [1236, 668] on input "10" at bounding box center [1258, 663] width 66 height 15
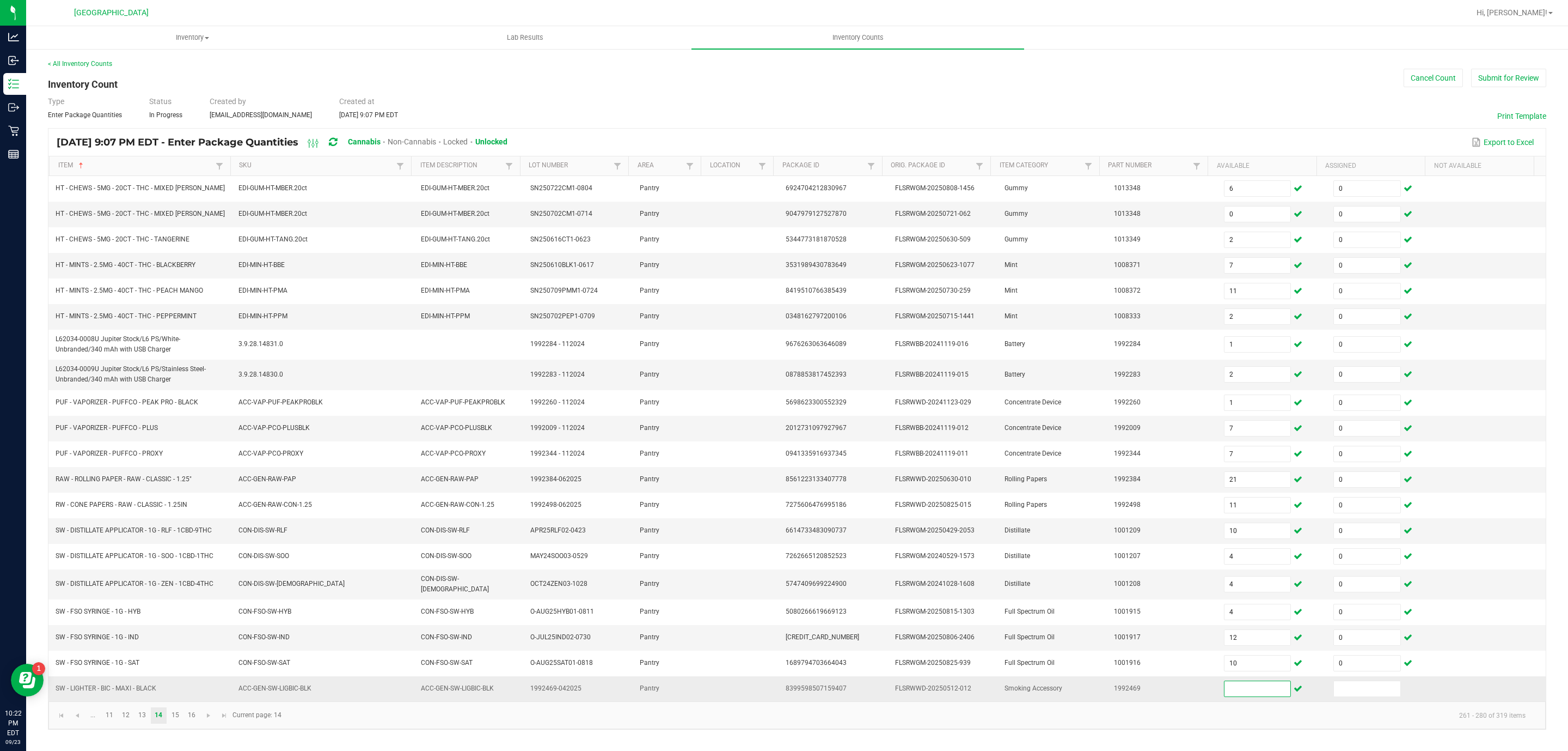
click at [1230, 696] on input at bounding box center [1258, 688] width 66 height 15
click at [1245, 696] on input at bounding box center [1258, 688] width 66 height 15
click at [173, 724] on link "15" at bounding box center [175, 715] width 16 height 16
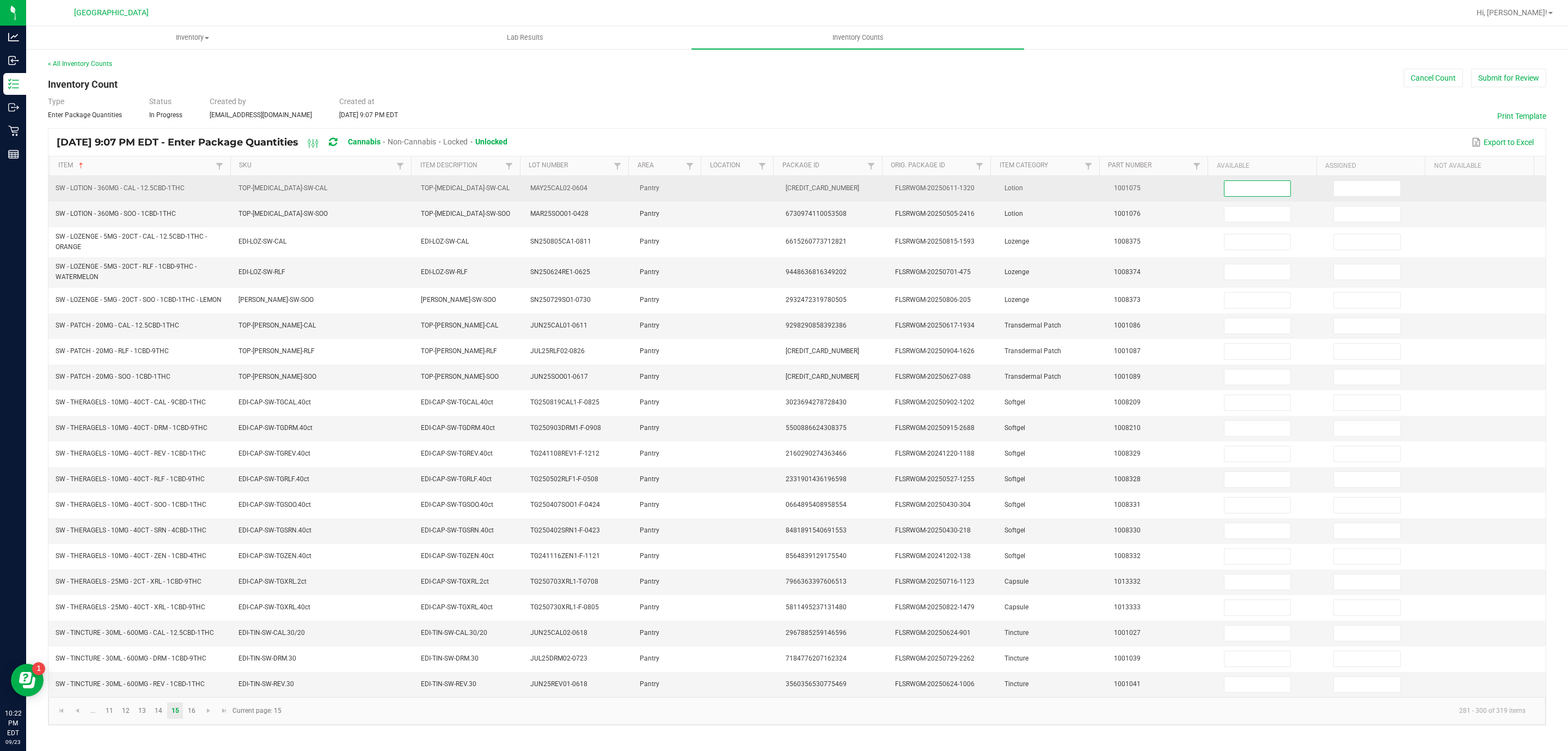
click at [1231, 192] on input at bounding box center [1258, 188] width 66 height 15
click at [1245, 186] on input at bounding box center [1258, 188] width 66 height 15
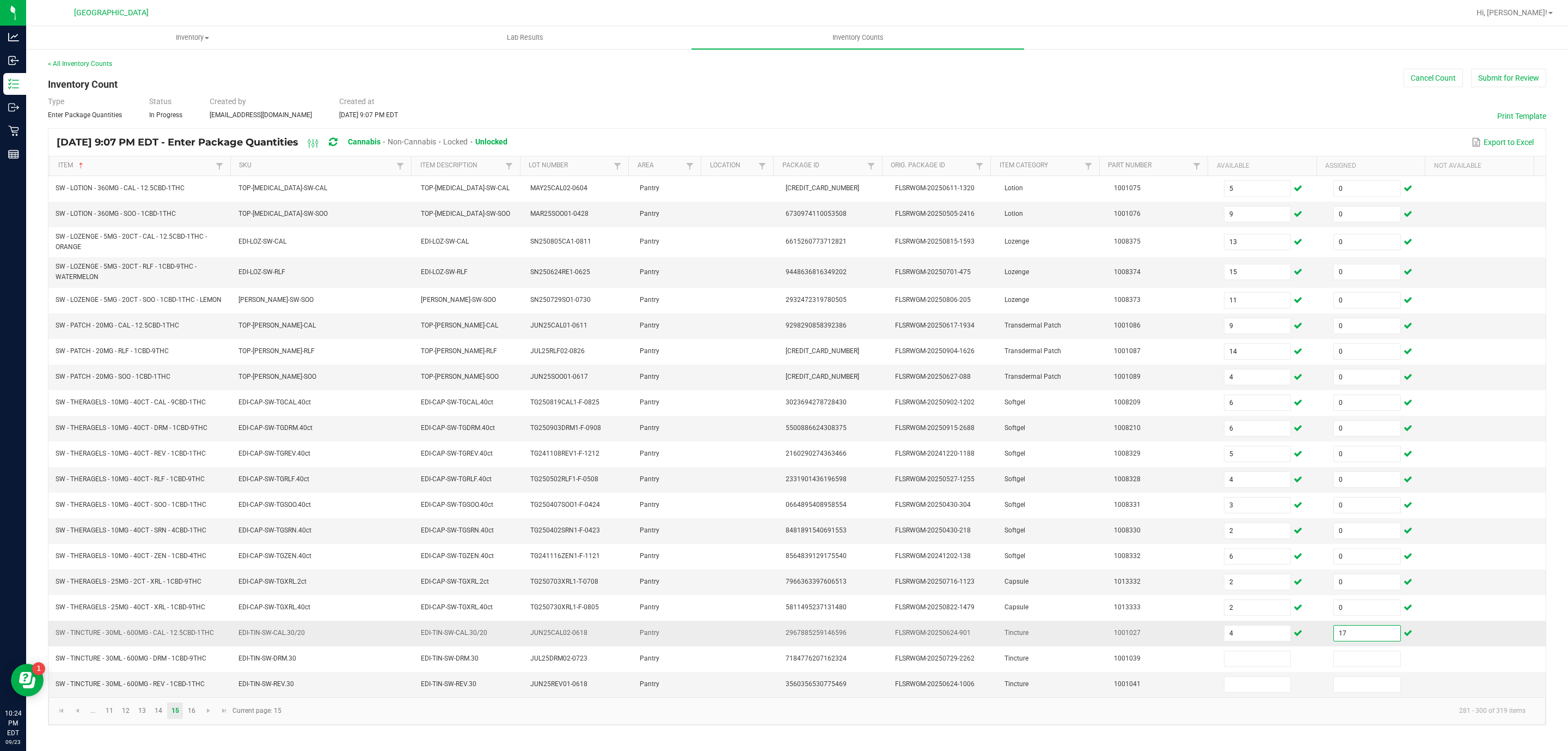
click at [1341, 641] on input "17" at bounding box center [1367, 633] width 66 height 15
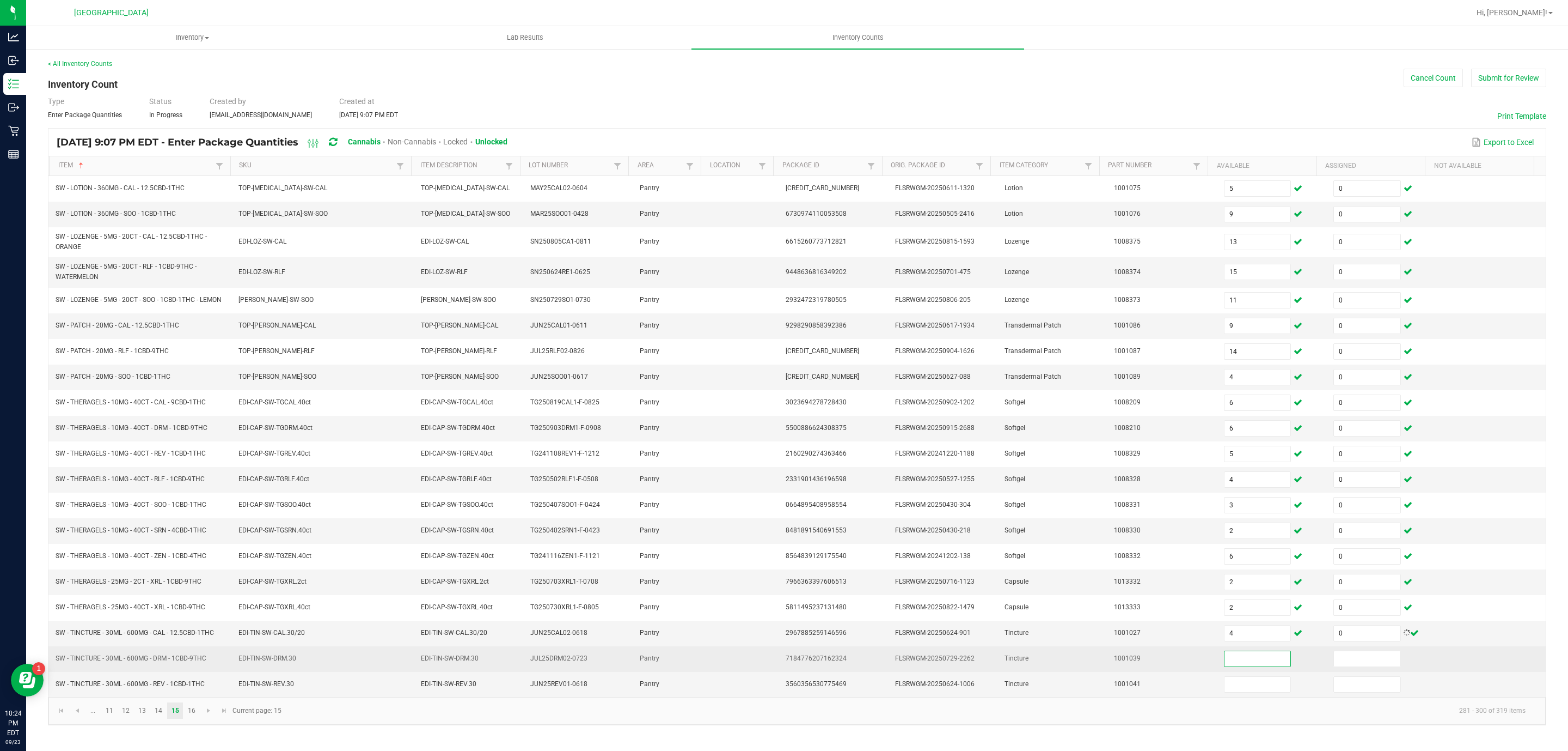
click at [1235, 666] on input at bounding box center [1258, 658] width 66 height 15
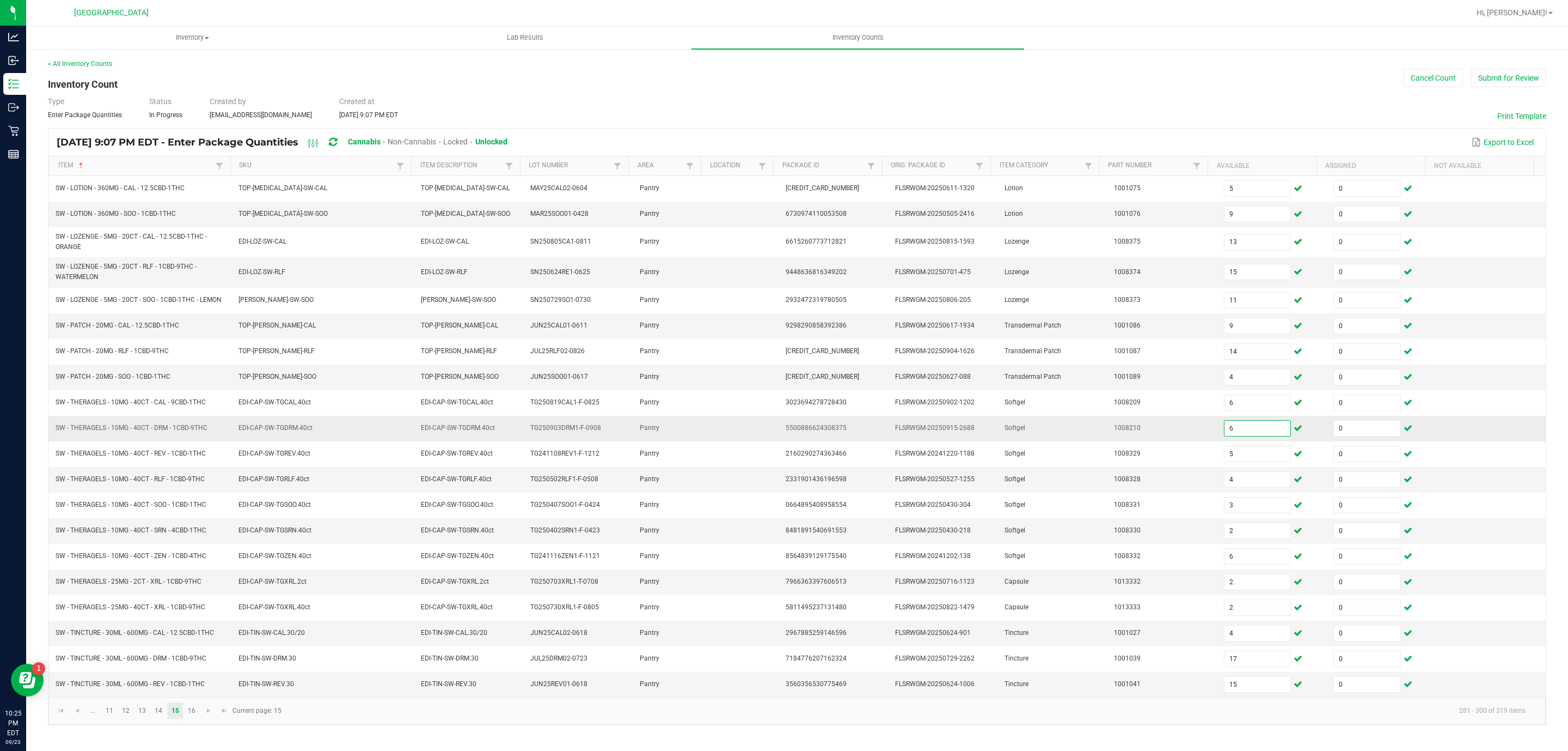
click at [1225, 436] on input "6" at bounding box center [1258, 428] width 66 height 15
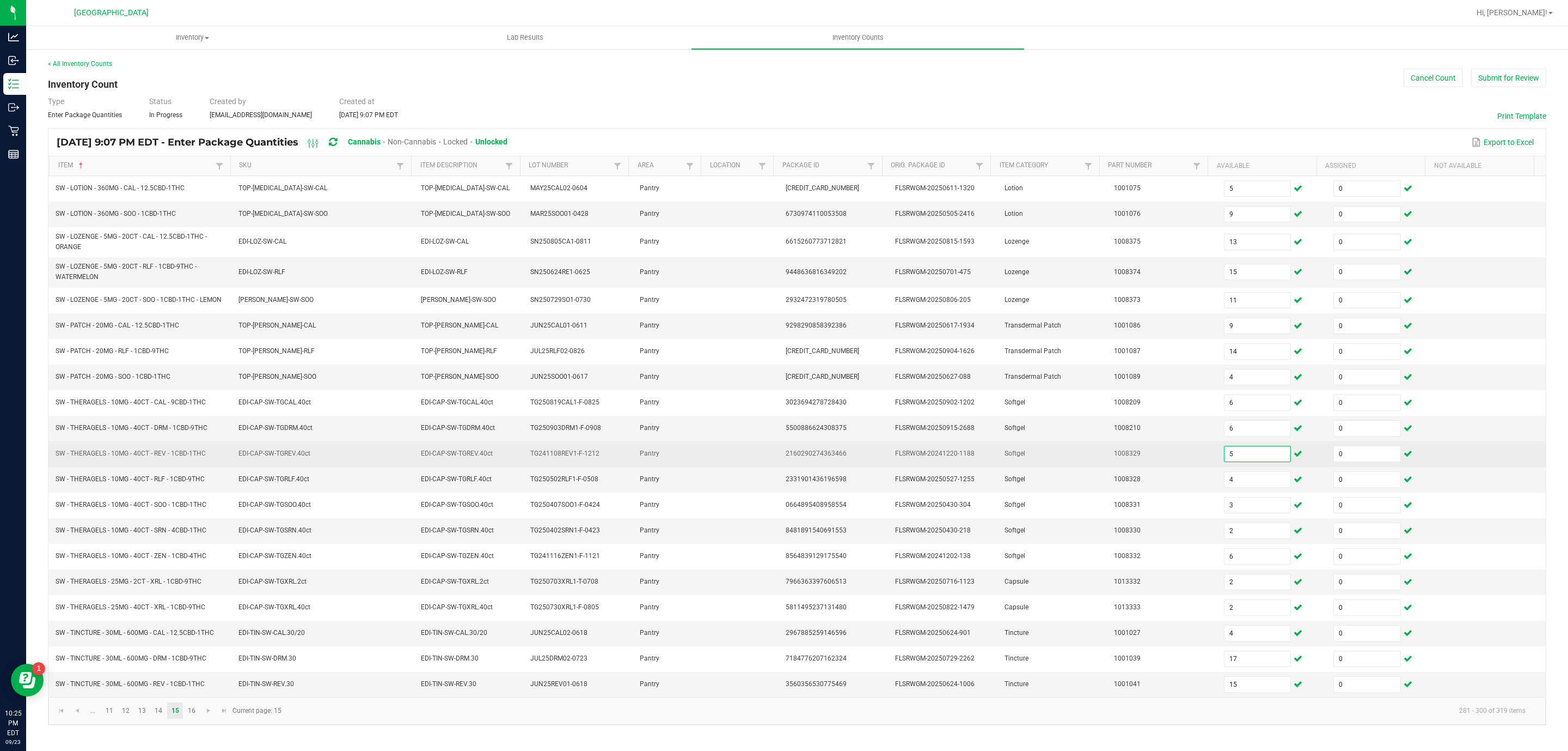
click at [1232, 462] on input "5" at bounding box center [1258, 454] width 66 height 15
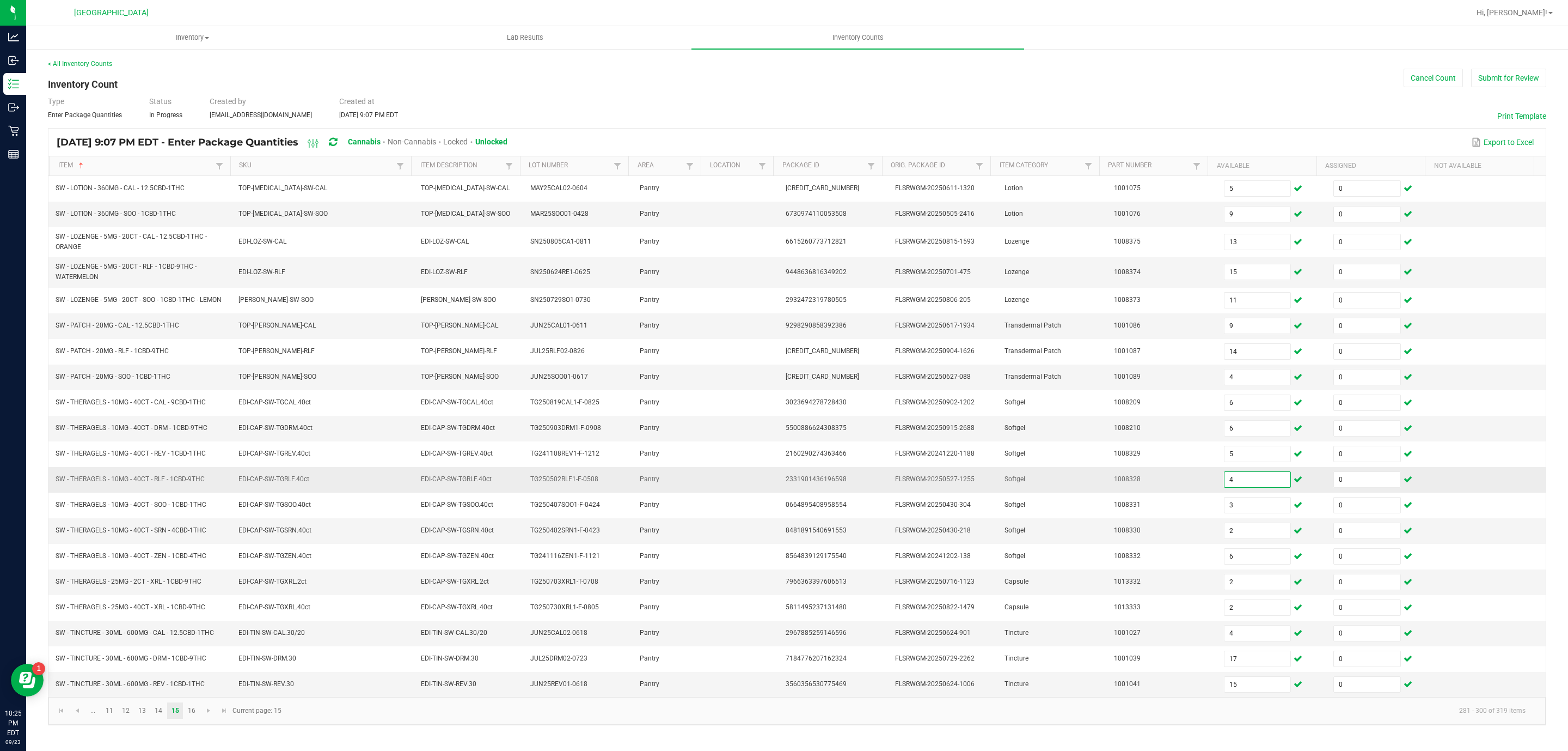
click at [1233, 487] on input "4" at bounding box center [1258, 479] width 66 height 15
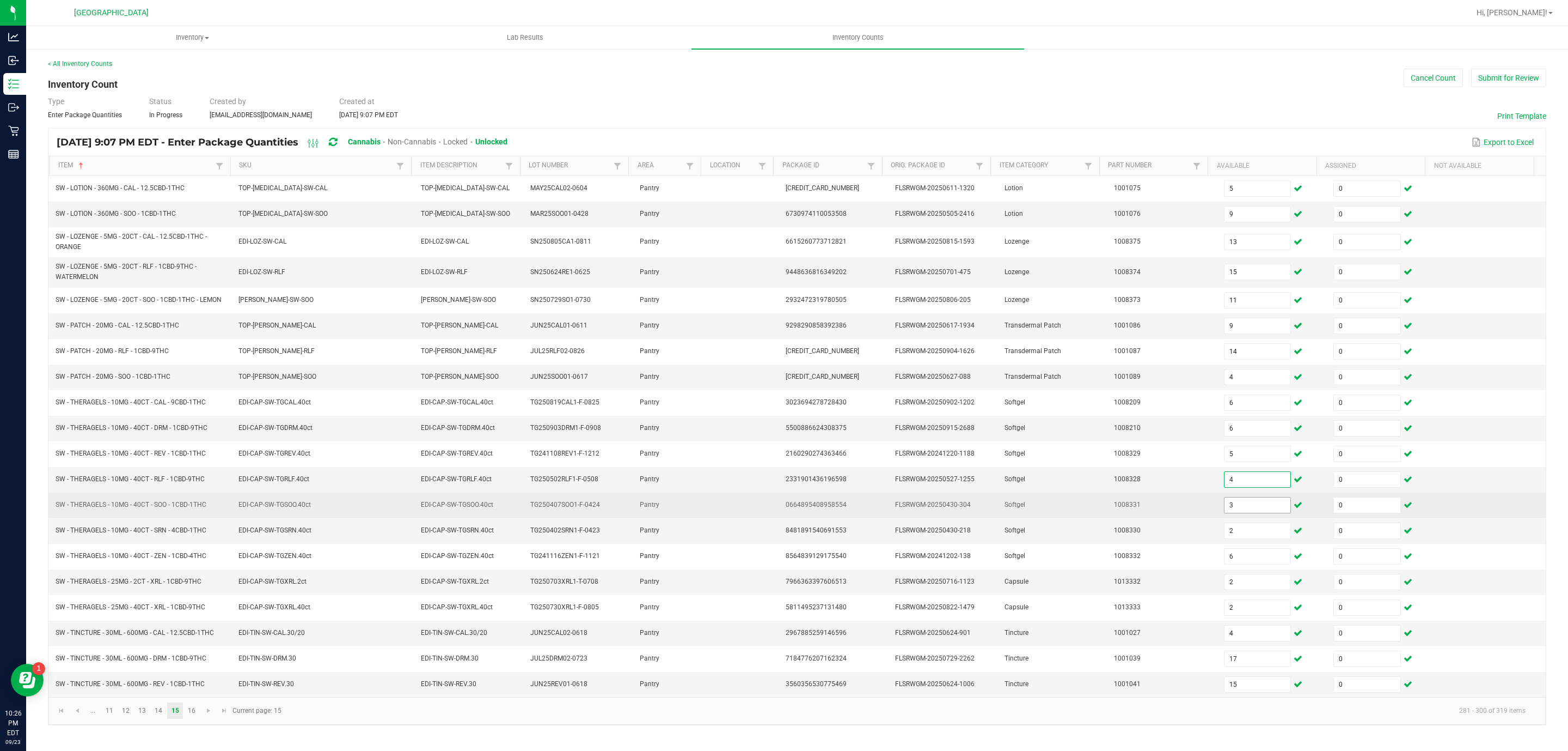
click at [1239, 510] on input "3" at bounding box center [1258, 505] width 66 height 15
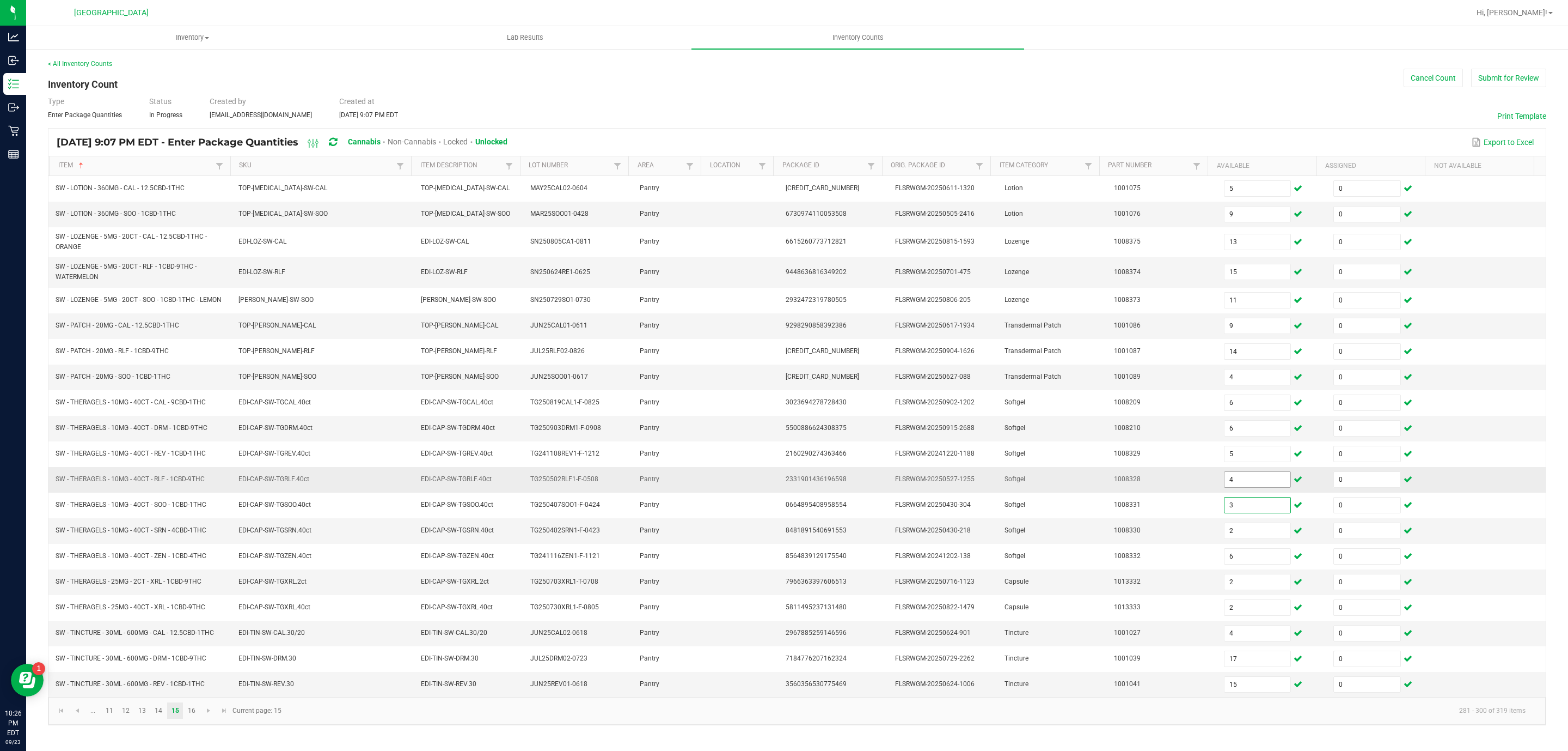
click at [1230, 487] on input "4" at bounding box center [1258, 479] width 66 height 15
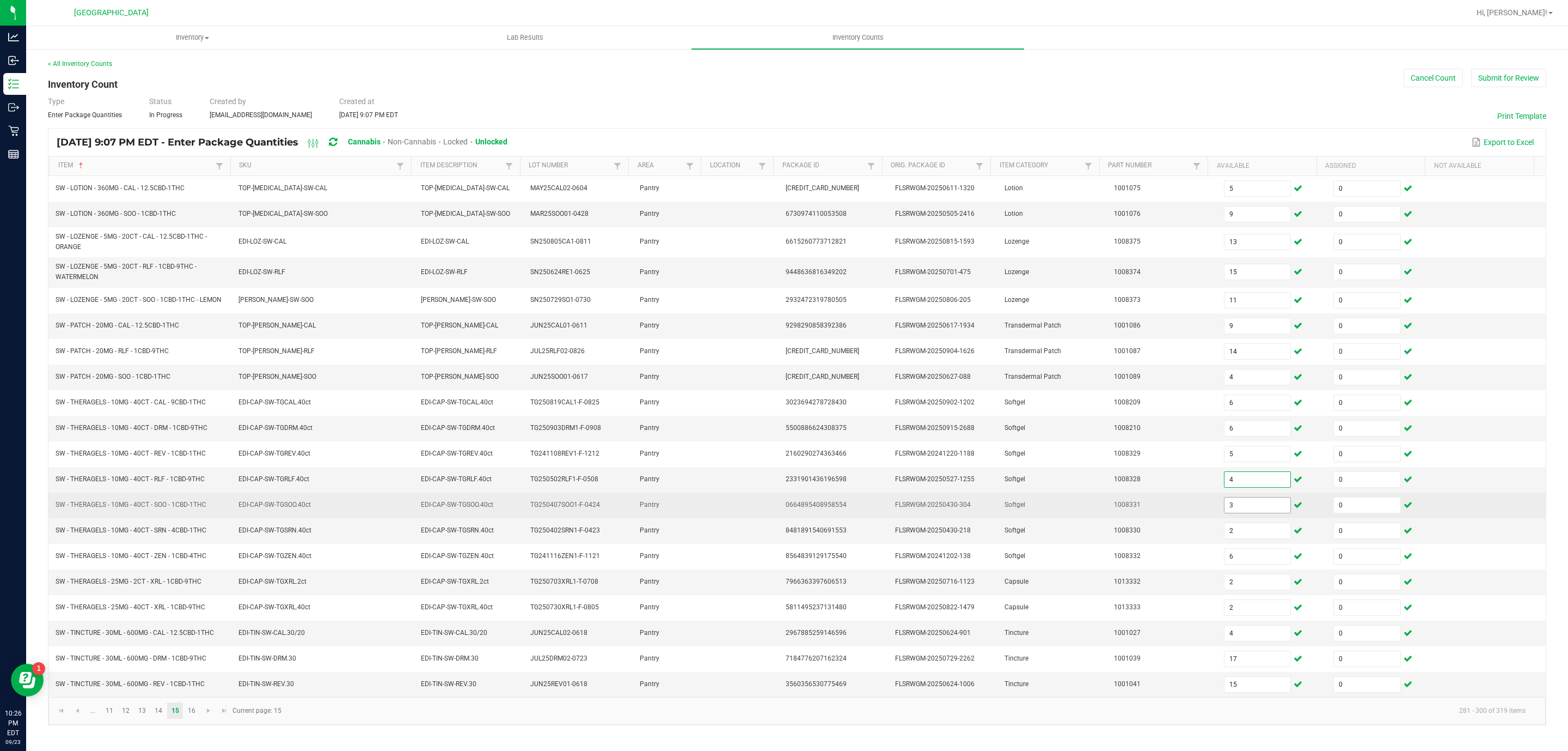
click at [1244, 513] on input "3" at bounding box center [1258, 505] width 66 height 15
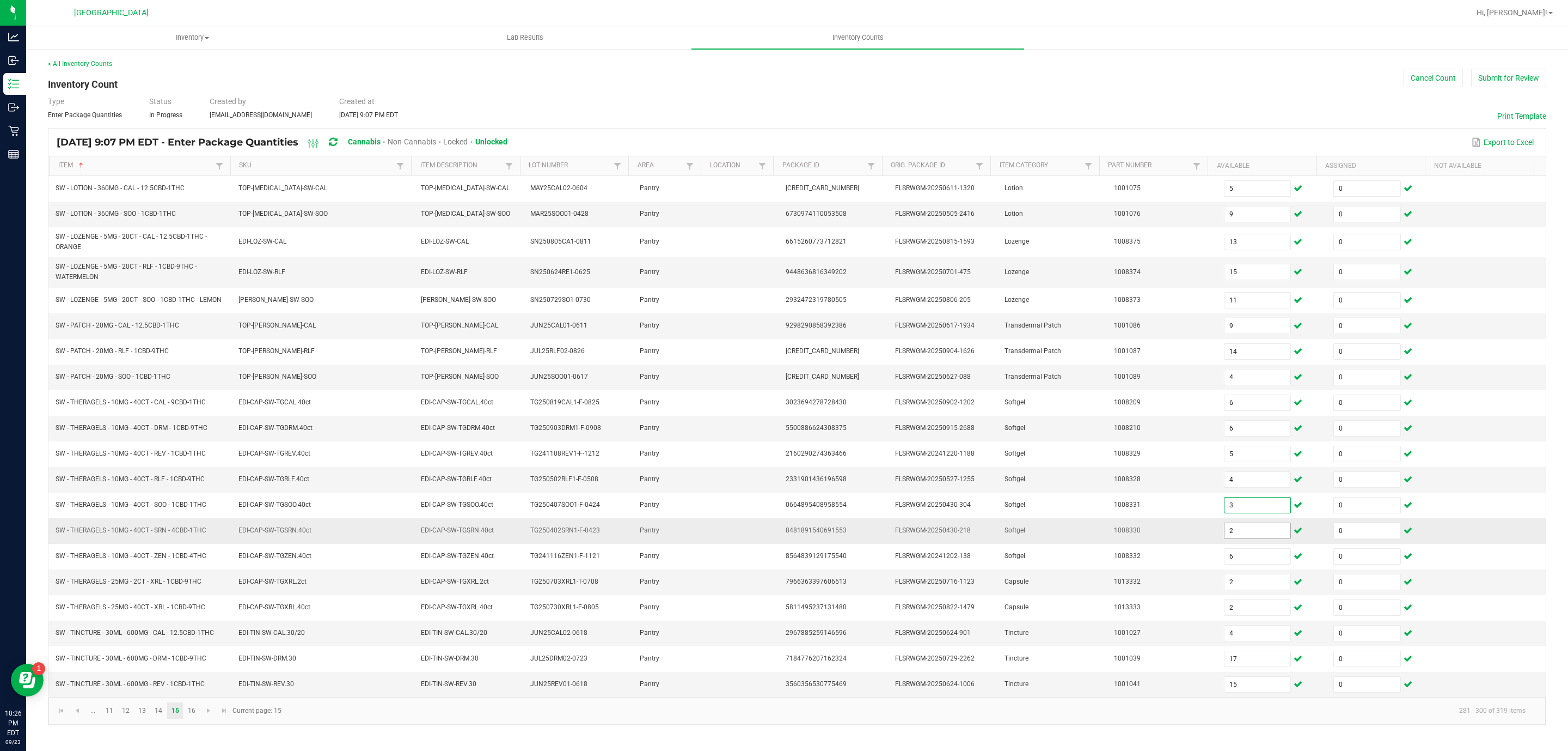
click at [1242, 538] on input "2" at bounding box center [1258, 531] width 66 height 15
click at [1229, 538] on input "2" at bounding box center [1258, 531] width 66 height 15
drag, startPoint x: 1228, startPoint y: 546, endPoint x: 1231, endPoint y: 554, distance: 8.5
click at [1231, 539] on span "2" at bounding box center [1258, 531] width 68 height 16
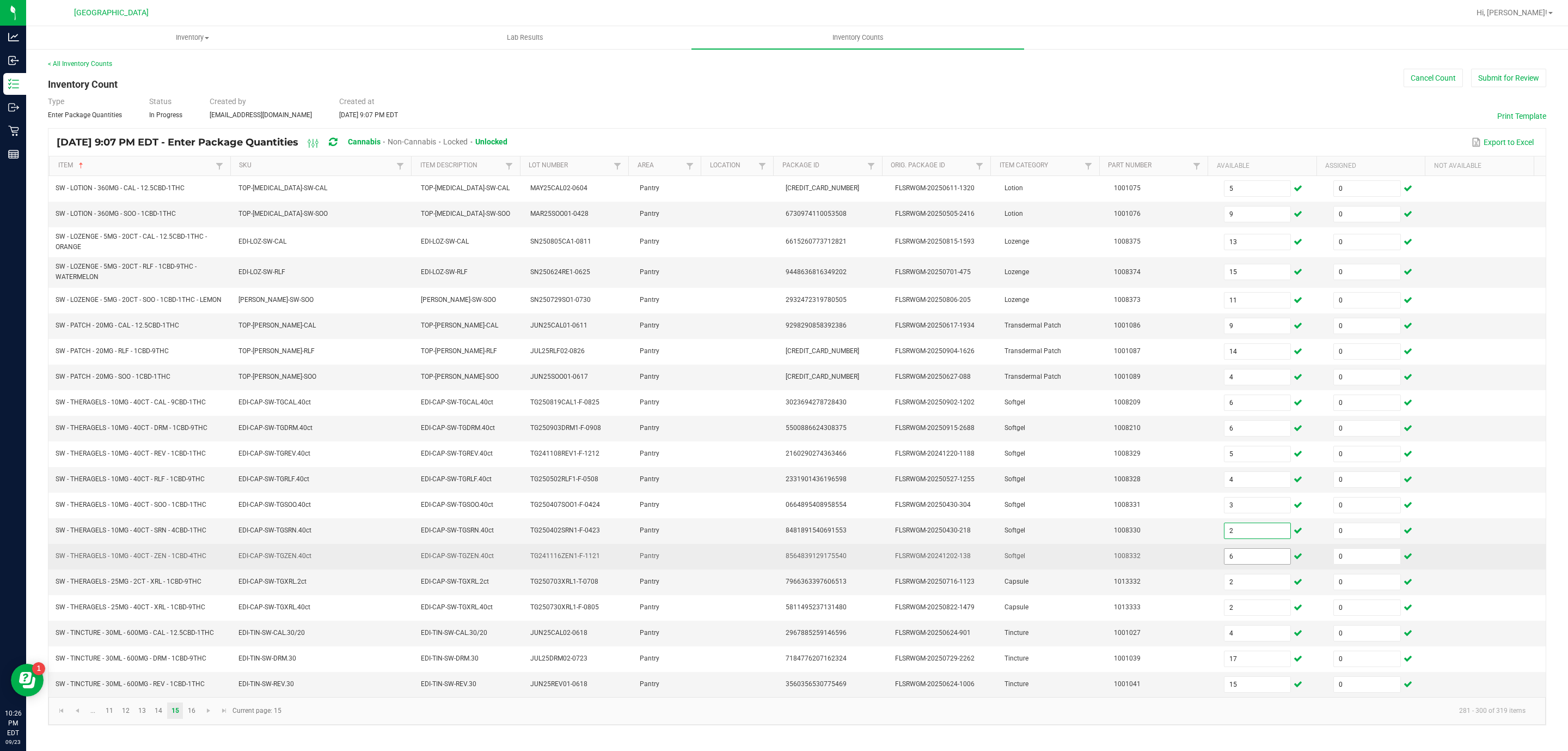
click at [1235, 564] on input "6" at bounding box center [1258, 556] width 66 height 15
click at [188, 569] on td "SW - THERAGELS - 10MG - 40CT - ZEN - 1CBD-4THC" at bounding box center [140, 557] width 183 height 26
click at [1235, 564] on input "2" at bounding box center [1258, 556] width 66 height 15
click at [1250, 564] on input "2" at bounding box center [1258, 556] width 66 height 15
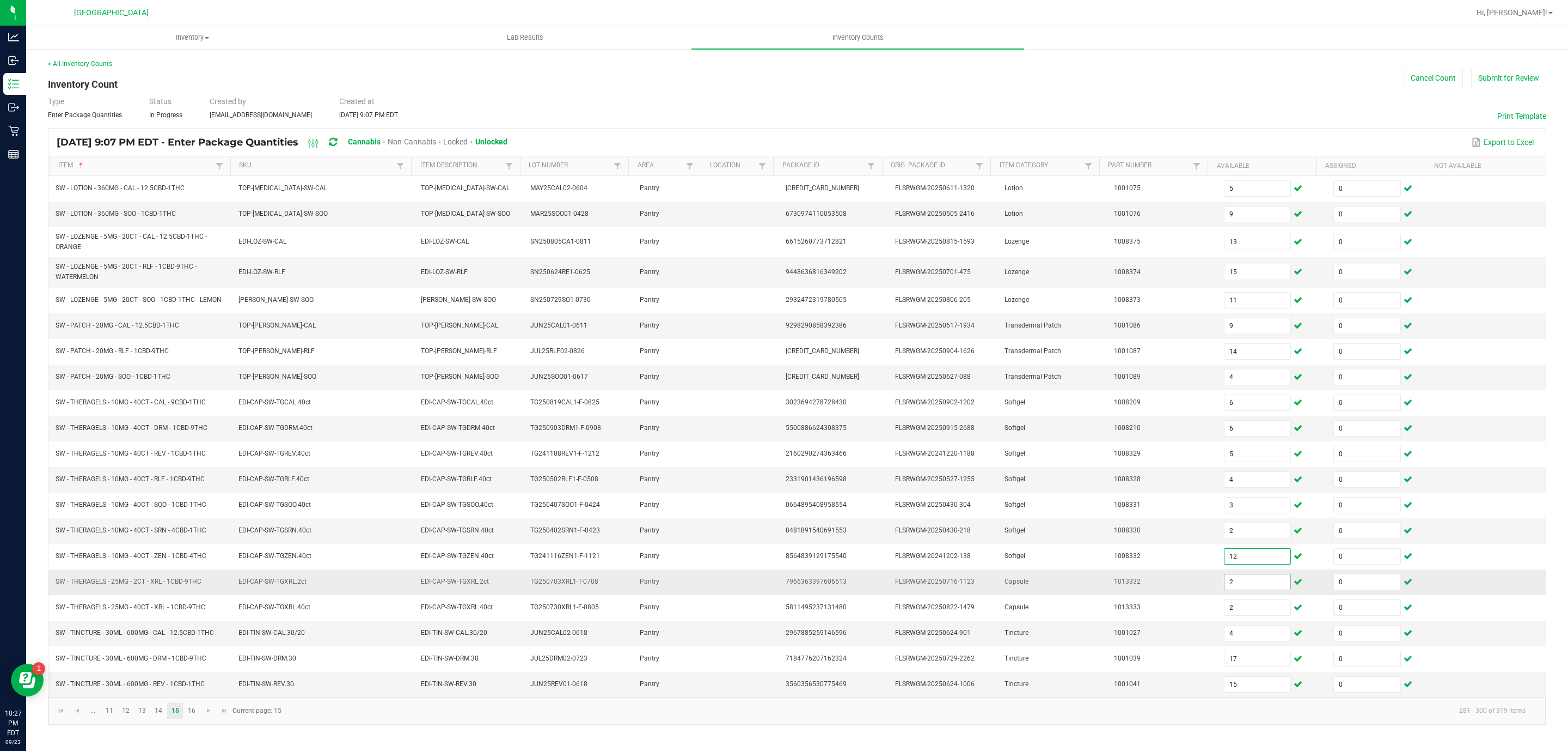
click at [1225, 590] on input "2" at bounding box center [1258, 582] width 66 height 15
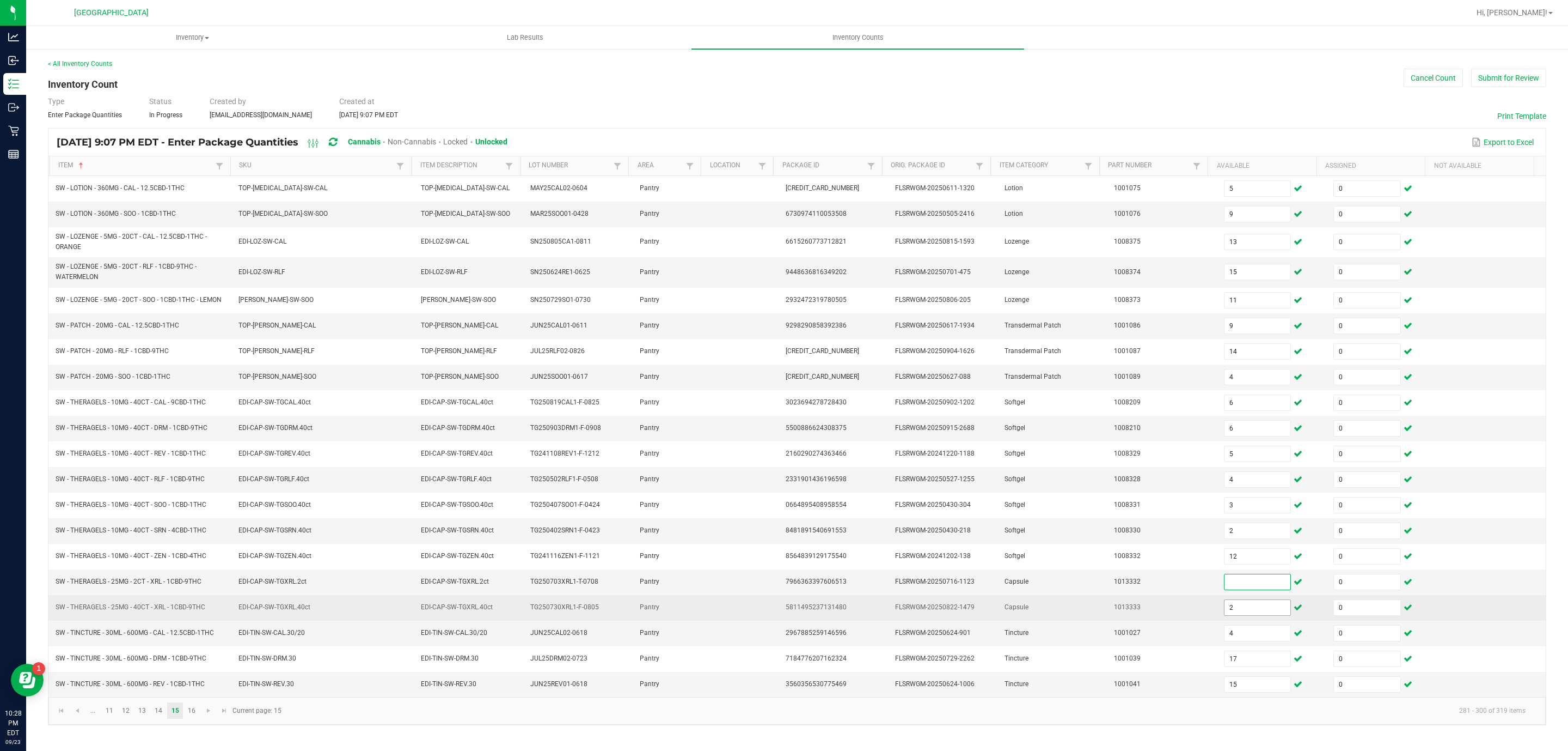
click at [1225, 615] on input "2" at bounding box center [1258, 607] width 66 height 15
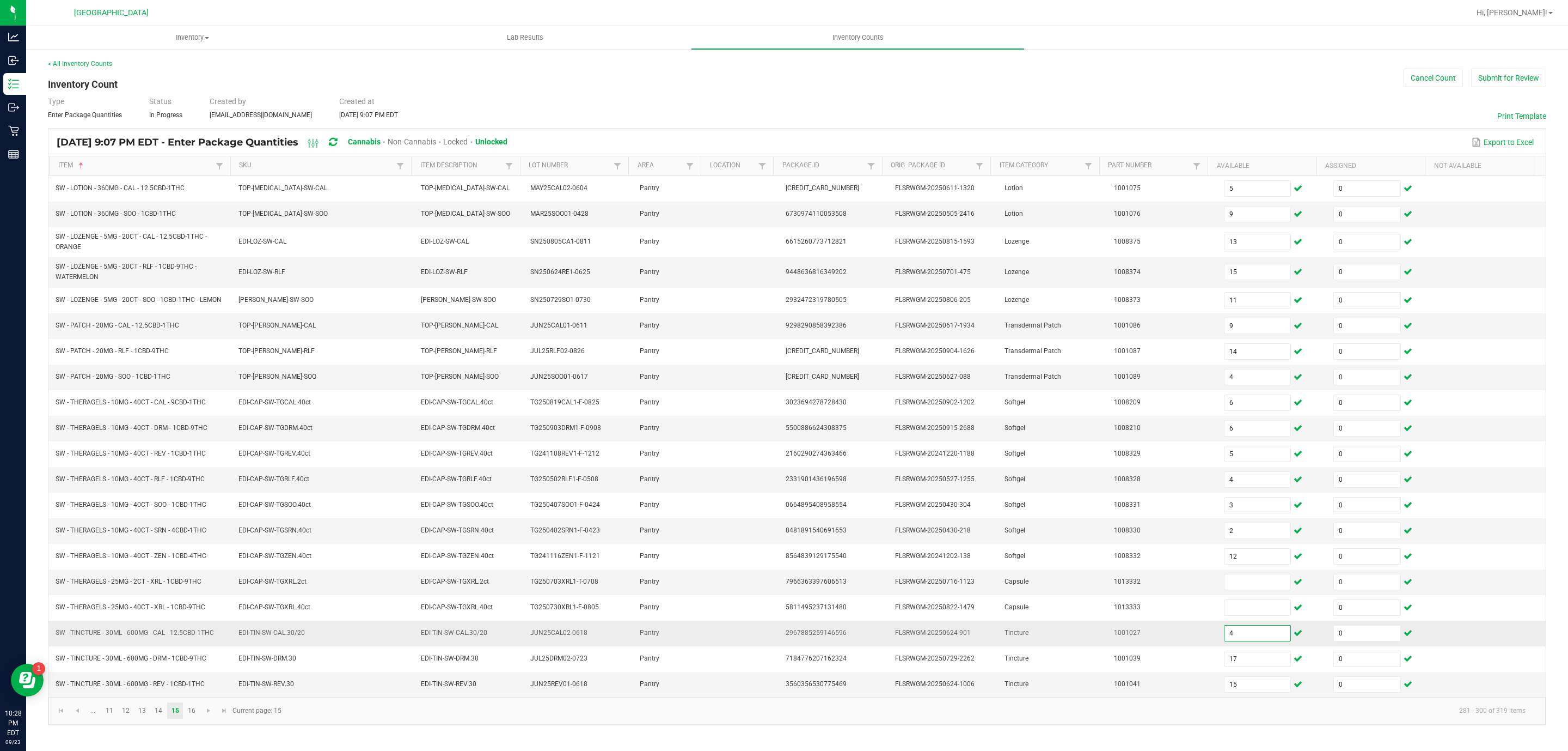
click at [1225, 641] on input "4" at bounding box center [1258, 633] width 66 height 15
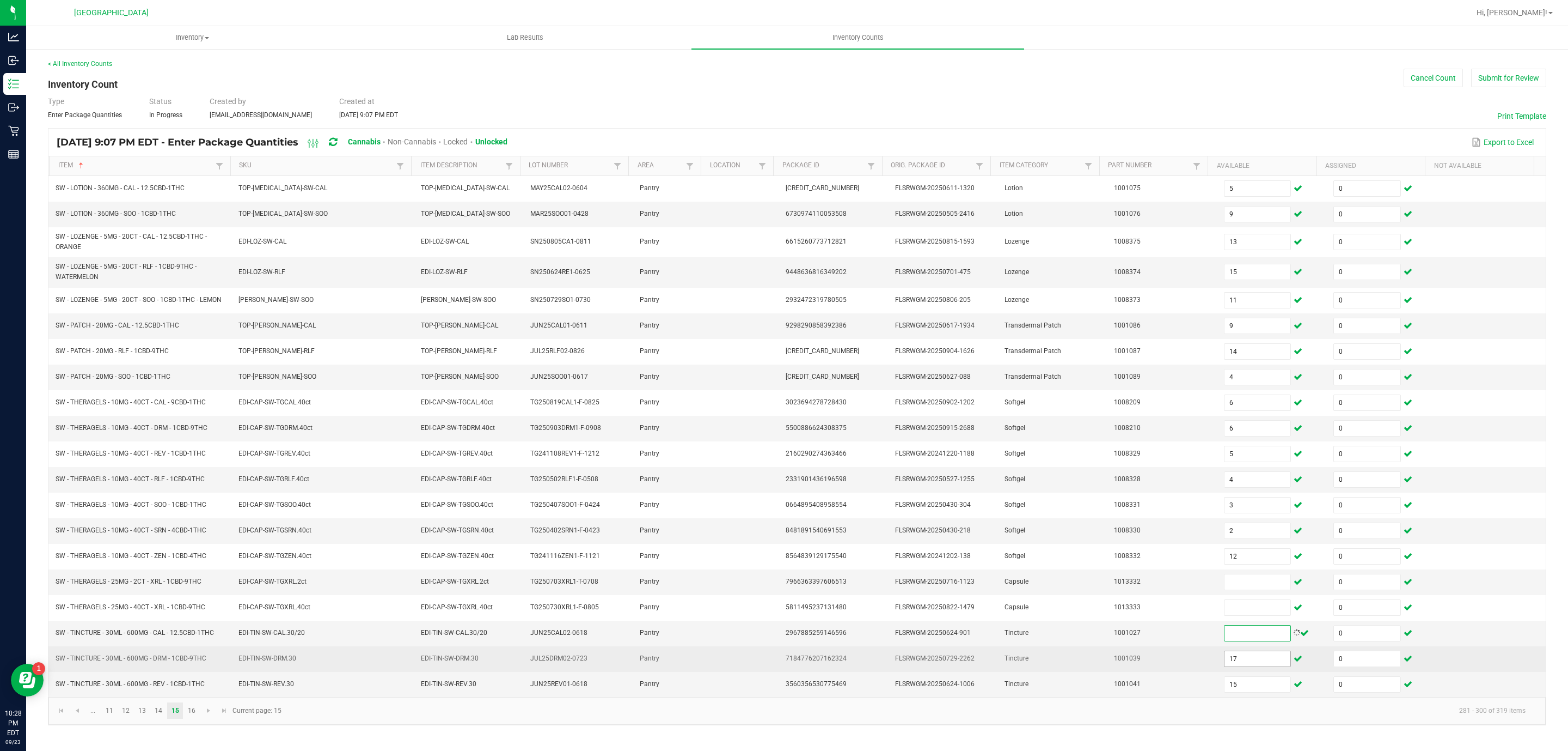
click at [1225, 666] on input "17" at bounding box center [1258, 658] width 66 height 15
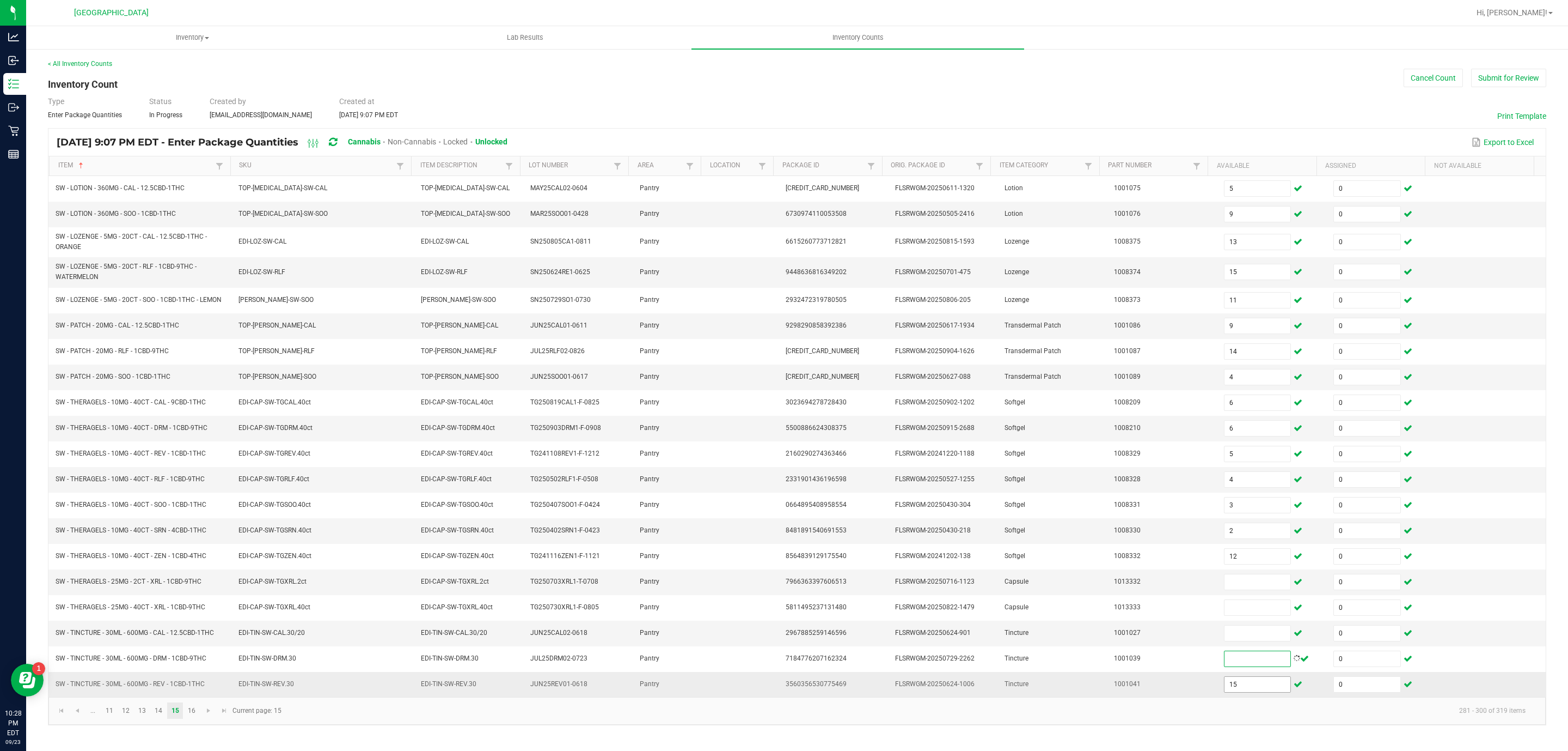
click at [1232, 692] on input "15" at bounding box center [1258, 684] width 66 height 15
click at [1238, 590] on input at bounding box center [1258, 582] width 66 height 15
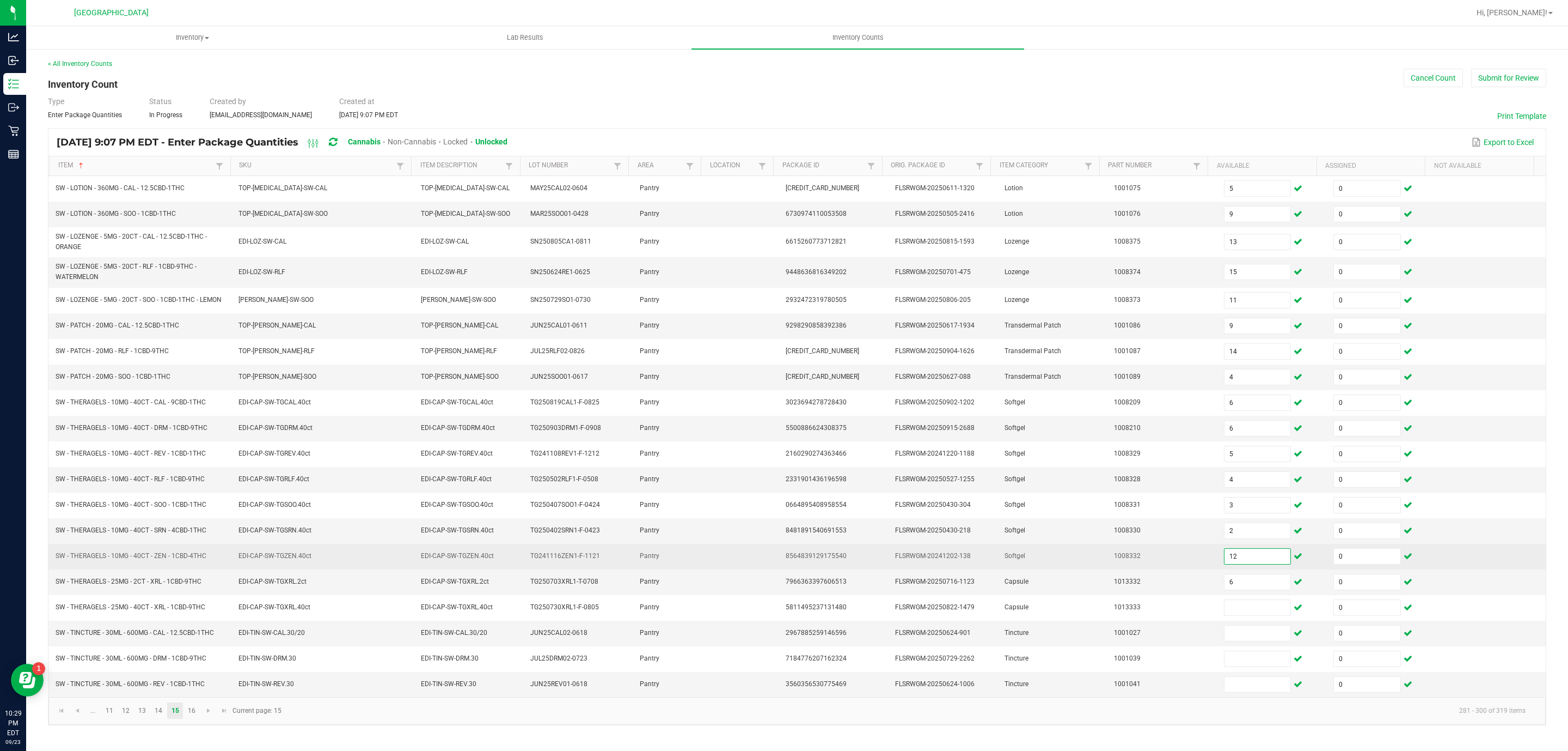
click at [1242, 564] on input "12" at bounding box center [1258, 556] width 66 height 15
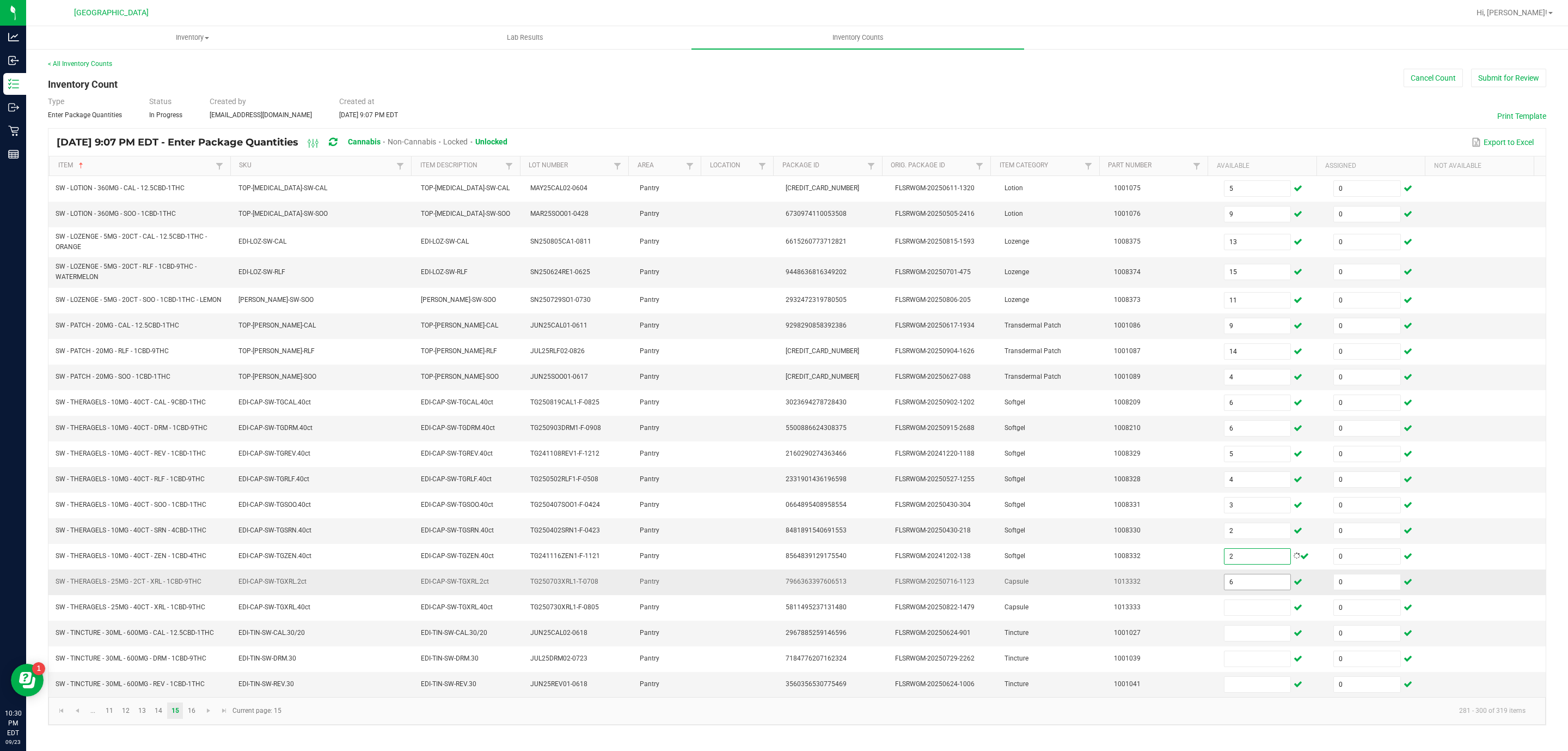
click at [1241, 590] on input "6" at bounding box center [1258, 582] width 66 height 15
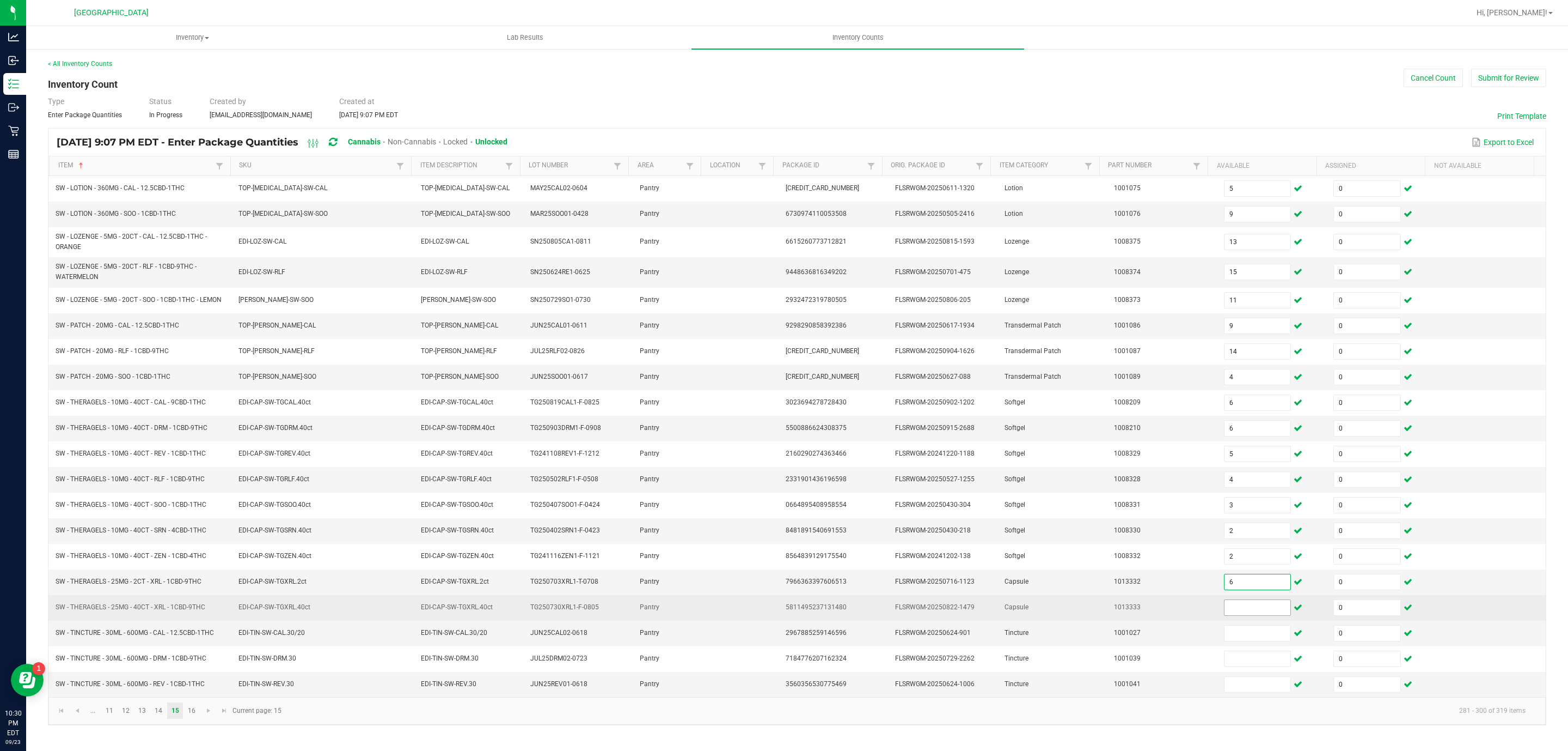
click at [1241, 616] on span at bounding box center [1258, 607] width 68 height 16
click at [1240, 615] on input at bounding box center [1258, 607] width 66 height 15
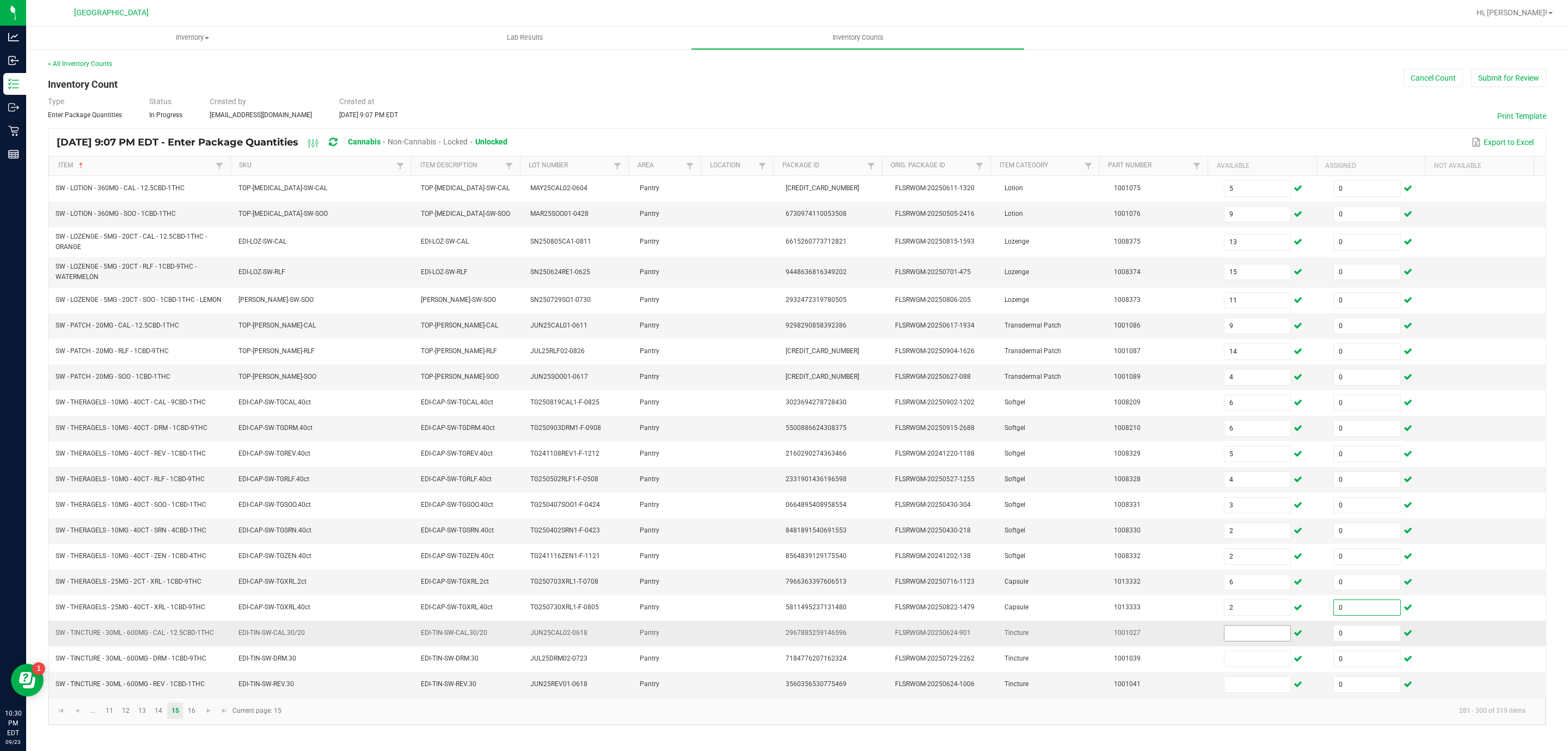
click at [1245, 641] on input at bounding box center [1258, 633] width 66 height 15
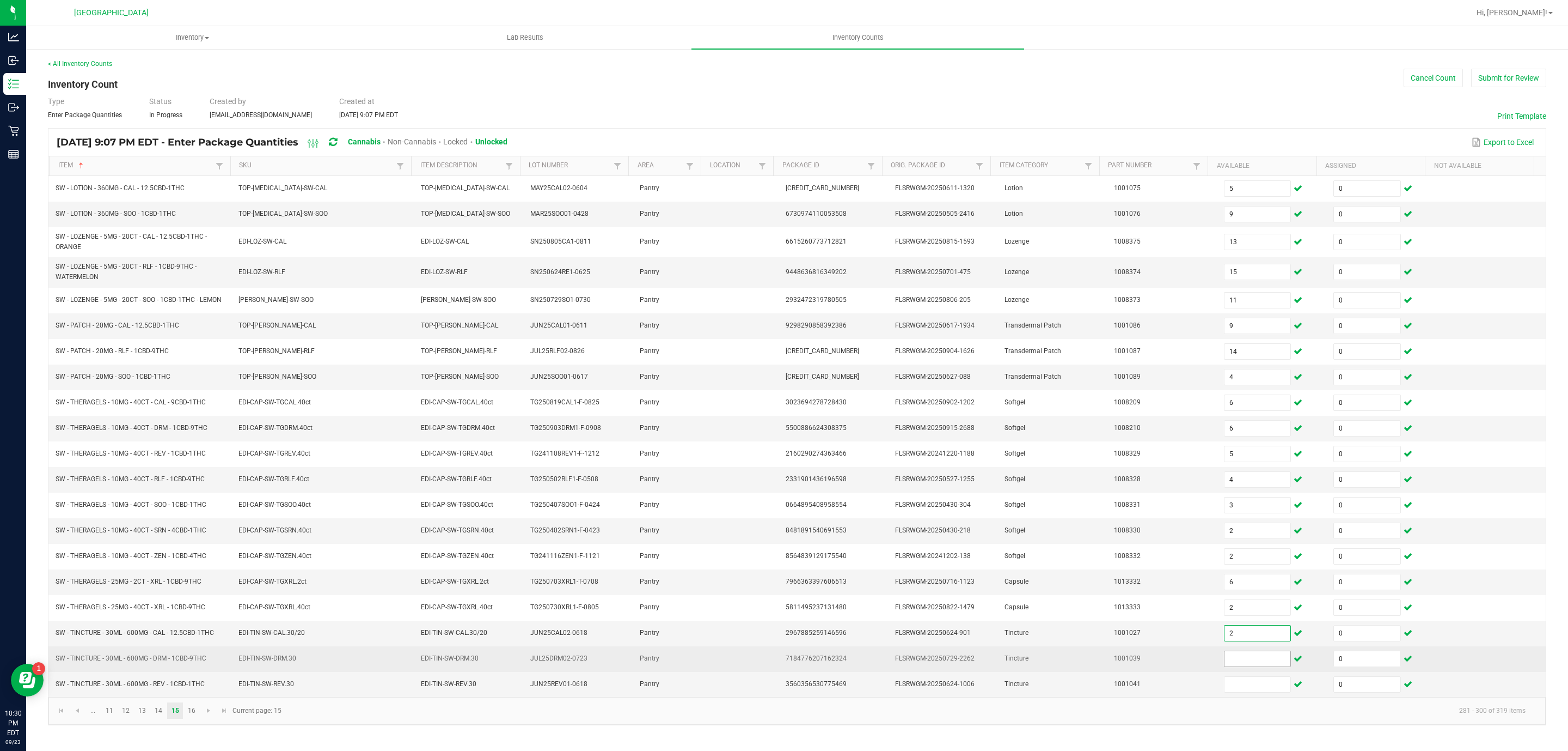
click at [1225, 666] on input at bounding box center [1258, 658] width 66 height 15
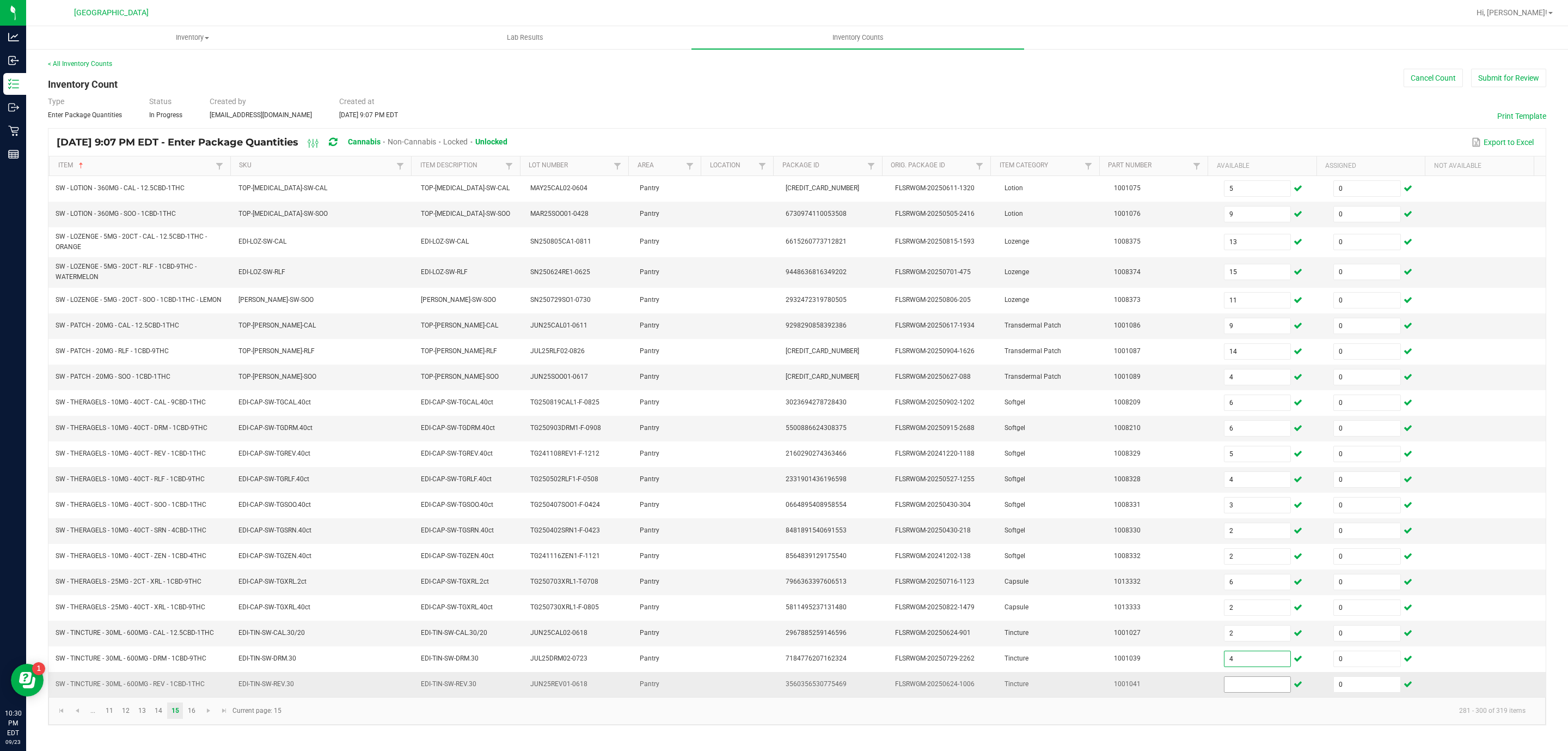
click at [1225, 692] on input at bounding box center [1258, 684] width 66 height 15
click at [208, 715] on span "Go to the next page" at bounding box center [208, 710] width 9 height 9
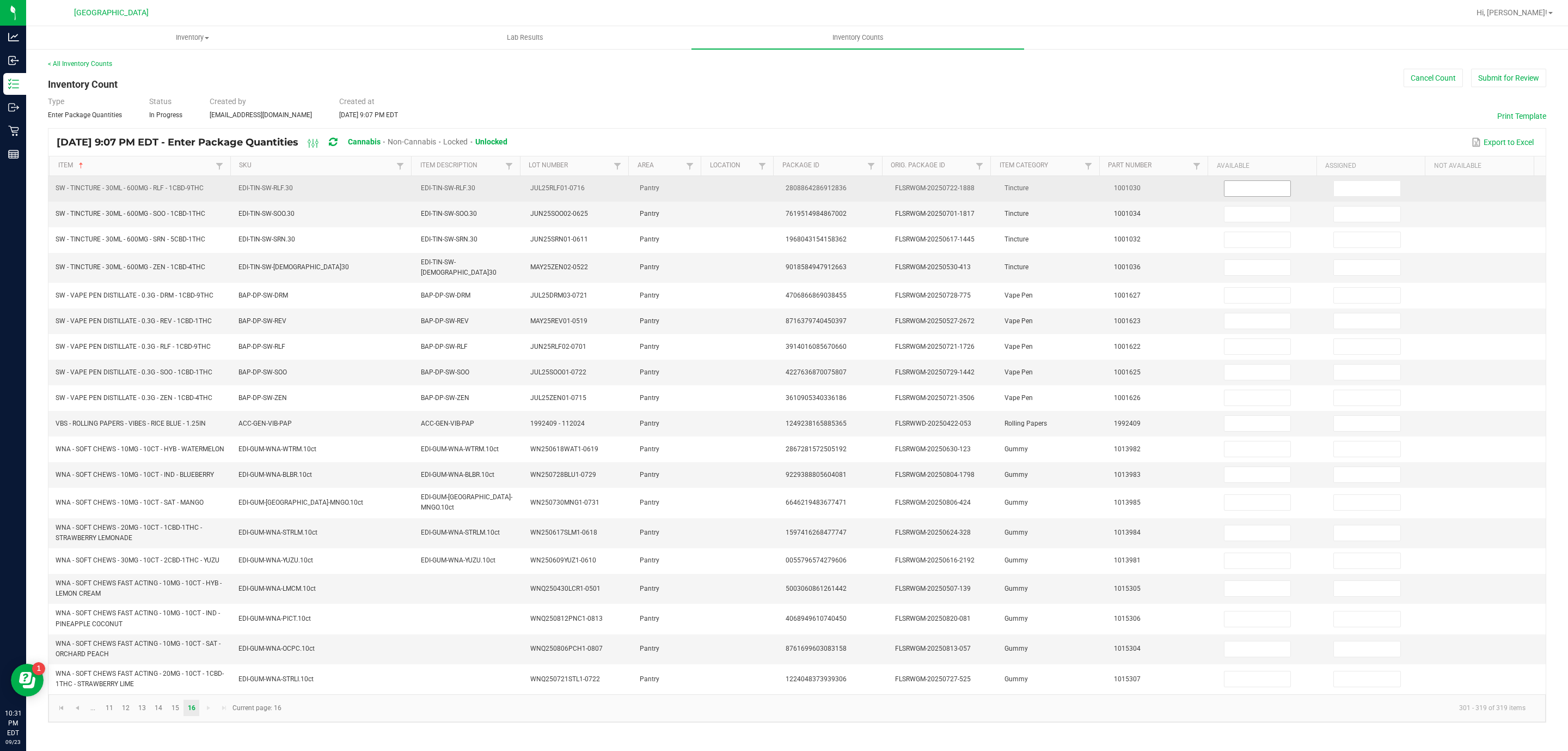
click at [1250, 188] on input at bounding box center [1258, 188] width 66 height 15
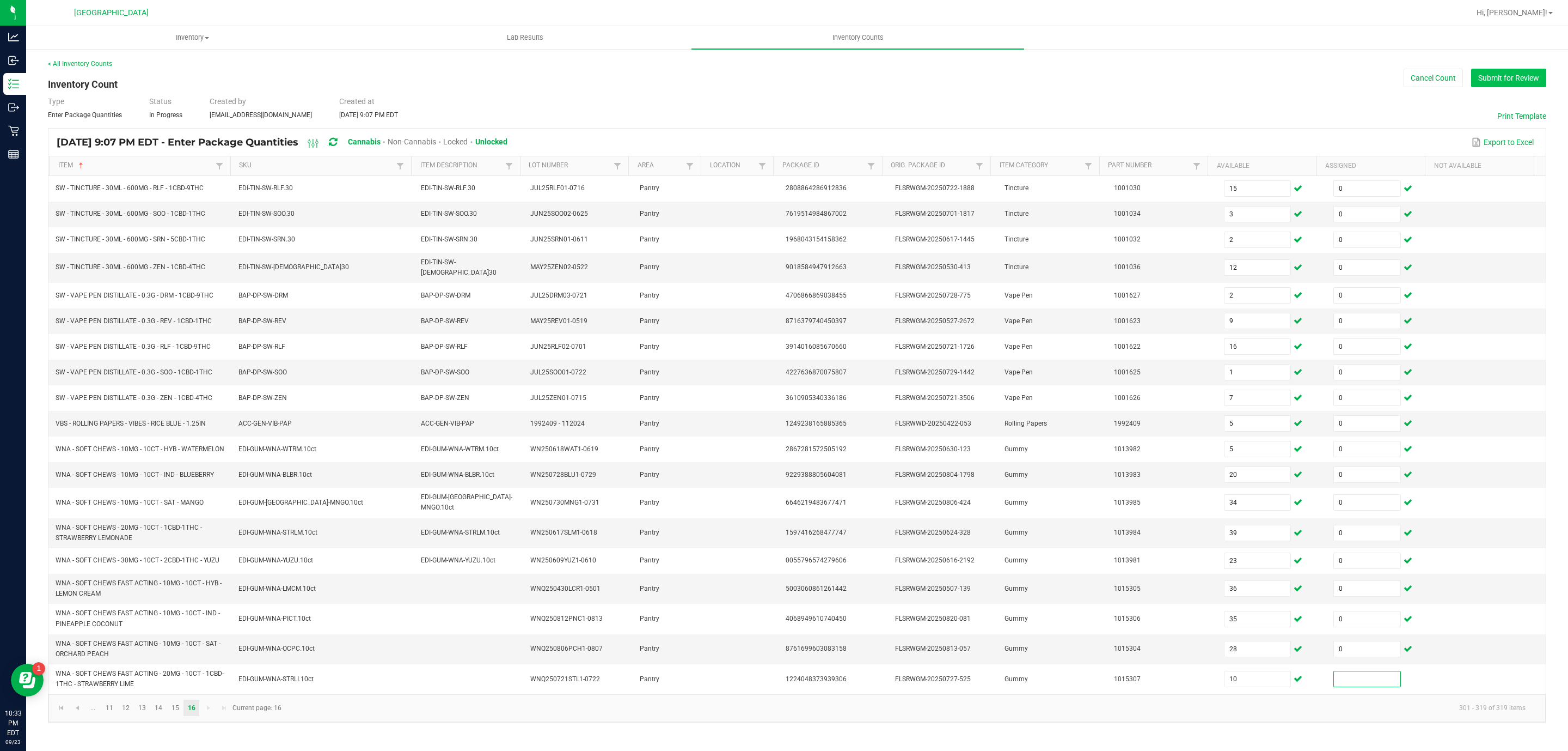
click at [1496, 84] on button "Submit for Review" at bounding box center [1508, 78] width 75 height 18
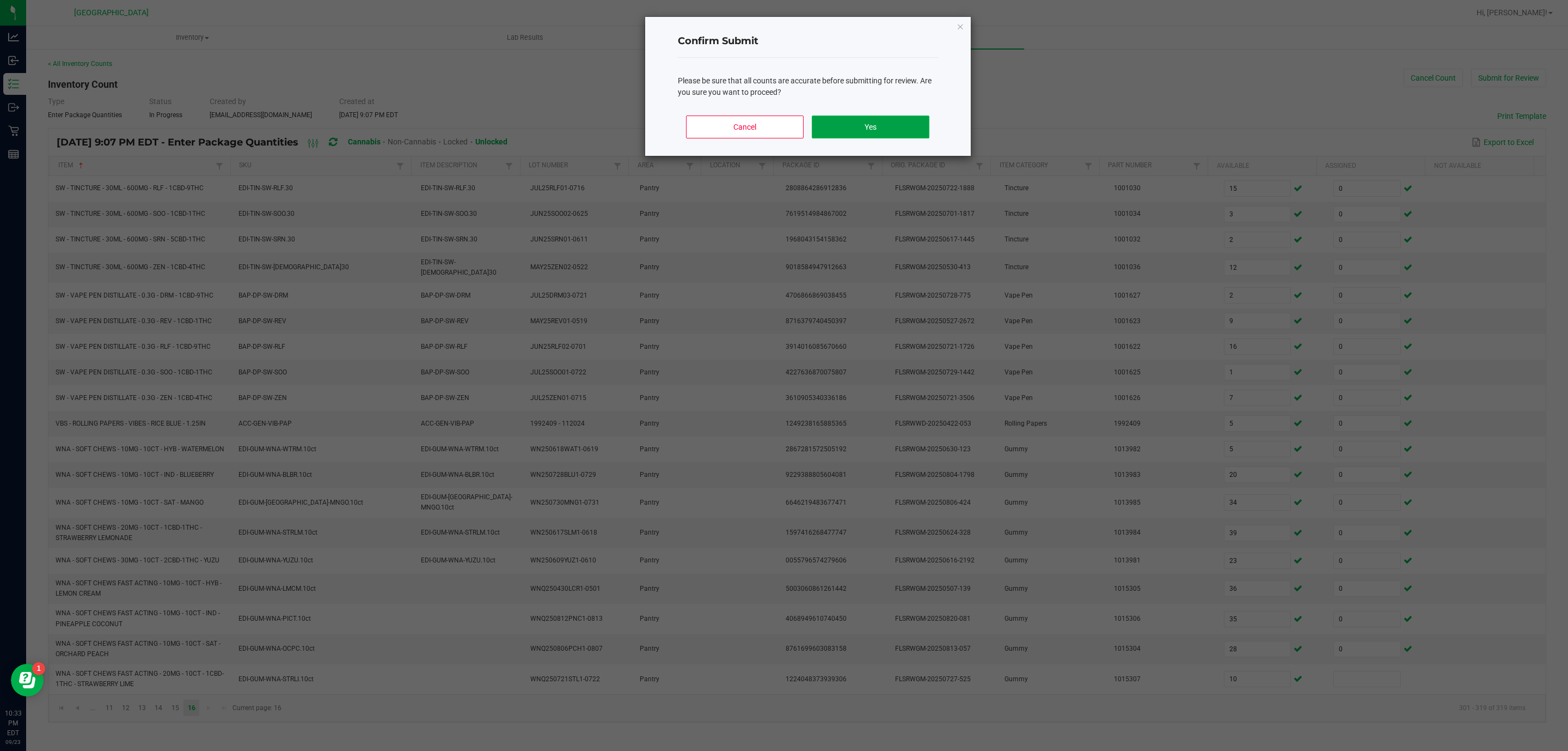
click at [877, 132] on button "Yes" at bounding box center [870, 127] width 117 height 23
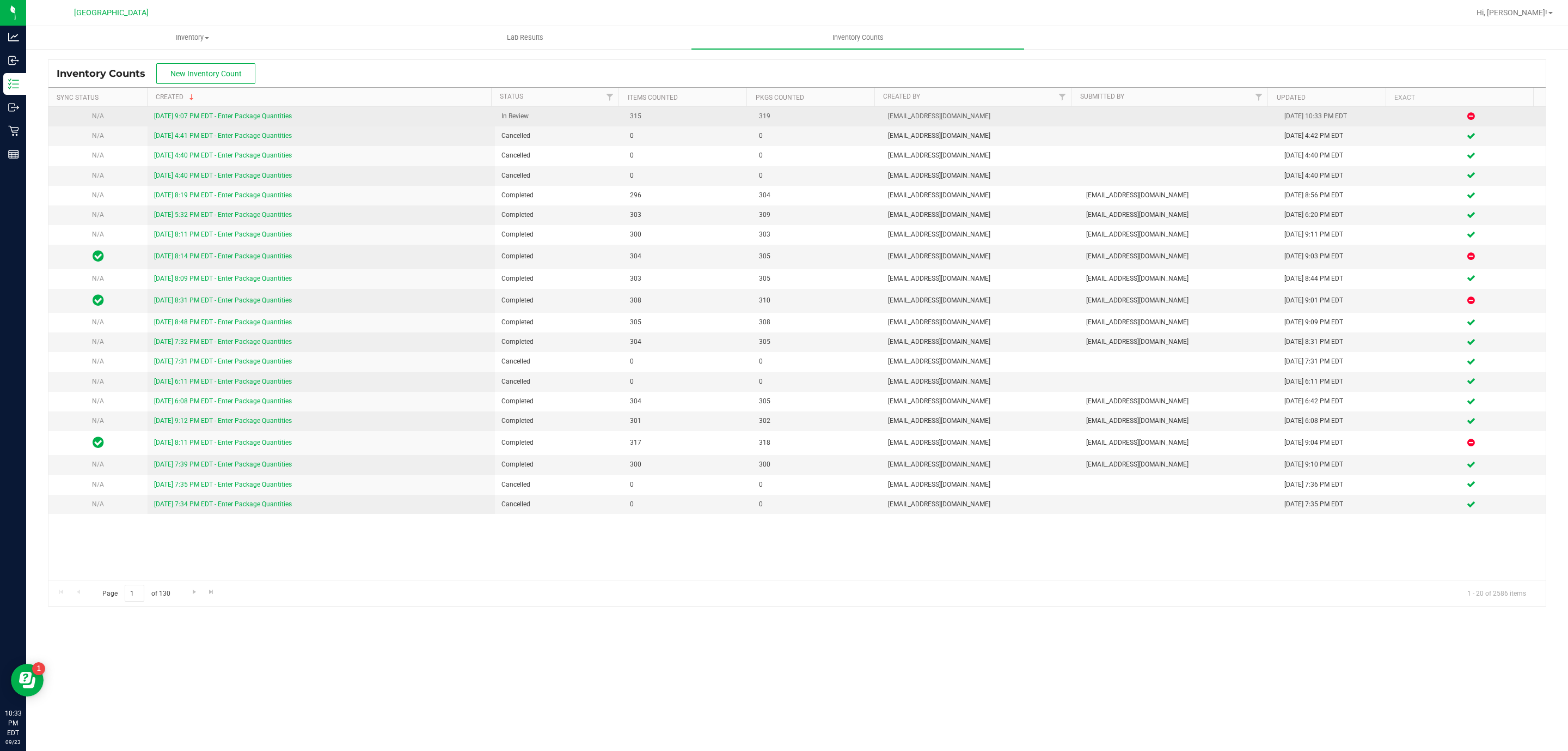
click at [281, 113] on link "[DATE] 9:07 PM EDT - Enter Package Quantities" at bounding box center [223, 116] width 138 height 8
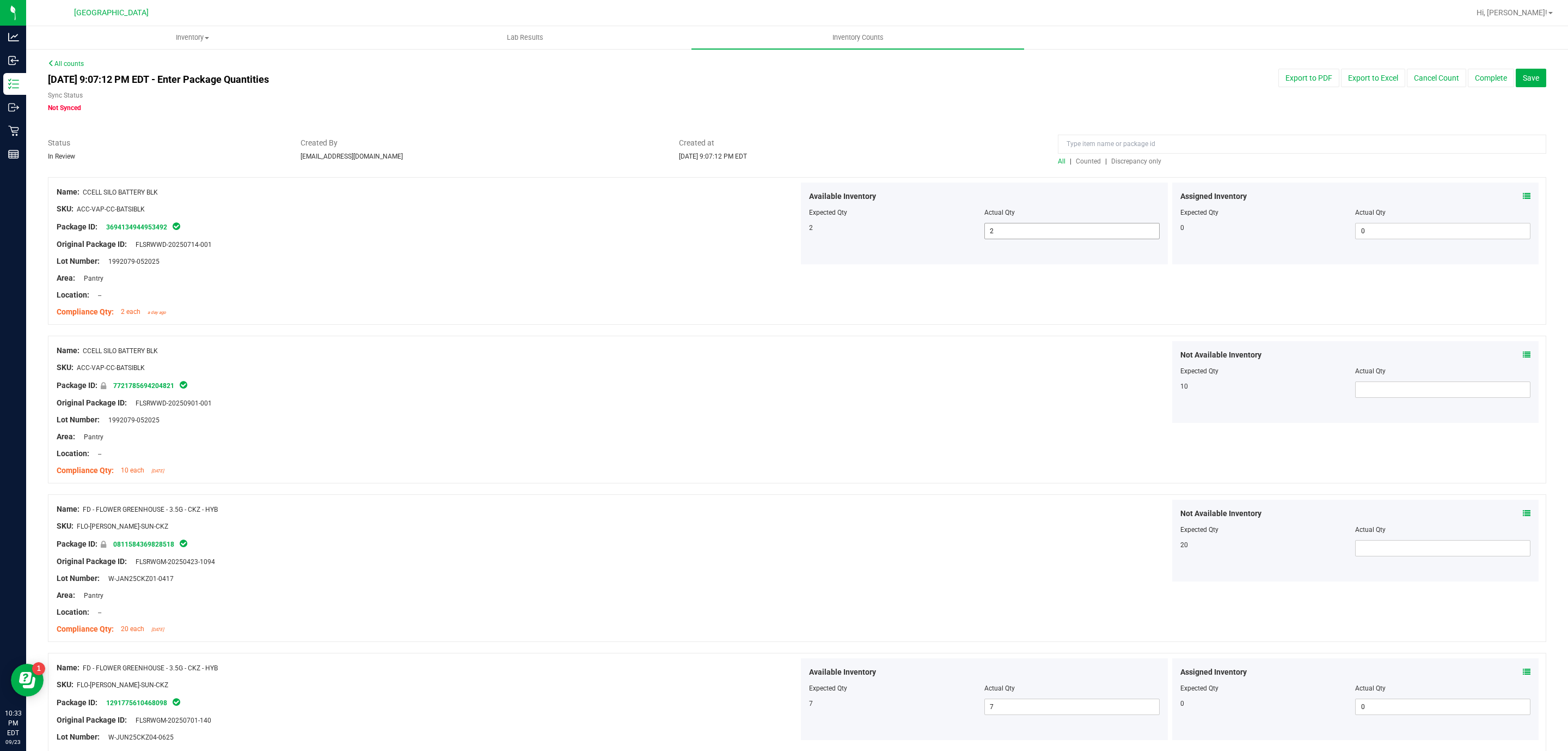
click at [1011, 225] on span "2 2" at bounding box center [1072, 231] width 175 height 16
click at [982, 139] on span "Created at" at bounding box center [860, 143] width 363 height 12
click at [1523, 80] on span "Save" at bounding box center [1531, 78] width 16 height 9
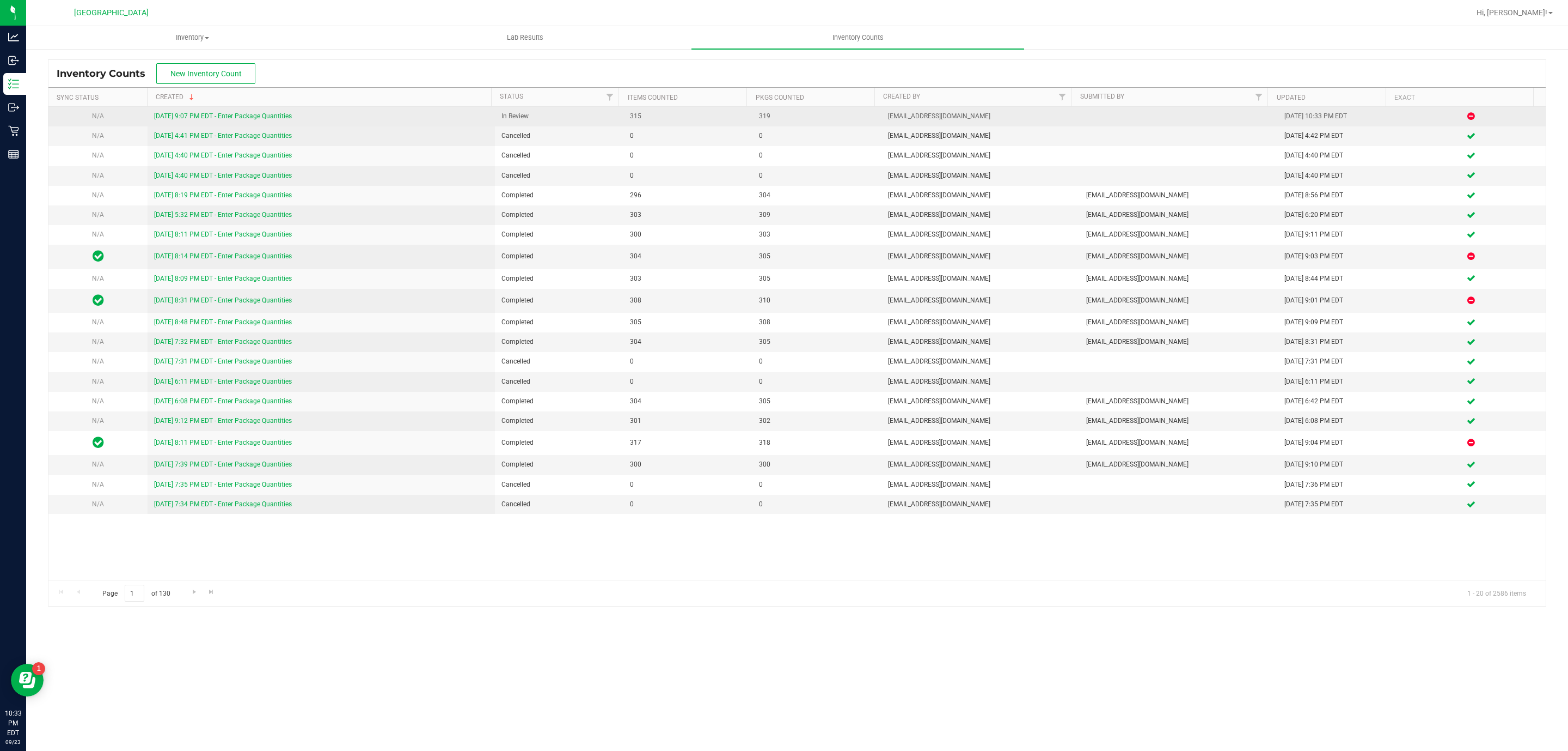
click at [252, 115] on link "[DATE] 9:07 PM EDT - Enter Package Quantities" at bounding box center [223, 116] width 138 height 8
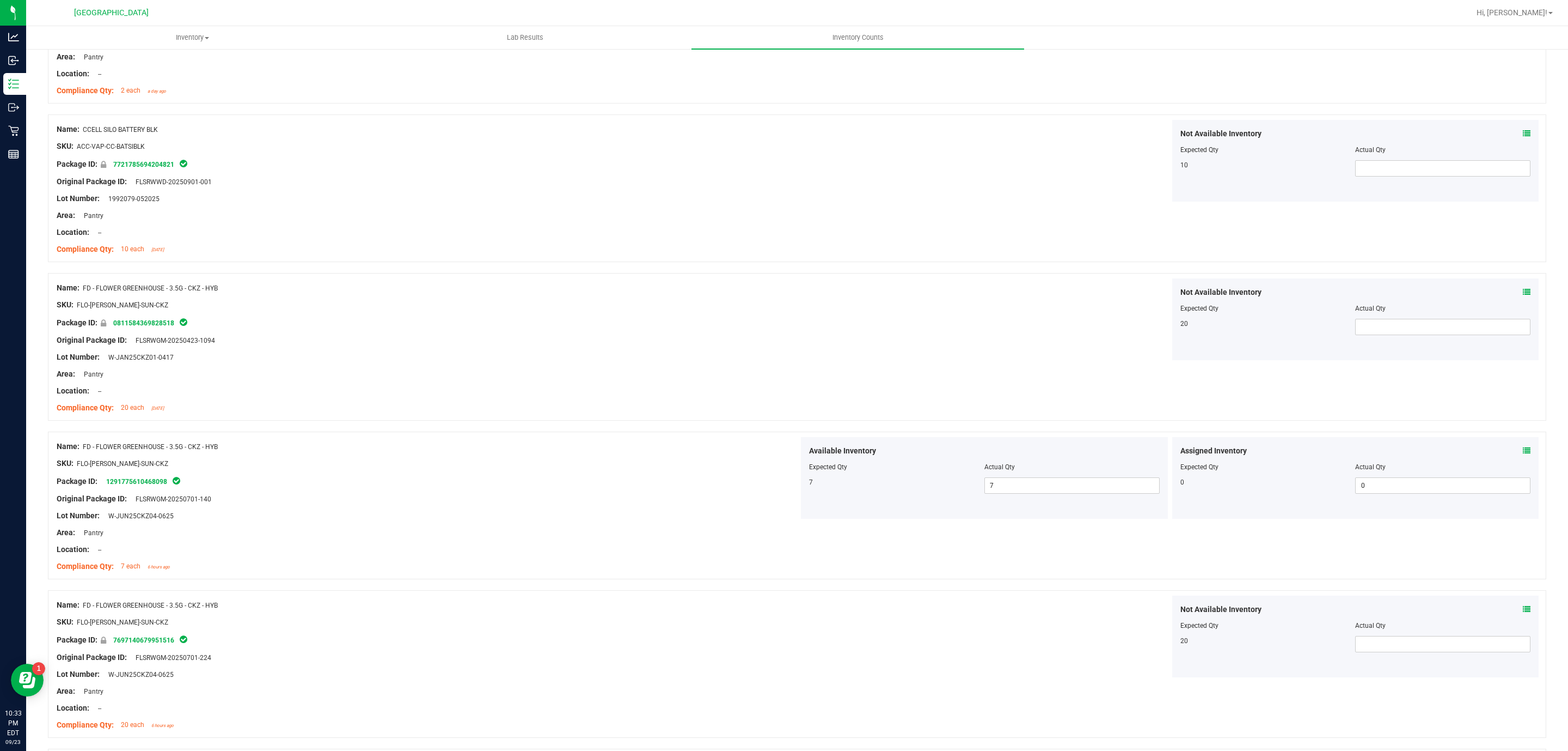
scroll to position [245, 0]
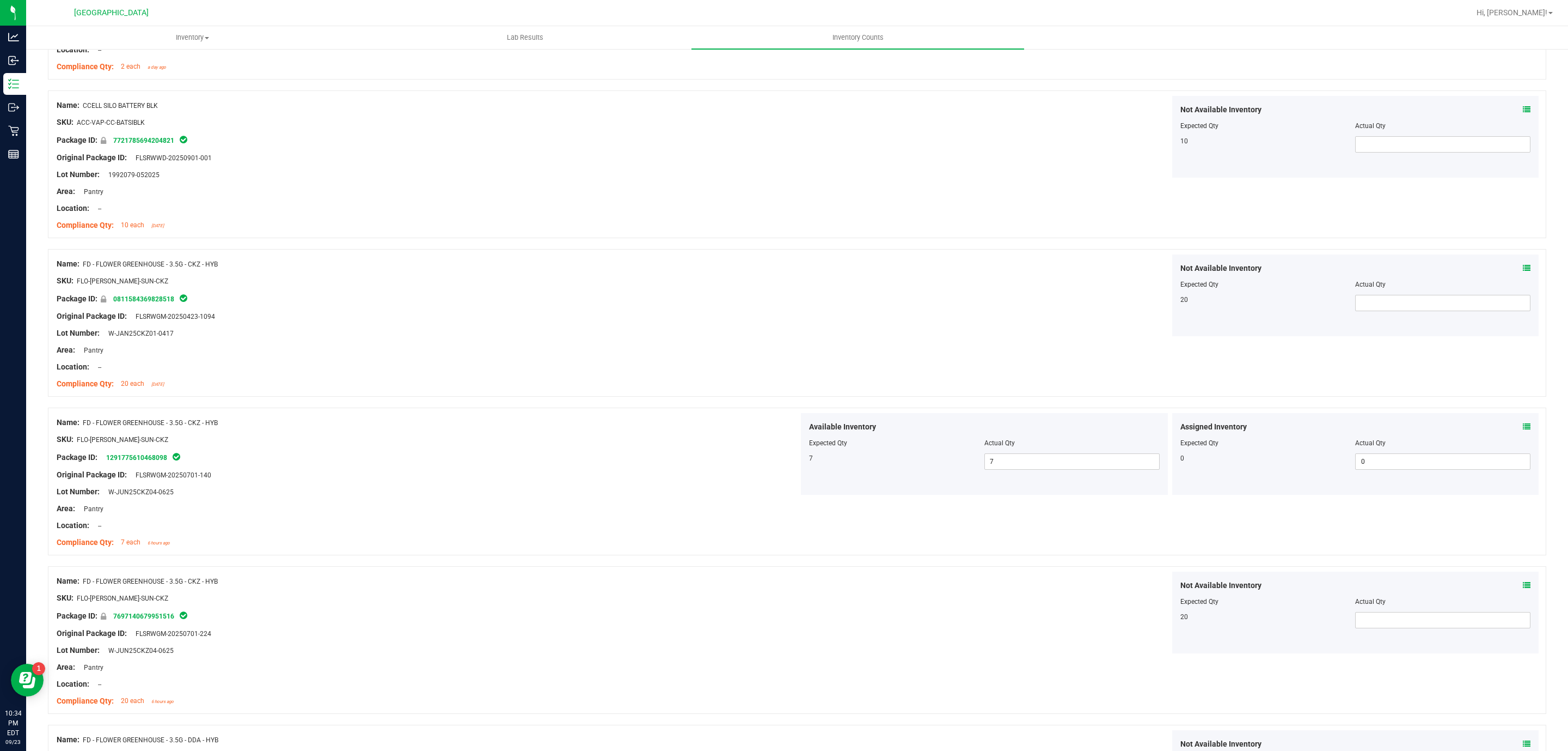
click at [1034, 529] on div "Name: FD - FLOWER GREENHOUSE - 3.5G - CKZ - HYB SKU: FLO-[PERSON_NAME]-SUN-CKZ …" at bounding box center [797, 481] width 1499 height 147
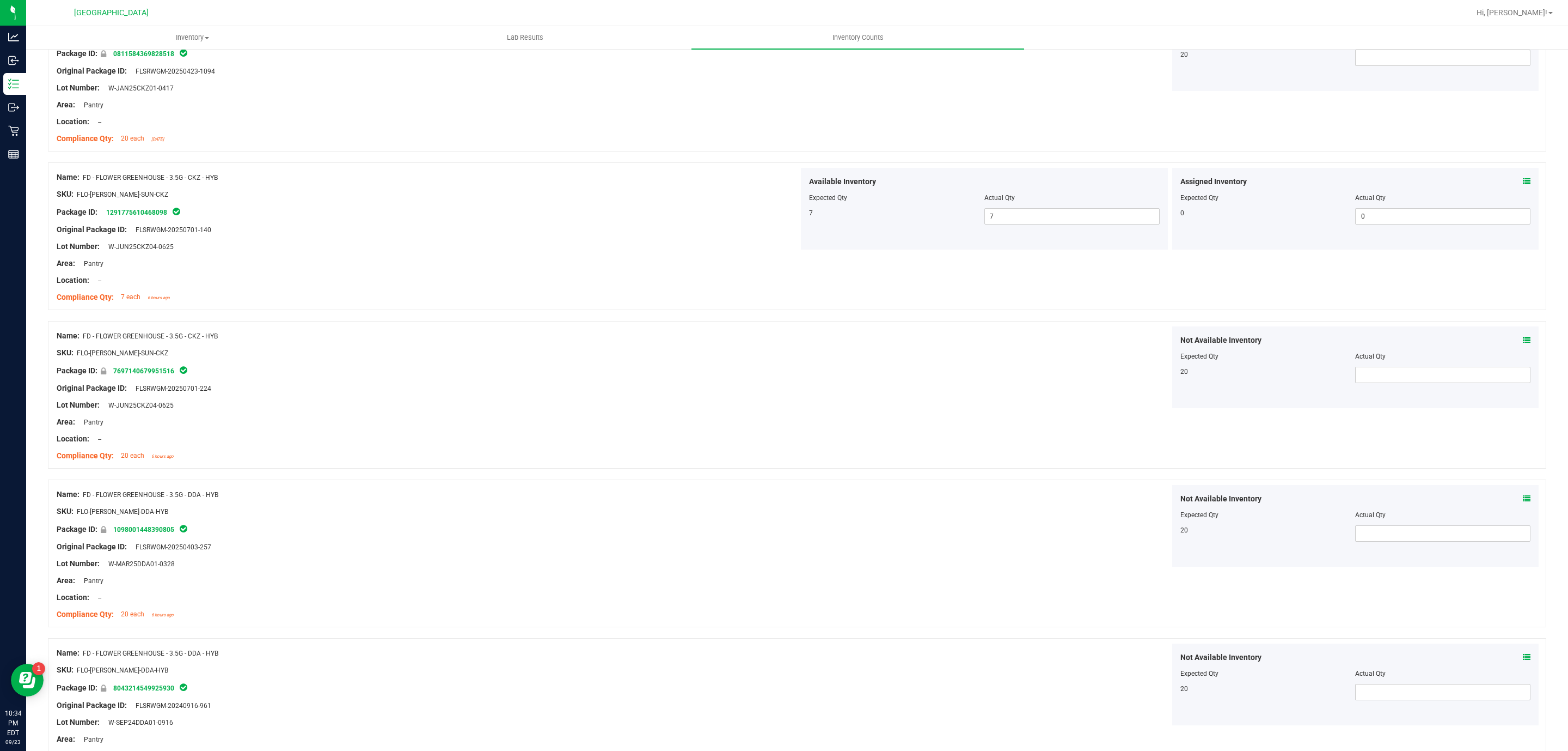
scroll to position [0, 0]
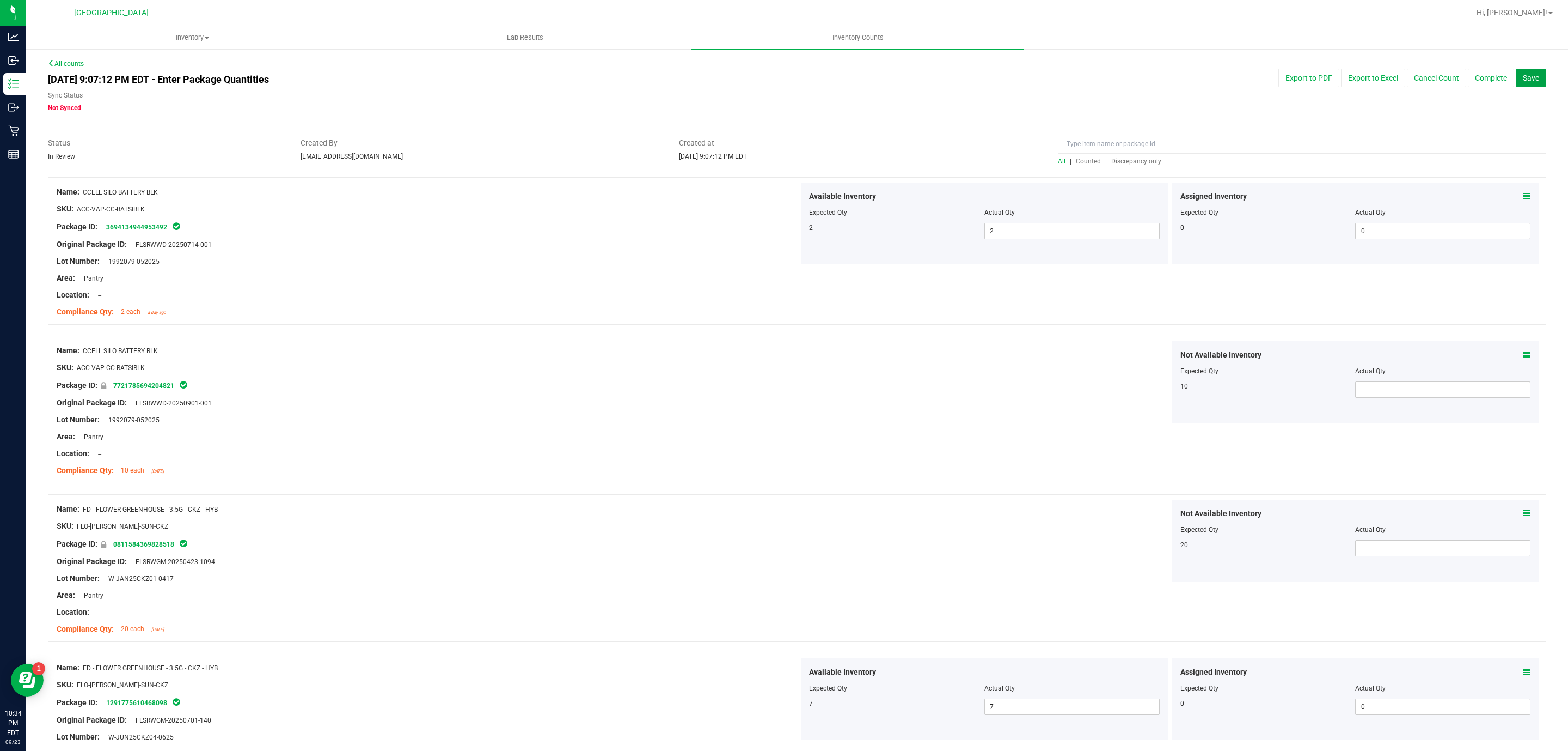
click at [1523, 75] on span "Save" at bounding box center [1531, 78] width 16 height 9
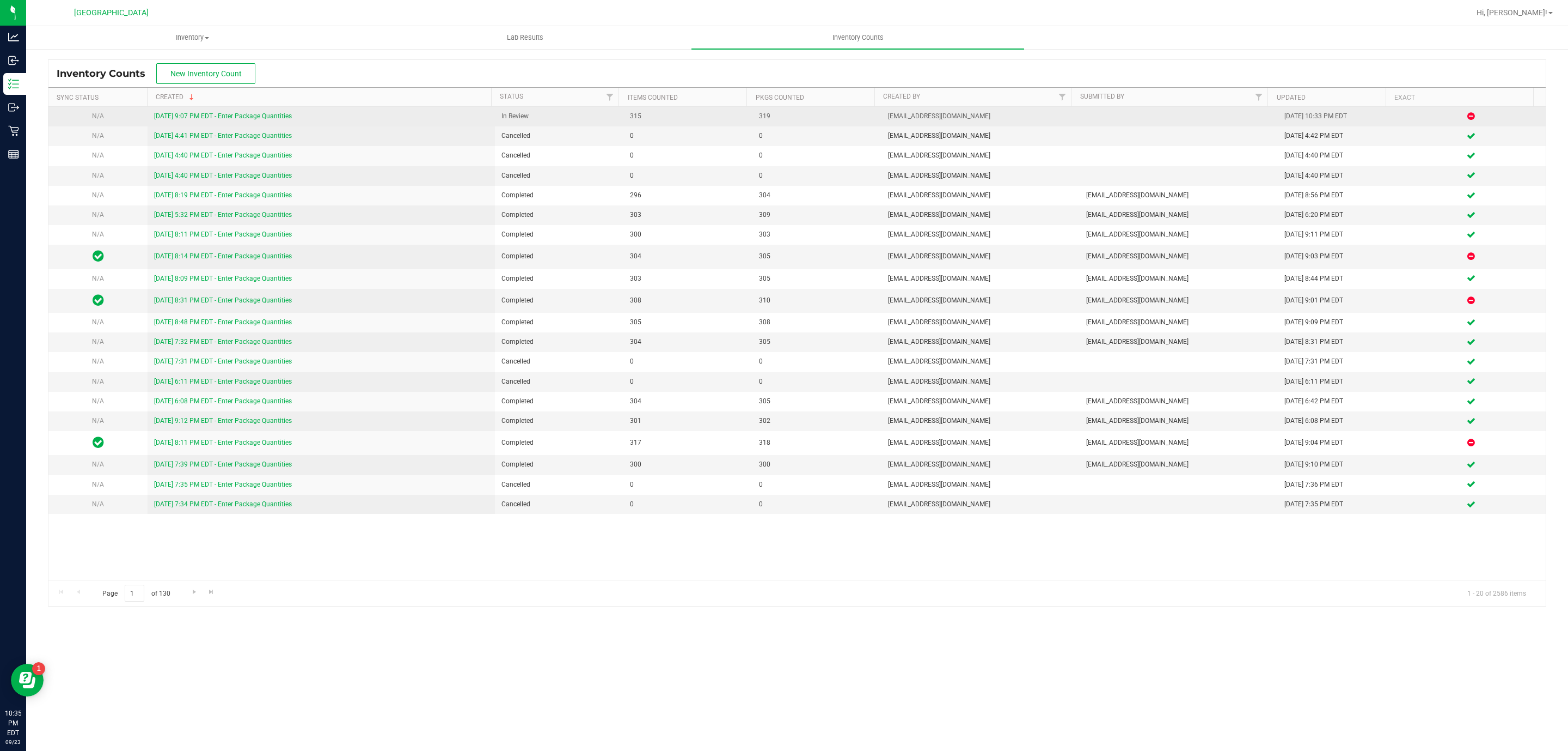
click at [245, 119] on link "[DATE] 9:07 PM EDT - Enter Package Quantities" at bounding box center [223, 116] width 138 height 8
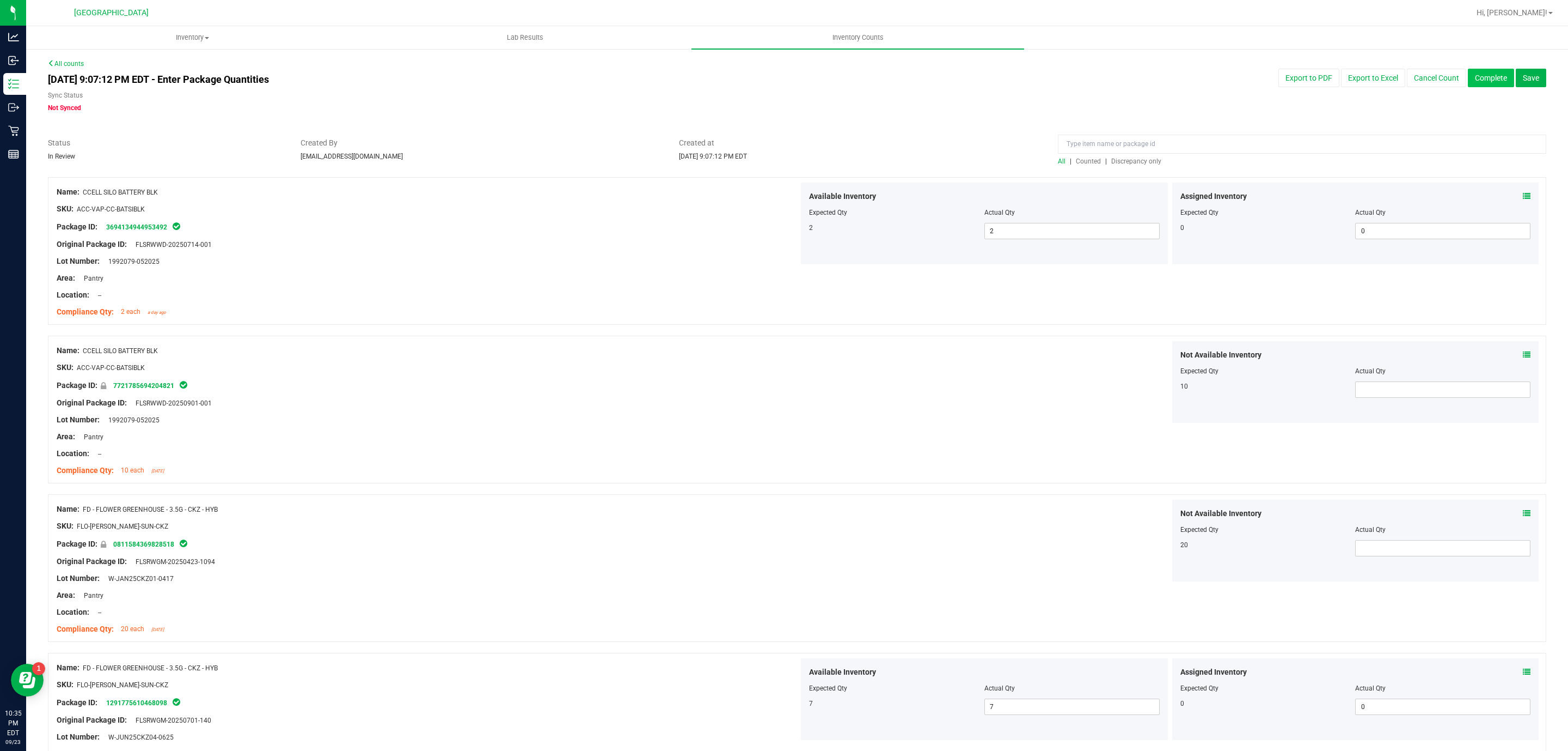
click at [1468, 80] on button "Complete" at bounding box center [1491, 78] width 46 height 18
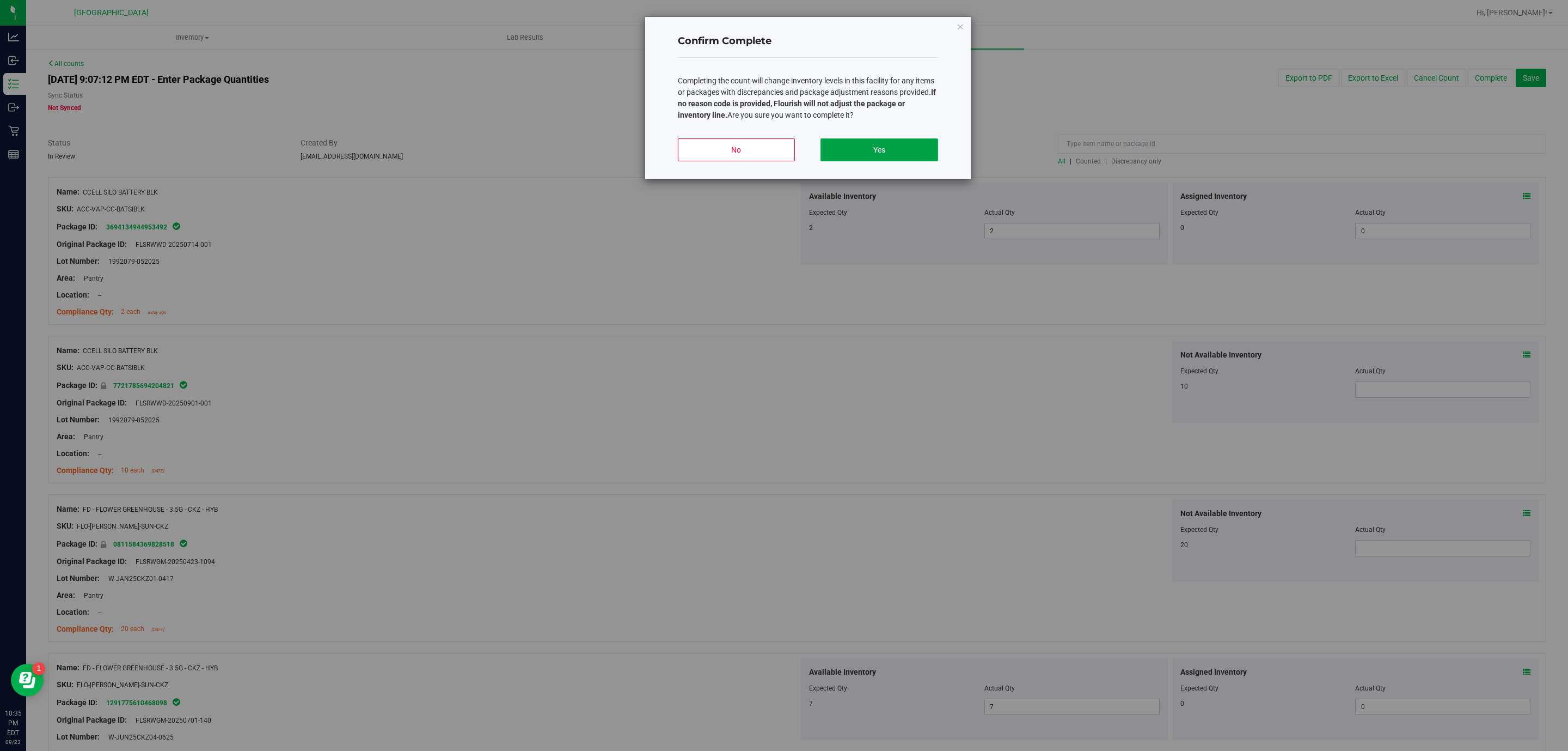
click at [905, 152] on button "Yes" at bounding box center [879, 150] width 117 height 23
